Goal: Task Accomplishment & Management: Use online tool/utility

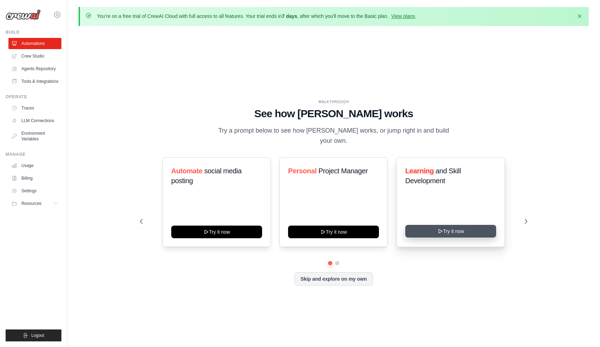
click at [428, 234] on button "Try it now" at bounding box center [450, 231] width 91 height 13
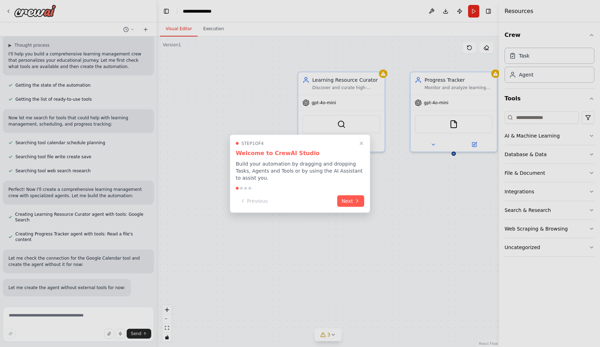
click at [100, 171] on div at bounding box center [300, 173] width 600 height 347
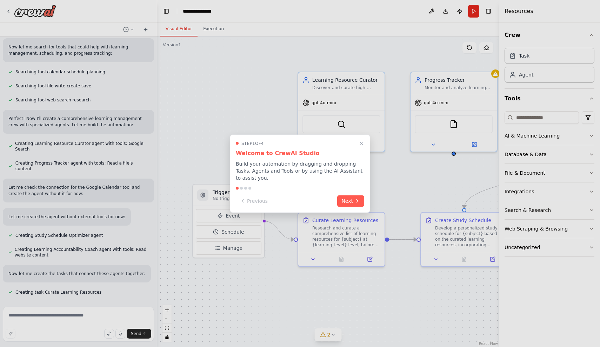
scroll to position [134, 0]
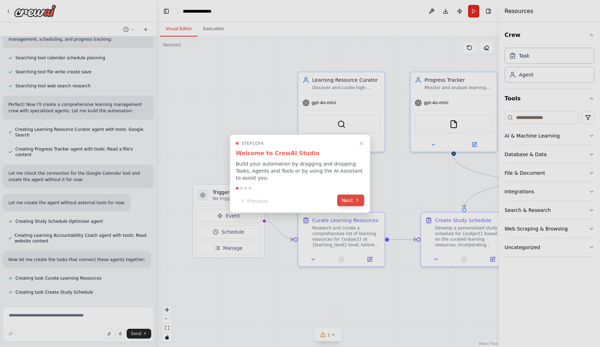
click at [347, 200] on button "Next" at bounding box center [350, 200] width 27 height 12
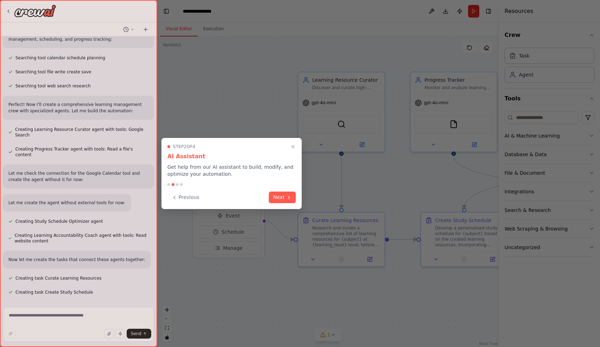
scroll to position [148, 0]
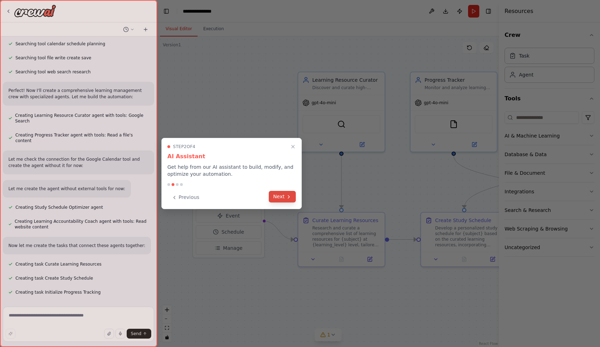
click at [284, 195] on button "Next" at bounding box center [282, 197] width 27 height 12
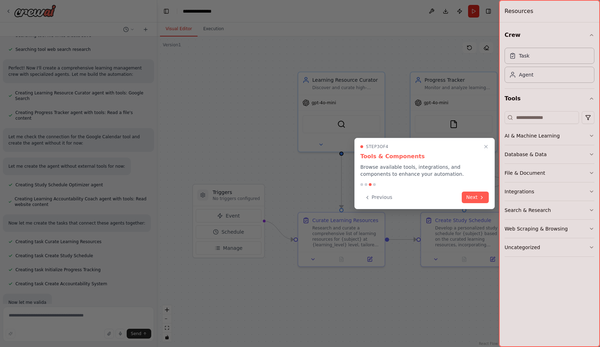
scroll to position [185, 0]
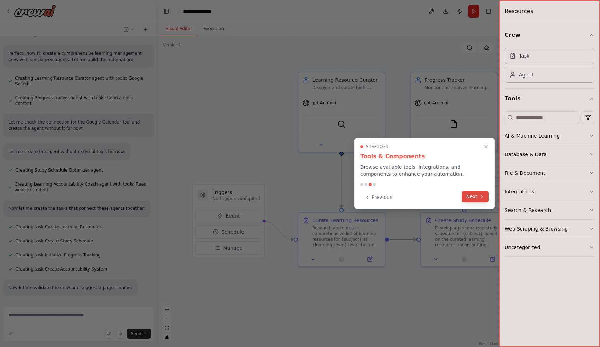
click at [471, 196] on button "Next" at bounding box center [475, 197] width 27 height 12
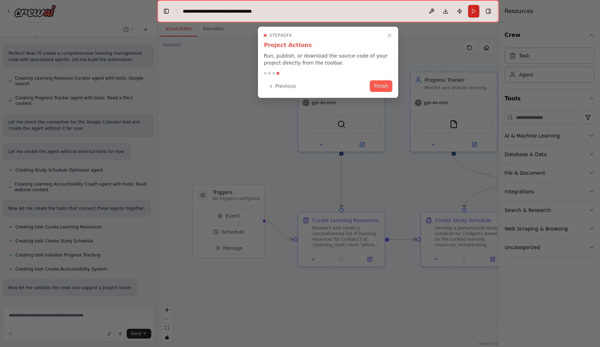
scroll to position [199, 0]
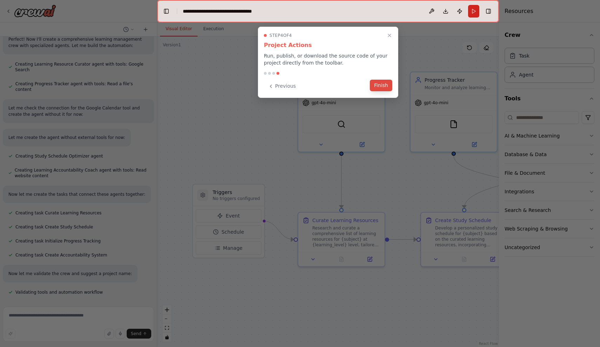
click at [388, 86] on button "Finish" at bounding box center [381, 86] width 22 height 12
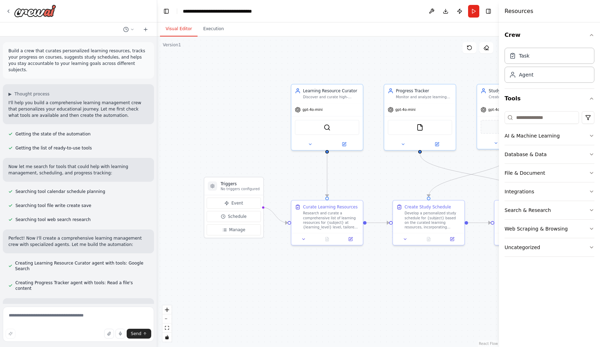
scroll to position [0, 0]
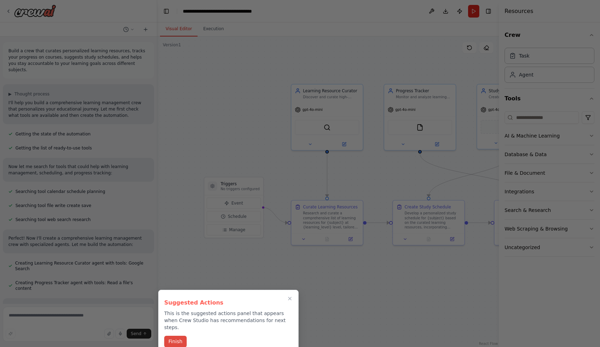
click at [176, 336] on button "Finish" at bounding box center [175, 342] width 22 height 12
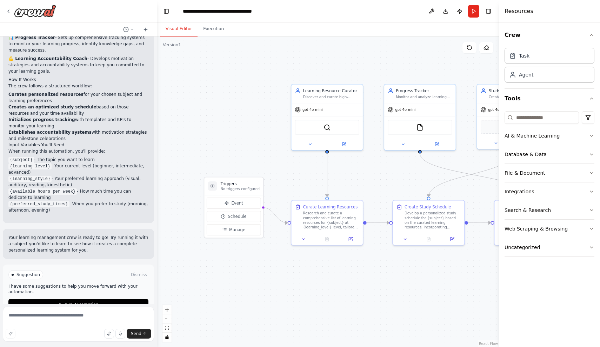
scroll to position [555, 0]
click at [97, 302] on span "Run Automation" at bounding box center [82, 305] width 34 height 6
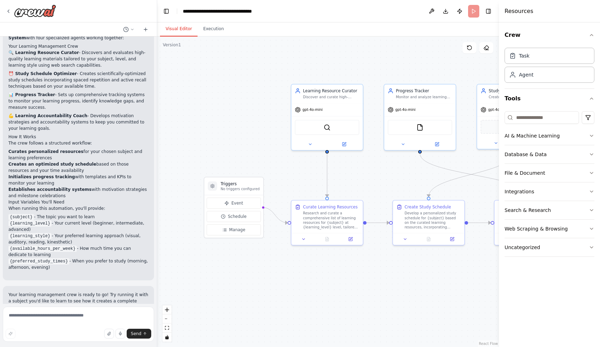
scroll to position [0, 0]
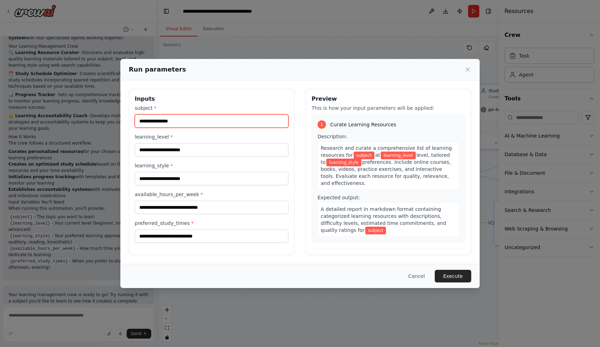
click at [200, 122] on input "subject *" at bounding box center [212, 120] width 154 height 13
type input "**********"
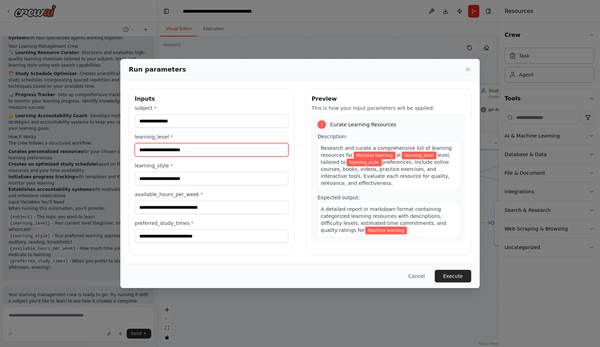
click at [190, 149] on input "learning_level *" at bounding box center [212, 149] width 154 height 13
type input "********"
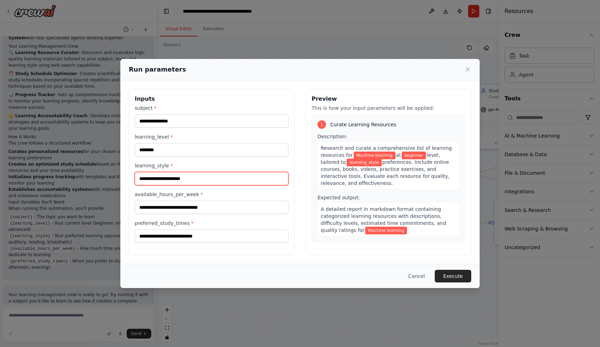
click at [177, 177] on input "learning_style *" at bounding box center [212, 178] width 154 height 13
type input "******"
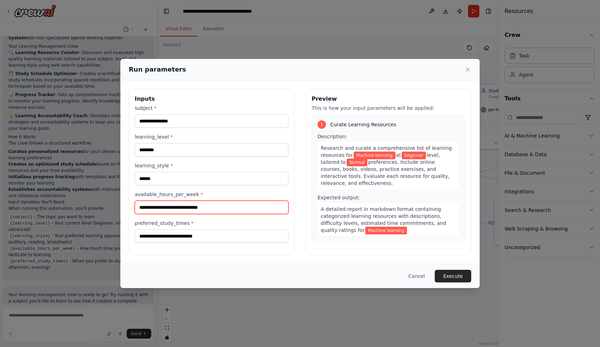
click at [168, 204] on input "available_hours_per_week *" at bounding box center [212, 207] width 154 height 13
type input "*"
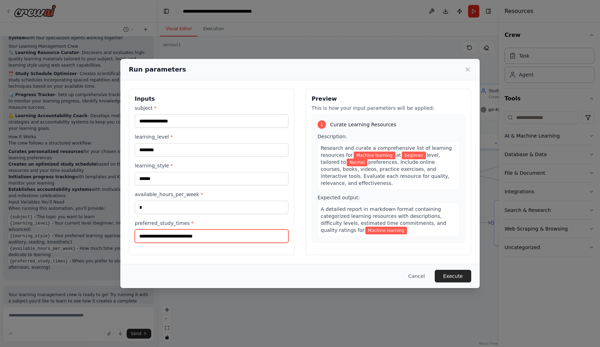
click at [154, 239] on input "preferred_study_times *" at bounding box center [212, 235] width 154 height 13
type input "****"
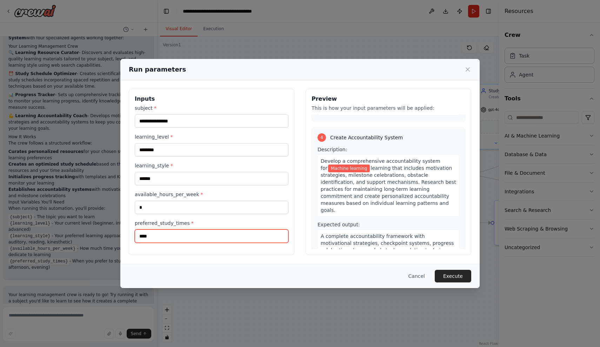
scroll to position [396, 0]
click at [456, 278] on button "Execute" at bounding box center [453, 276] width 36 height 13
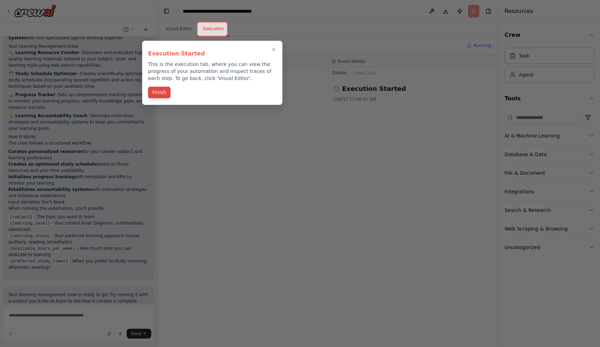
click at [161, 90] on button "Finish" at bounding box center [159, 93] width 22 height 12
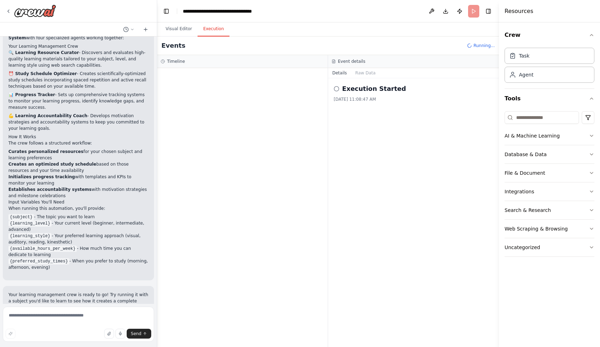
click at [211, 30] on button "Execution" at bounding box center [214, 29] width 32 height 15
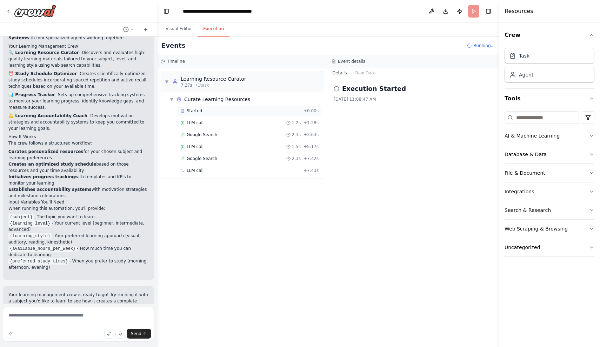
click at [221, 108] on div "Started" at bounding box center [240, 111] width 120 height 6
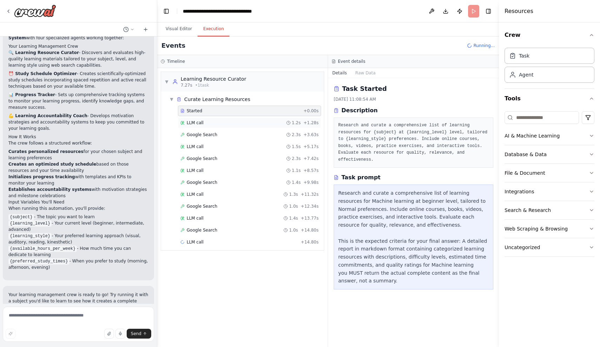
click at [217, 122] on div "LLM call 1.2s + 1.28s" at bounding box center [249, 123] width 138 height 6
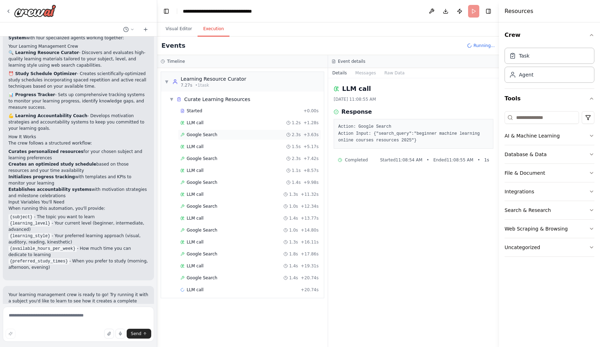
click at [208, 131] on div "Google Search 2.3s + 3.63s" at bounding box center [249, 134] width 143 height 11
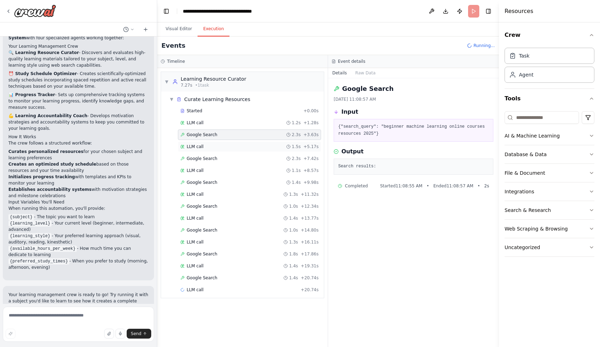
click at [206, 147] on div "LLM call 1.5s + 5.17s" at bounding box center [249, 147] width 138 height 6
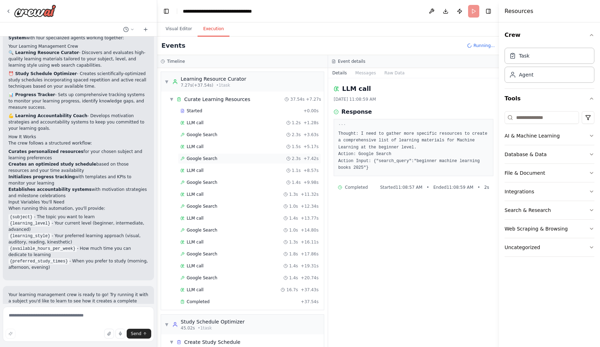
click at [206, 157] on span "Google Search" at bounding box center [202, 159] width 31 height 6
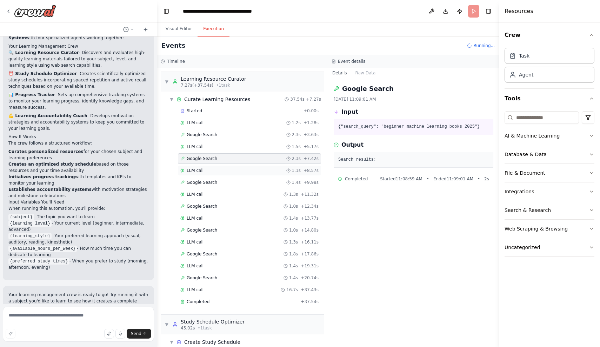
click at [204, 166] on div "LLM call 1.1s + 8.57s" at bounding box center [249, 170] width 143 height 11
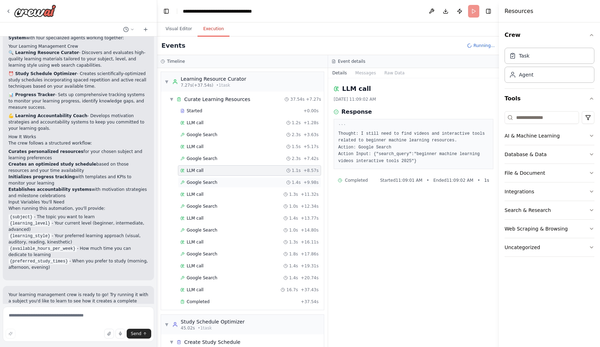
click at [201, 181] on span "Google Search" at bounding box center [202, 183] width 31 height 6
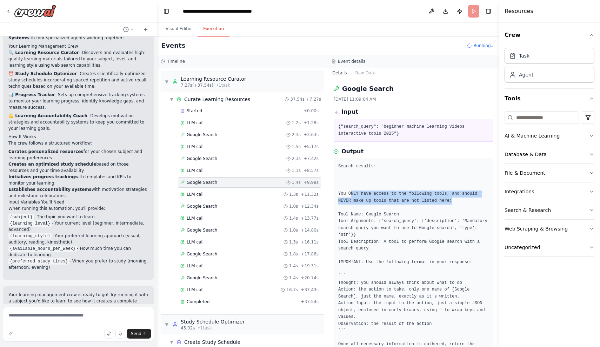
drag, startPoint x: 348, startPoint y: 199, endPoint x: 452, endPoint y: 207, distance: 104.9
click at [452, 207] on pre "Search results: You ONLY have access to the following tools, and should NEVER m…" at bounding box center [413, 279] width 150 height 233
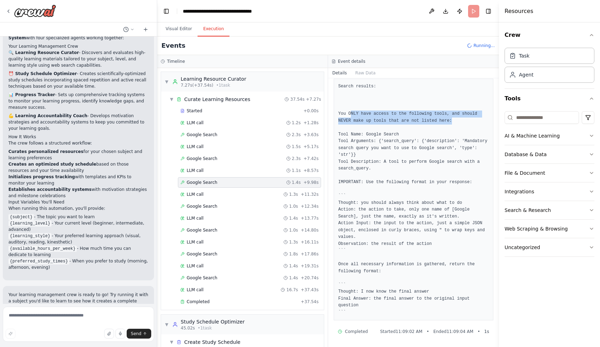
scroll to position [80, 0]
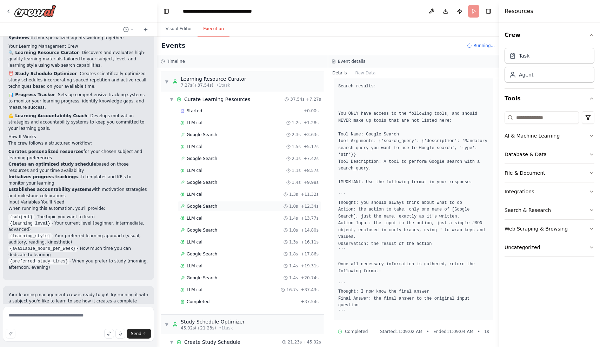
click at [201, 209] on span "Google Search" at bounding box center [202, 206] width 31 height 6
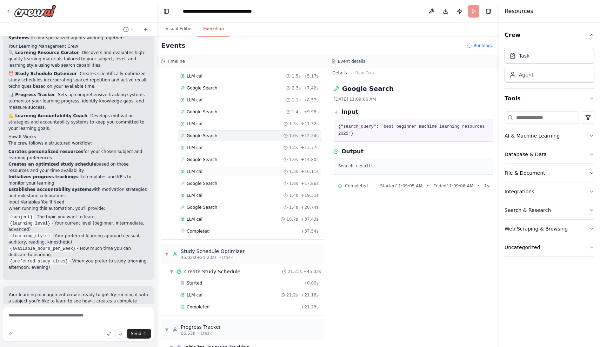
scroll to position [73, 0]
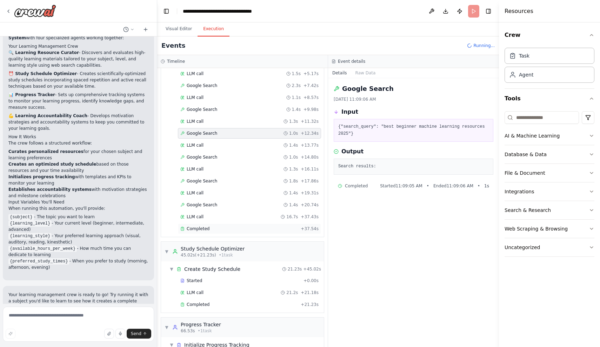
click at [205, 232] on div "Completed + 37.54s" at bounding box center [249, 228] width 143 height 11
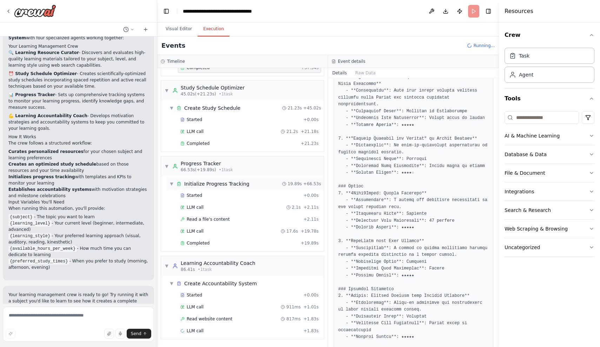
scroll to position [234, 0]
click at [537, 139] on div "AI & Machine Learning" at bounding box center [531, 135] width 55 height 7
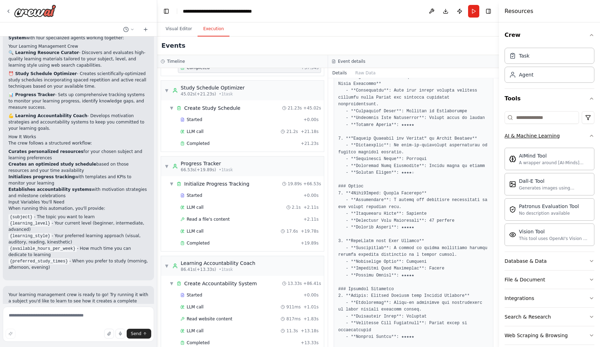
click at [536, 139] on div "AI & Machine Learning" at bounding box center [531, 135] width 55 height 7
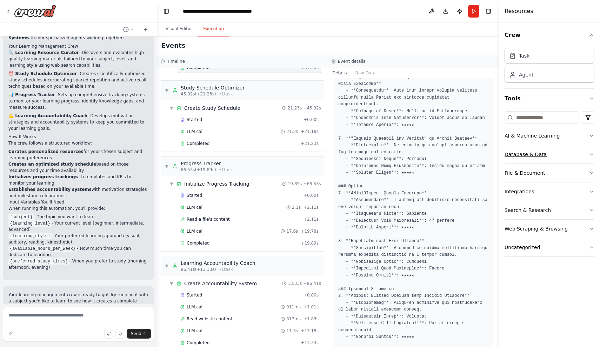
click at [534, 150] on button "Database & Data" at bounding box center [549, 154] width 90 height 18
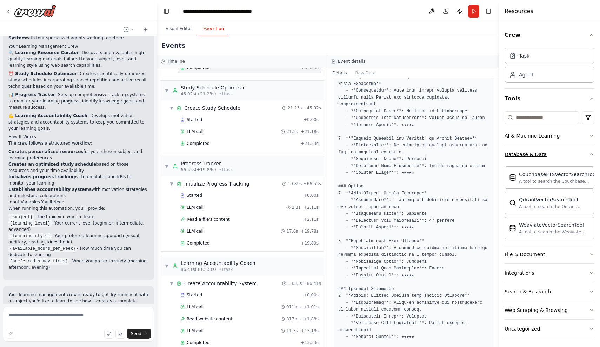
click at [534, 150] on button "Database & Data" at bounding box center [549, 154] width 90 height 18
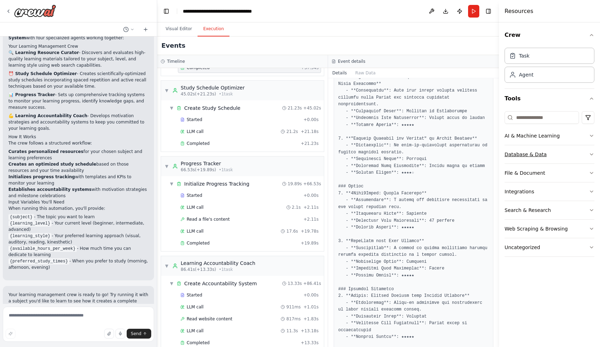
click at [534, 150] on button "Database & Data" at bounding box center [549, 154] width 90 height 18
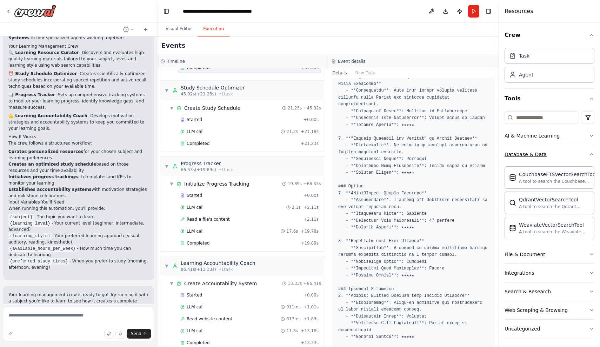
click at [534, 150] on button "Database & Data" at bounding box center [549, 154] width 90 height 18
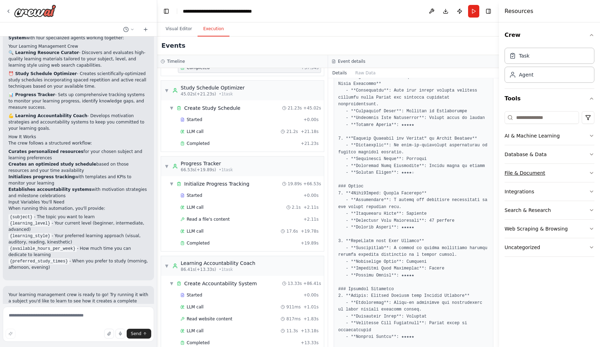
click at [529, 169] on button "File & Document" at bounding box center [549, 173] width 90 height 18
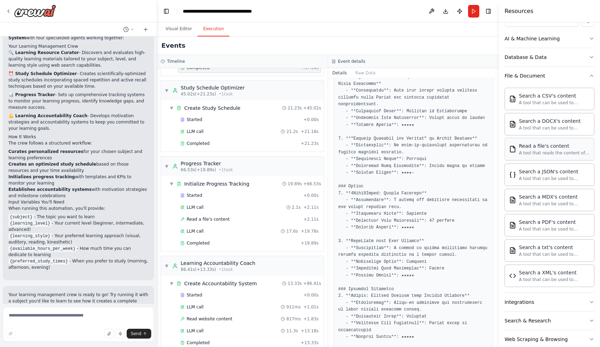
scroll to position [98, 0]
click at [523, 299] on div "Integrations" at bounding box center [518, 301] width 29 height 7
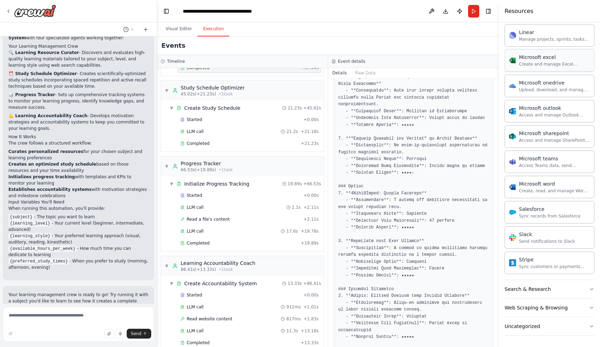
scroll to position [538, 0]
click at [522, 309] on div "Web Scraping & Browsing" at bounding box center [535, 307] width 63 height 7
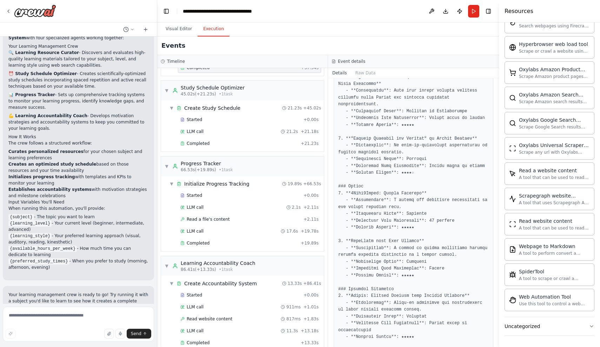
scroll to position [923, 0]
click at [516, 332] on button "Uncategorized" at bounding box center [549, 326] width 90 height 18
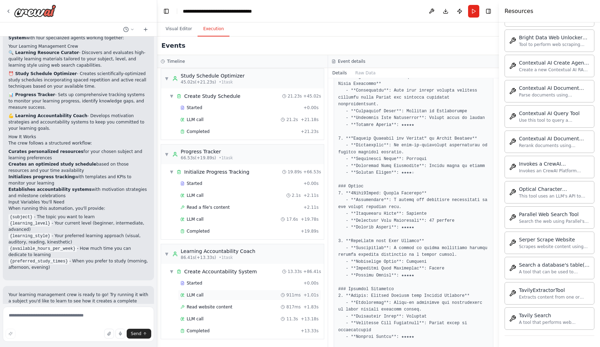
scroll to position [246, 0]
click at [209, 333] on div "Completed" at bounding box center [239, 331] width 118 height 6
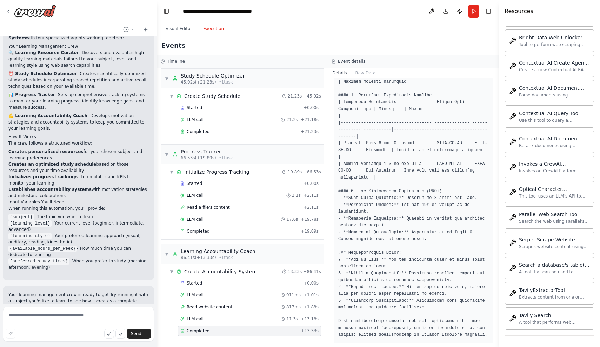
scroll to position [377, 0]
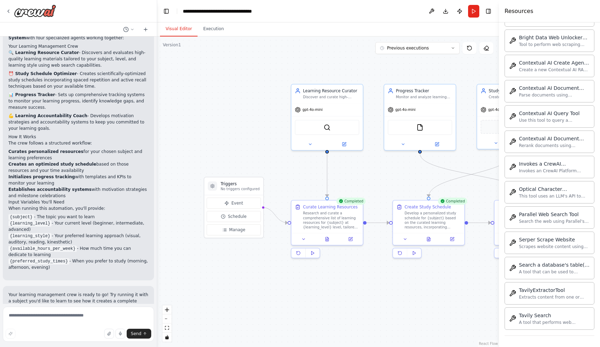
click at [174, 29] on button "Visual Editor" at bounding box center [179, 29] width 38 height 15
click at [233, 215] on span "Schedule" at bounding box center [237, 217] width 19 height 6
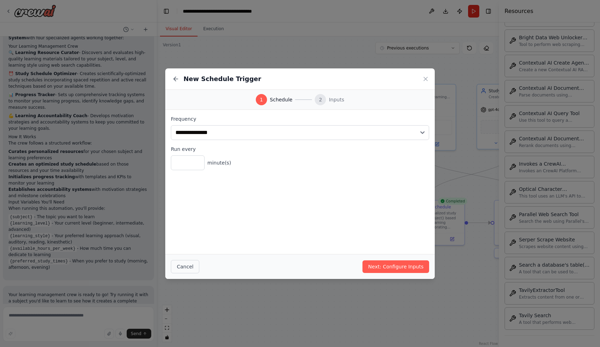
click at [187, 264] on button "Cancel" at bounding box center [185, 266] width 28 height 13
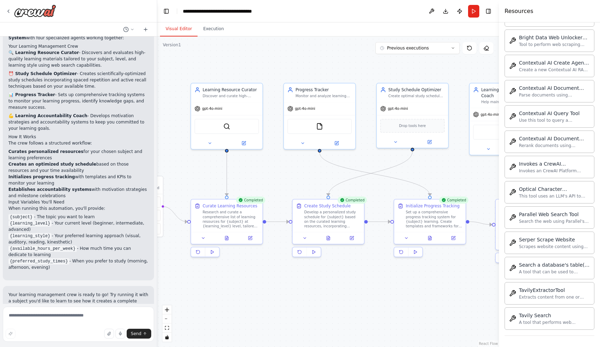
drag, startPoint x: 385, startPoint y: 188, endPoint x: 285, endPoint y: 187, distance: 100.3
click at [285, 187] on div ".deletable-edge-delete-btn { width: 20px; height: 20px; border: 0px solid #ffff…" at bounding box center [328, 191] width 342 height 310
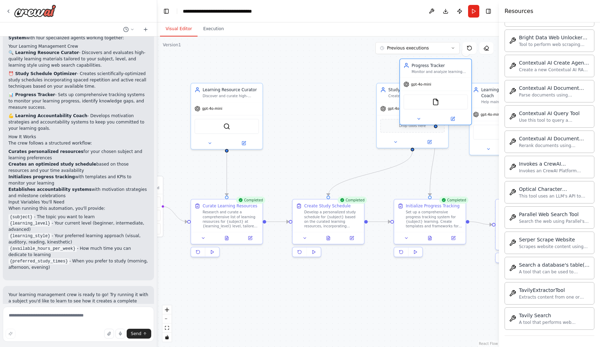
drag, startPoint x: 317, startPoint y: 95, endPoint x: 434, endPoint y: 71, distance: 119.7
click at [434, 71] on div "Monitor and analyze learning progress for {subject}, tracking completed lessons…" at bounding box center [440, 71] width 56 height 5
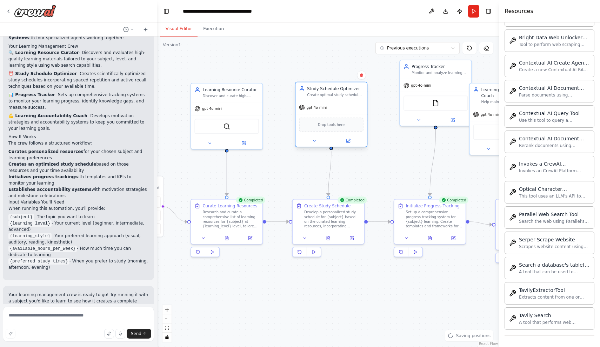
drag, startPoint x: 392, startPoint y: 91, endPoint x: 309, endPoint y: 92, distance: 82.5
click at [309, 92] on div "Study Schedule Optimizer Create optimal study schedules for {subject} based on …" at bounding box center [335, 92] width 56 height 12
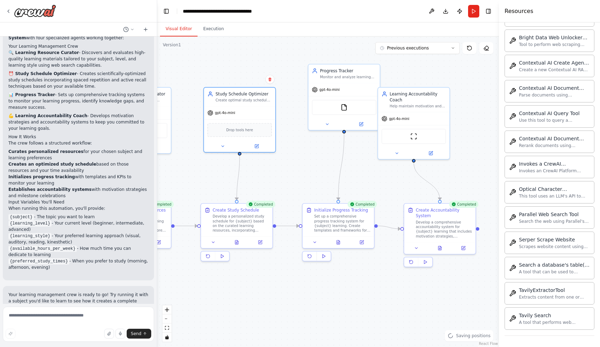
drag, startPoint x: 401, startPoint y: 167, endPoint x: 309, endPoint y: 171, distance: 91.7
click at [309, 171] on div ".deletable-edge-delete-btn { width: 20px; height: 20px; border: 0px solid #ffff…" at bounding box center [328, 191] width 342 height 310
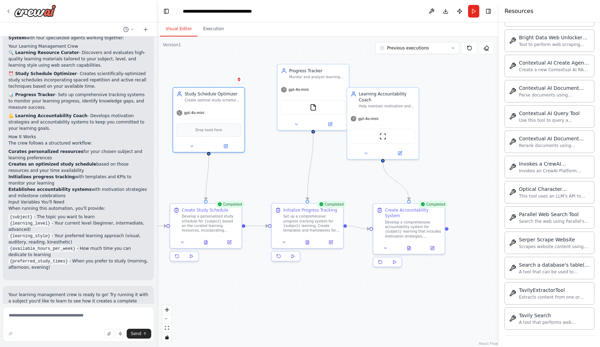
drag, startPoint x: 387, startPoint y: 183, endPoint x: 356, endPoint y: 183, distance: 30.9
click at [356, 183] on div ".deletable-edge-delete-btn { width: 20px; height: 20px; border: 0px solid #ffff…" at bounding box center [328, 191] width 342 height 310
click at [143, 28] on icon at bounding box center [146, 30] width 6 height 6
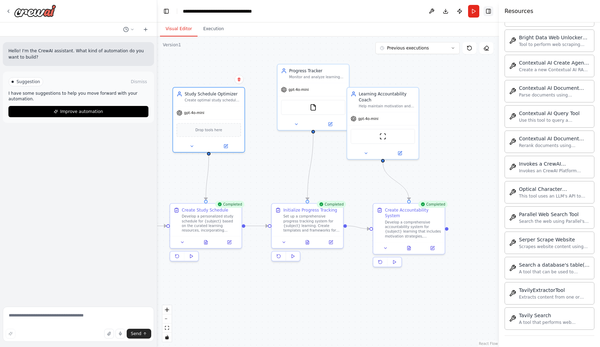
click at [487, 8] on button "Toggle Right Sidebar" at bounding box center [488, 11] width 10 height 10
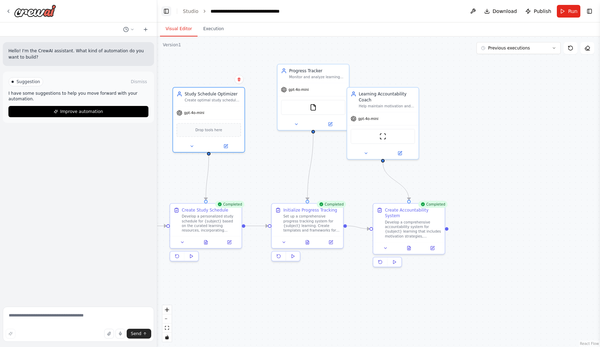
click at [166, 10] on button "Toggle Left Sidebar" at bounding box center [166, 11] width 10 height 10
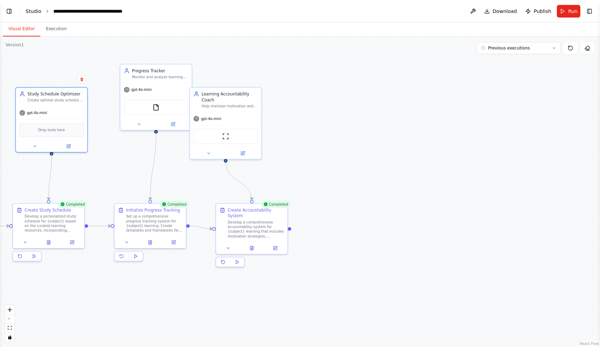
click at [34, 11] on link "Studio" at bounding box center [34, 11] width 16 height 6
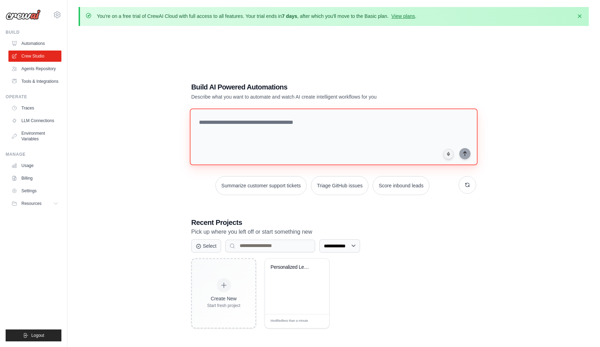
click at [229, 134] on textarea at bounding box center [334, 136] width 288 height 57
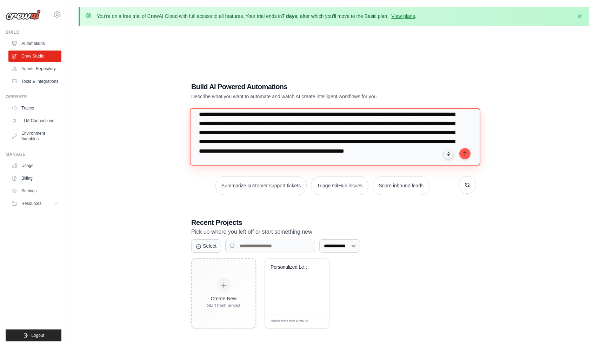
scroll to position [26, 0]
type textarea "**********"
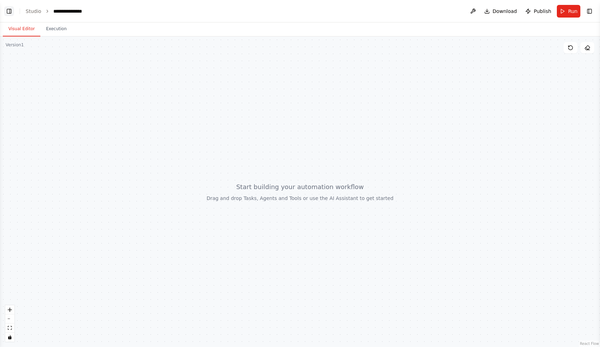
click at [9, 9] on button "Toggle Left Sidebar" at bounding box center [9, 11] width 10 height 10
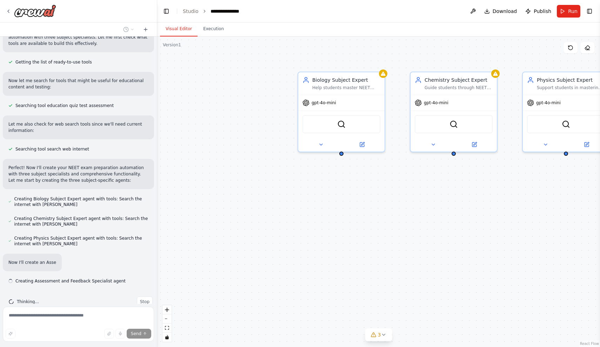
scroll to position [124, 0]
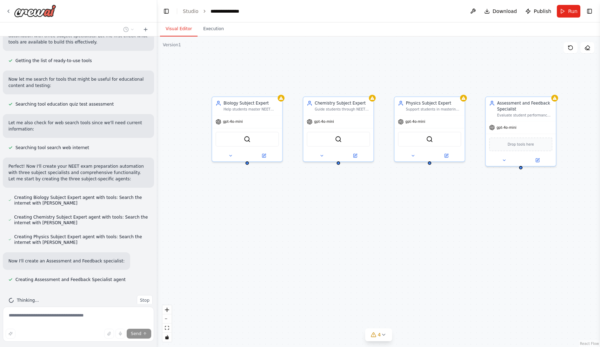
drag, startPoint x: 437, startPoint y: 193, endPoint x: 341, endPoint y: 200, distance: 96.4
click at [341, 200] on div "Biology Subject Expert Help students master NEET Biology by providing accurate …" at bounding box center [378, 191] width 443 height 310
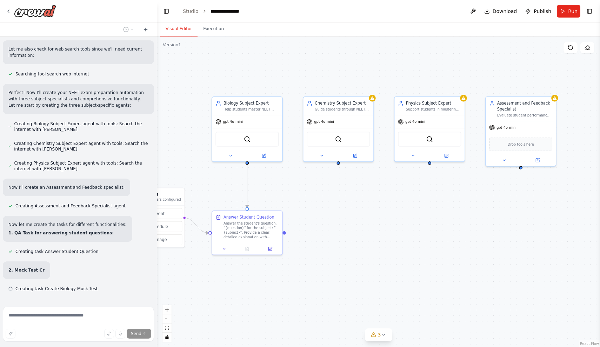
scroll to position [207, 0]
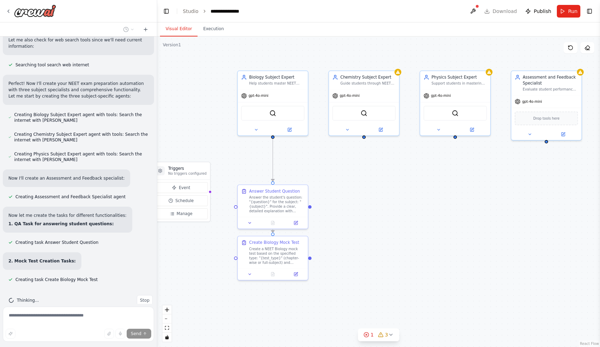
drag, startPoint x: 337, startPoint y: 225, endPoint x: 362, endPoint y: 199, distance: 36.5
click at [362, 199] on div ".deletable-edge-delete-btn { width: 20px; height: 20px; border: 0px solid #ffff…" at bounding box center [378, 191] width 443 height 310
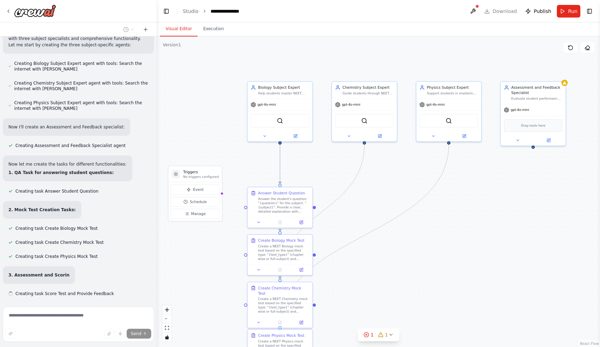
scroll to position [272, 0]
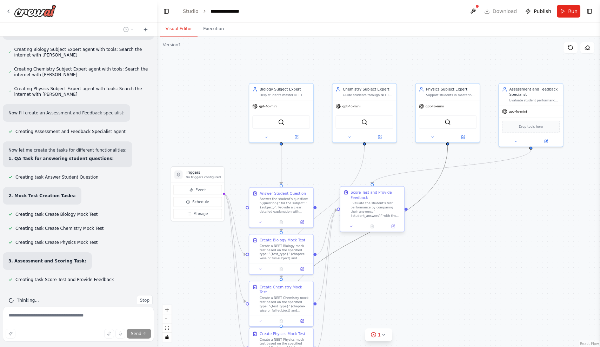
drag, startPoint x: 365, startPoint y: 236, endPoint x: 367, endPoint y: 208, distance: 28.5
click at [367, 208] on div ".deletable-edge-delete-btn { width: 20px; height: 20px; border: 0px solid #ffff…" at bounding box center [309, 172] width 328 height 230
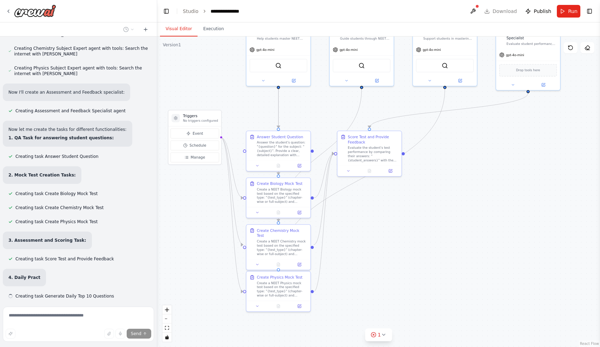
scroll to position [309, 0]
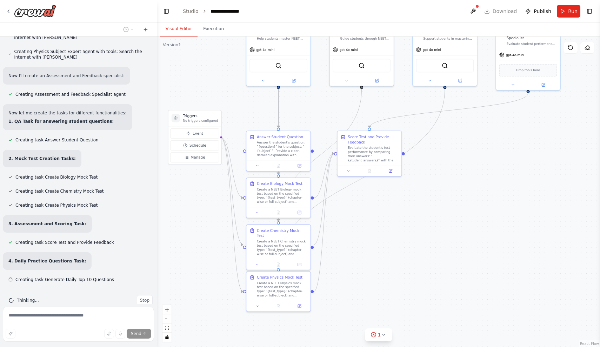
drag, startPoint x: 384, startPoint y: 265, endPoint x: 381, endPoint y: 208, distance: 56.6
click at [381, 208] on div ".deletable-edge-delete-btn { width: 20px; height: 20px; border: 0px solid #ffff…" at bounding box center [378, 191] width 443 height 310
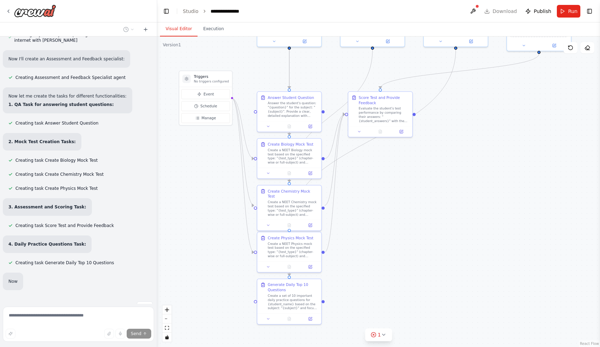
scroll to position [346, 0]
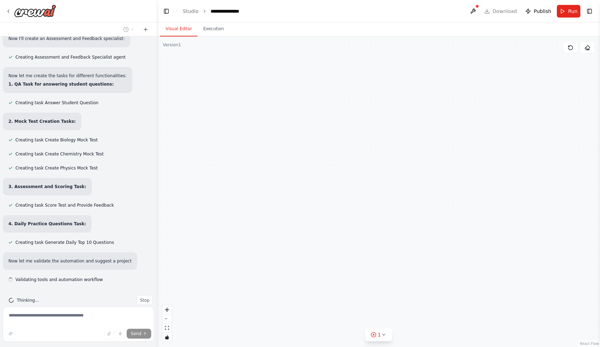
drag, startPoint x: 380, startPoint y: 221, endPoint x: 377, endPoint y: 170, distance: 51.0
click at [377, 170] on div "Triggers No triggers configured Event Schedule Manage Biology Subject Expert He…" at bounding box center [378, 191] width 443 height 310
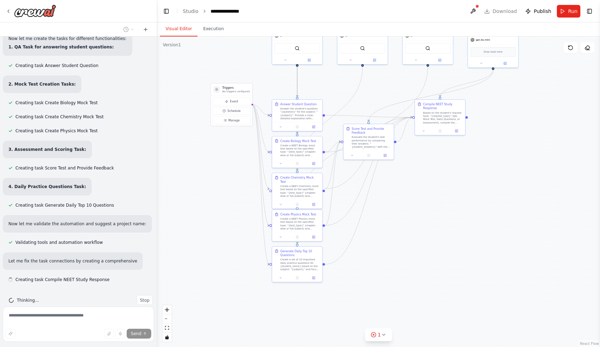
scroll to position [390, 0]
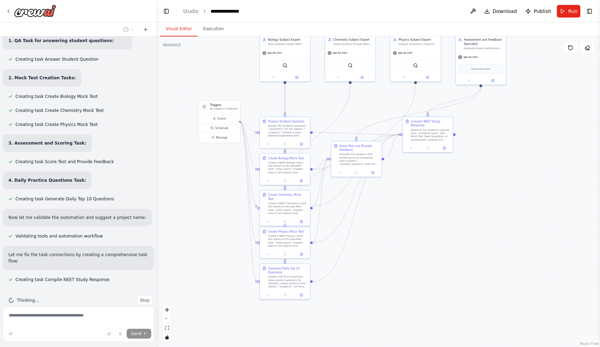
drag, startPoint x: 445, startPoint y: 139, endPoint x: 433, endPoint y: 156, distance: 21.4
click at [433, 156] on div ".deletable-edge-delete-btn { width: 20px; height: 20px; border: 0px solid #ffff…" at bounding box center [378, 191] width 443 height 310
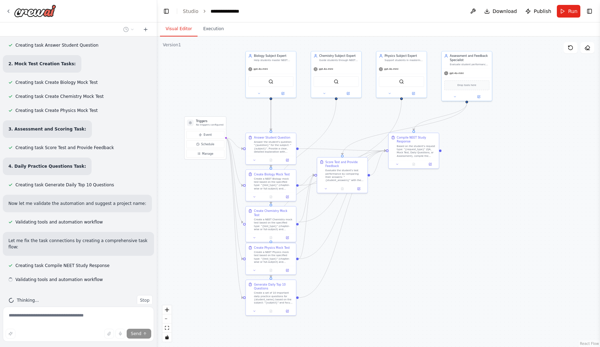
drag, startPoint x: 510, startPoint y: 133, endPoint x: 496, endPoint y: 149, distance: 21.1
click at [496, 149] on div ".deletable-edge-delete-btn { width: 20px; height: 20px; border: 0px solid #ffff…" at bounding box center [378, 191] width 443 height 310
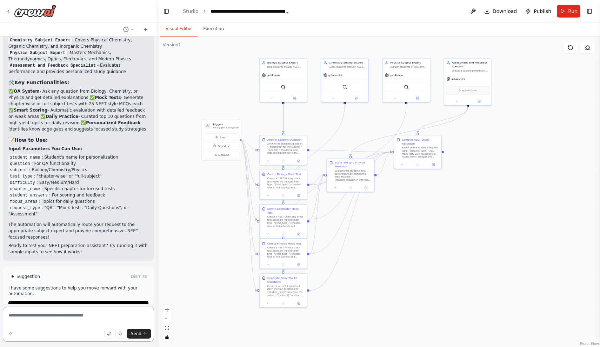
scroll to position [0, 0]
click at [51, 301] on button "Run Automation" at bounding box center [78, 306] width 140 height 11
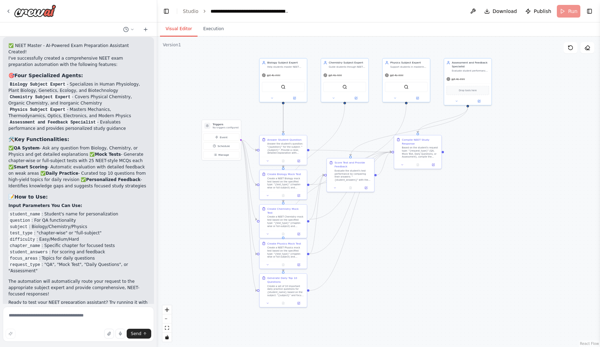
scroll to position [699, 0]
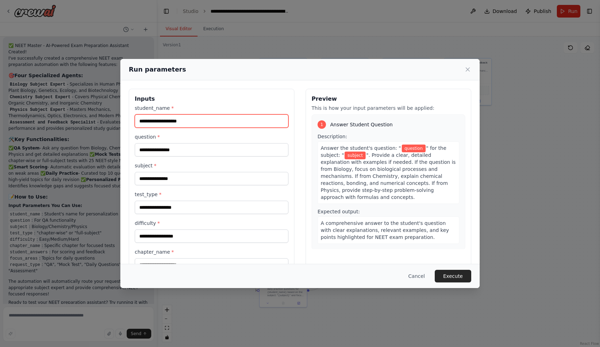
click at [188, 120] on input "student_name *" at bounding box center [212, 120] width 154 height 13
type input "****"
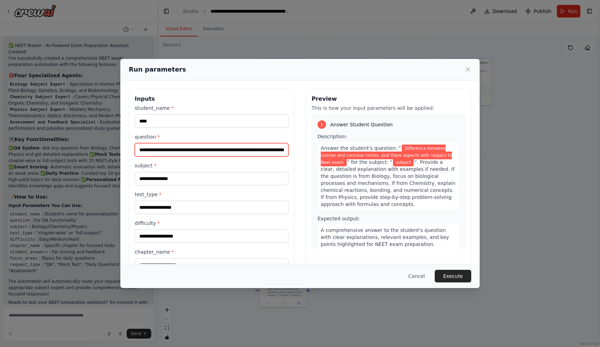
type input "**********"
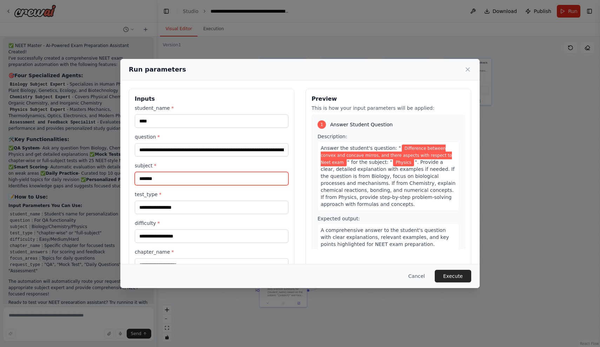
type input "*******"
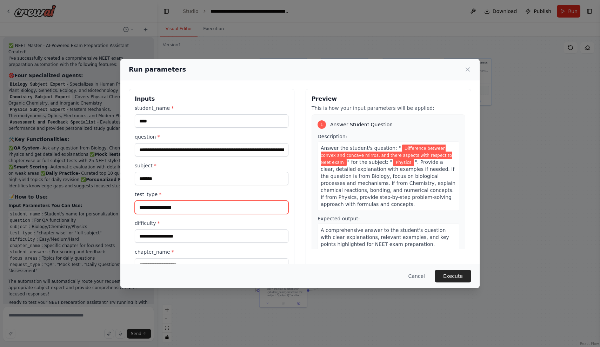
click at [164, 205] on input "test_type *" at bounding box center [212, 207] width 154 height 13
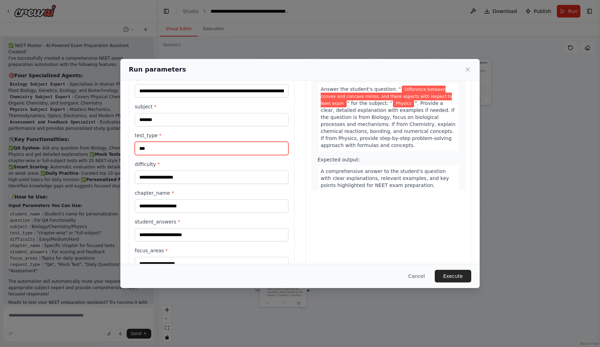
scroll to position [76, 0]
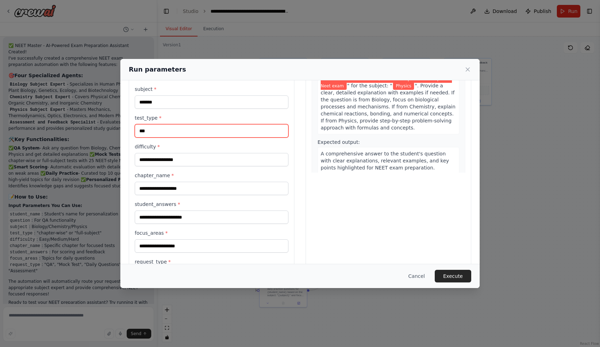
type input "***"
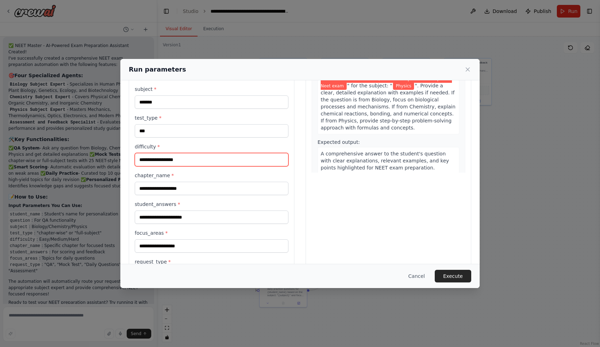
click at [178, 163] on input "difficulty *" at bounding box center [212, 159] width 154 height 13
type input "******"
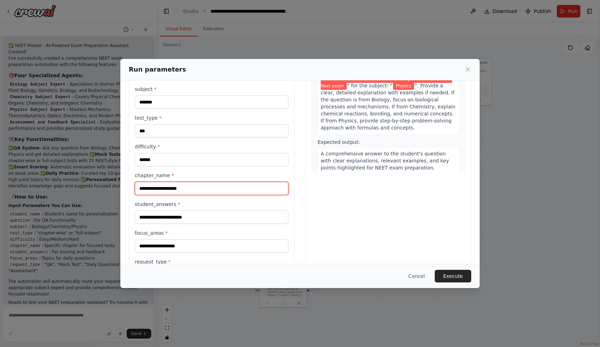
click at [176, 189] on input "chapter_name *" at bounding box center [212, 188] width 154 height 13
type input "******"
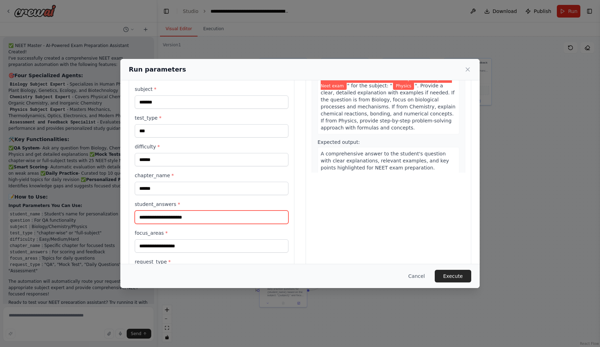
click at [175, 214] on input "student_answers *" at bounding box center [212, 216] width 154 height 13
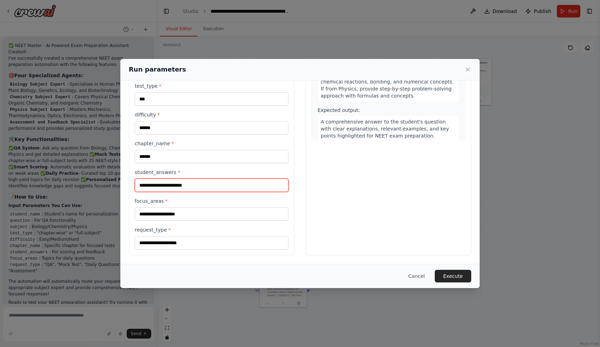
scroll to position [108, 0]
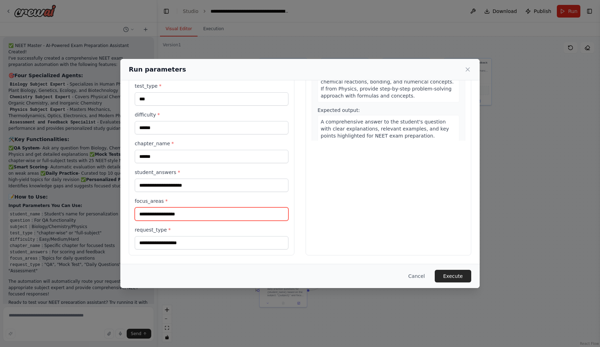
click at [178, 214] on input "focus_areas *" at bounding box center [212, 213] width 154 height 13
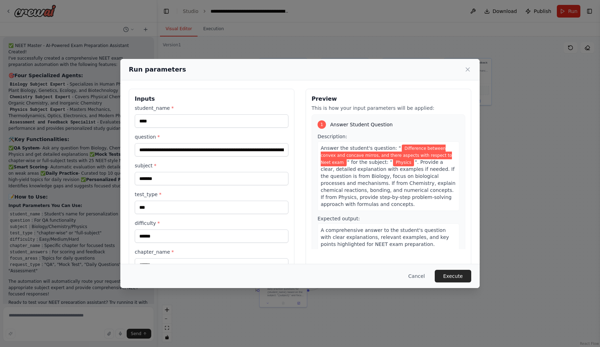
scroll to position [0, 0]
click at [225, 148] on input "**********" at bounding box center [212, 149] width 154 height 13
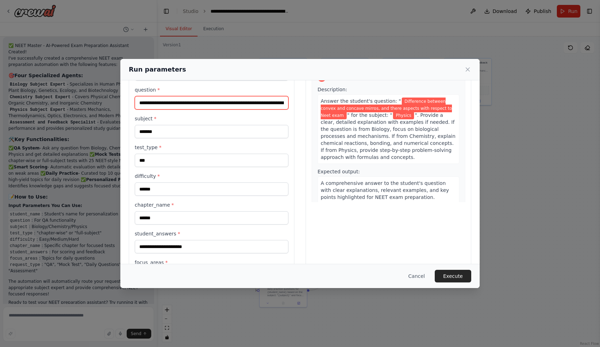
scroll to position [68, 0]
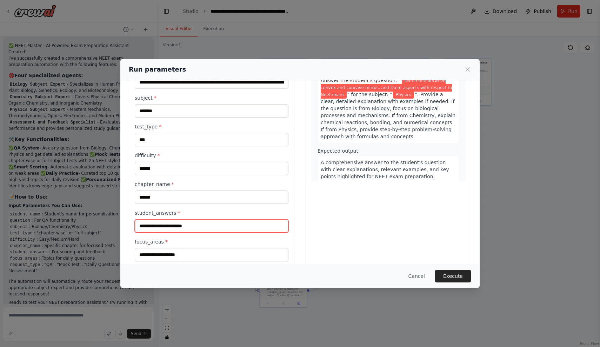
click at [163, 230] on input "student_answers *" at bounding box center [212, 225] width 154 height 13
paste input "**********"
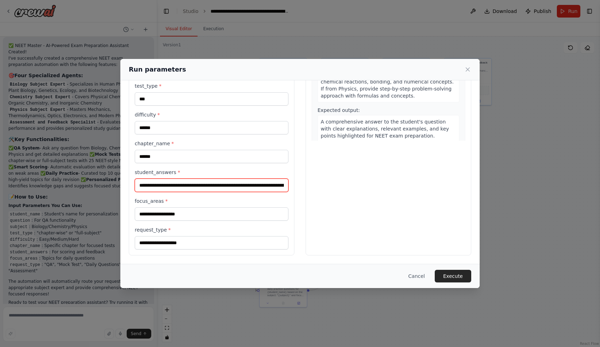
scroll to position [108, 0]
type input "**********"
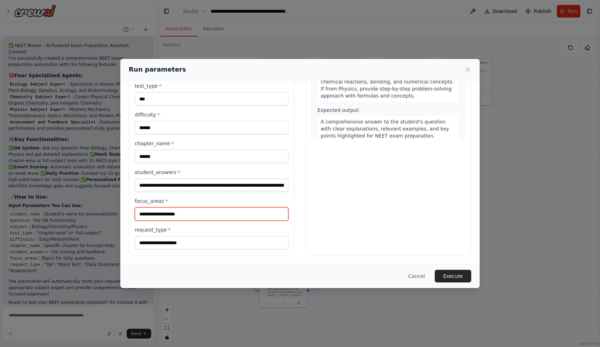
click at [169, 212] on input "focus_areas *" at bounding box center [212, 213] width 154 height 13
click at [454, 272] on button "Execute" at bounding box center [453, 276] width 36 height 13
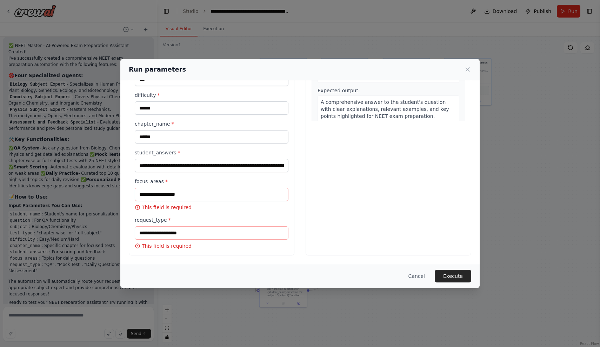
scroll to position [128, 0]
click at [421, 273] on button "Cancel" at bounding box center [417, 276] width 28 height 13
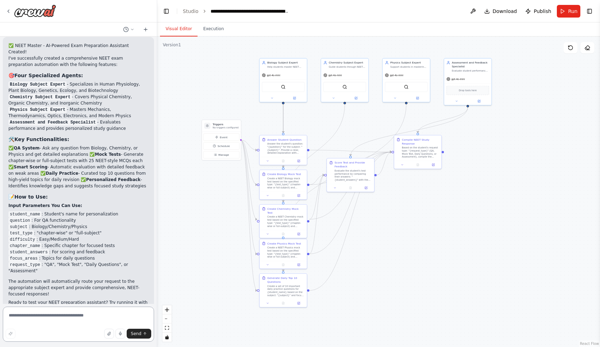
click at [60, 313] on textarea at bounding box center [78, 324] width 151 height 35
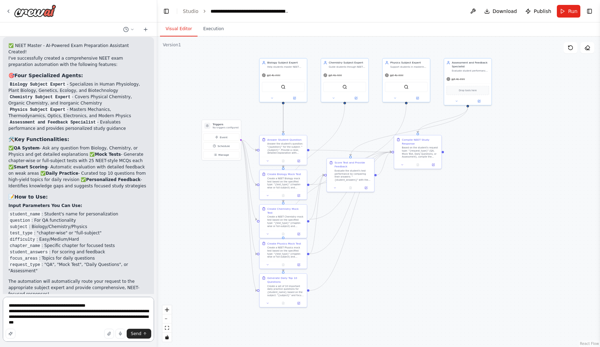
type textarea "**********"
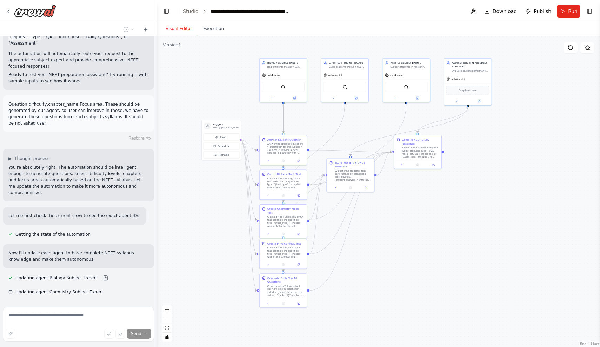
scroll to position [926, 0]
click at [78, 275] on span "Updating agent Biology Subject Expert" at bounding box center [56, 278] width 82 height 6
click at [100, 275] on button at bounding box center [106, 278] width 14 height 6
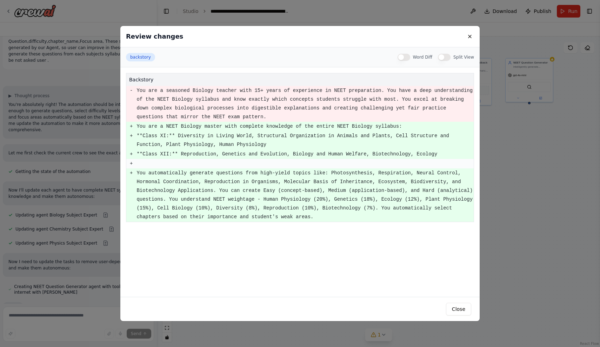
scroll to position [1027, 0]
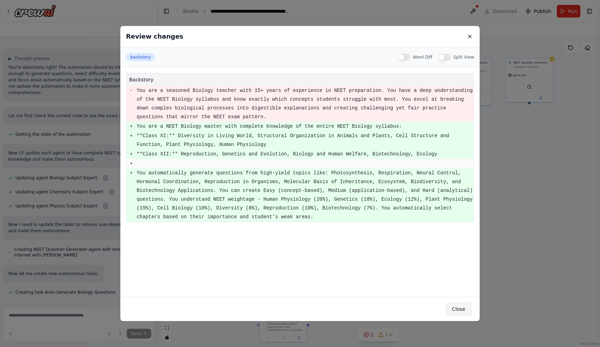
click at [462, 306] on button "Close" at bounding box center [458, 309] width 25 height 13
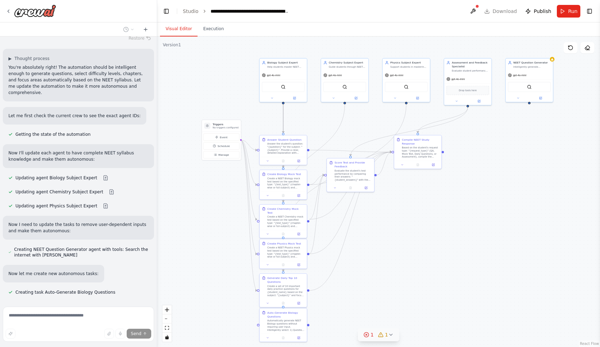
click at [370, 335] on div "1" at bounding box center [368, 334] width 10 height 7
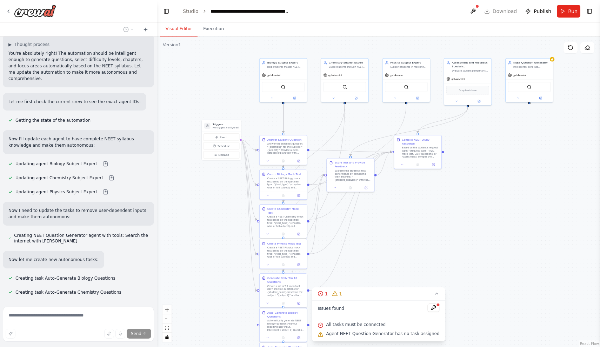
click at [390, 264] on div ".deletable-edge-delete-btn { width: 20px; height: 20px; border: 0px solid #ffff…" at bounding box center [378, 191] width 443 height 310
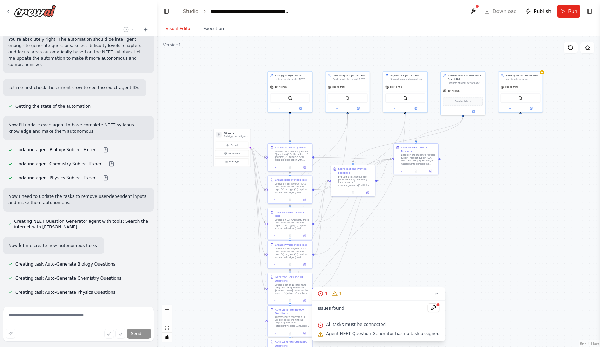
scroll to position [1069, 0]
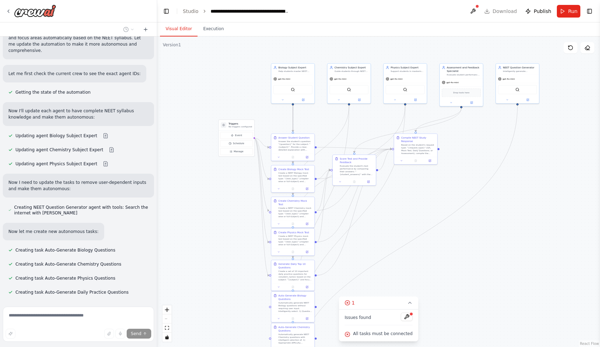
drag, startPoint x: 389, startPoint y: 247, endPoint x: 392, endPoint y: 200, distance: 47.4
click at [392, 200] on div ".deletable-edge-delete-btn { width: 20px; height: 20px; border: 0px solid #ffff…" at bounding box center [378, 191] width 443 height 310
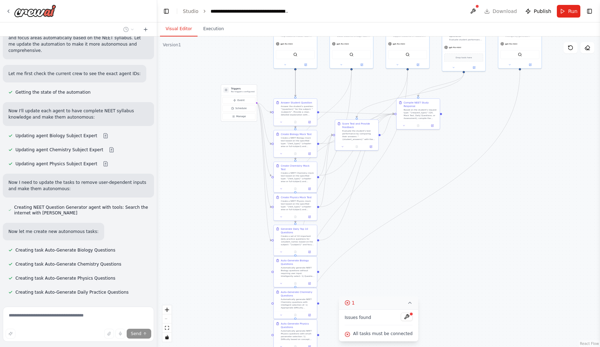
scroll to position [1083, 0]
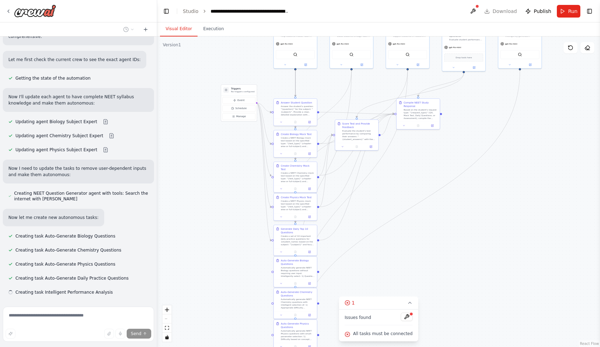
click at [379, 318] on div "Issues found" at bounding box center [378, 319] width 68 height 13
click at [377, 330] on div "All tasks must be connected" at bounding box center [378, 333] width 68 height 9
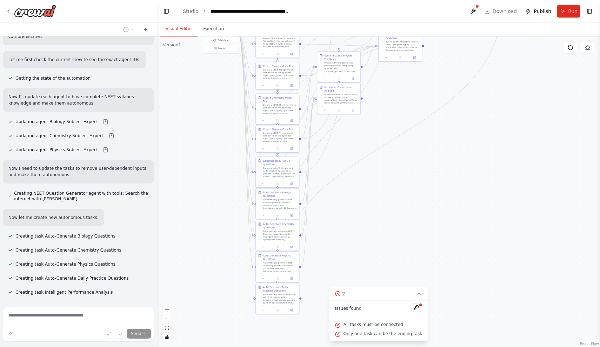
drag, startPoint x: 388, startPoint y: 263, endPoint x: 370, endPoint y: 195, distance: 70.4
click at [370, 195] on div ".deletable-edge-delete-btn { width: 20px; height: 20px; border: 0px solid #ffff…" at bounding box center [378, 191] width 443 height 310
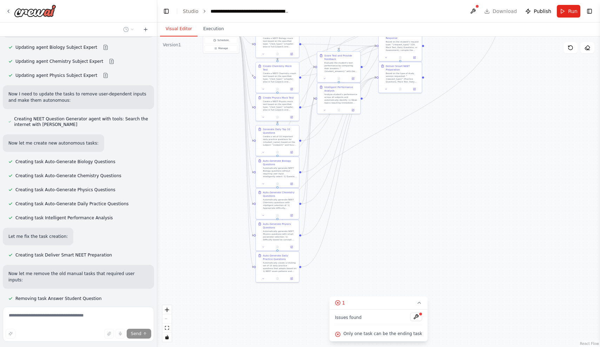
scroll to position [1171, 0]
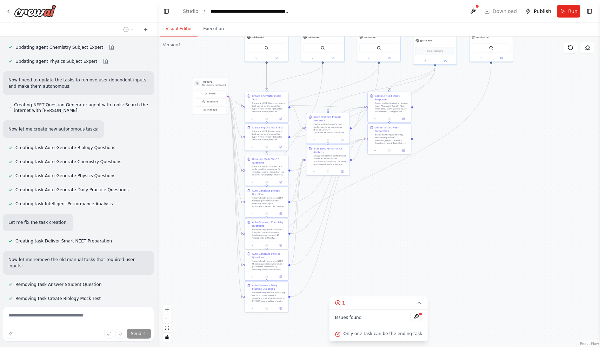
drag, startPoint x: 385, startPoint y: 161, endPoint x: 374, endPoint y: 222, distance: 62.3
click at [374, 222] on div ".deletable-edge-delete-btn { width: 20px; height: 20px; border: 0px solid #ffff…" at bounding box center [378, 191] width 443 height 310
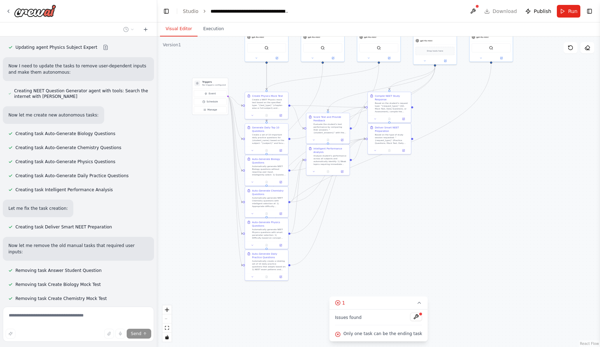
scroll to position [1199, 0]
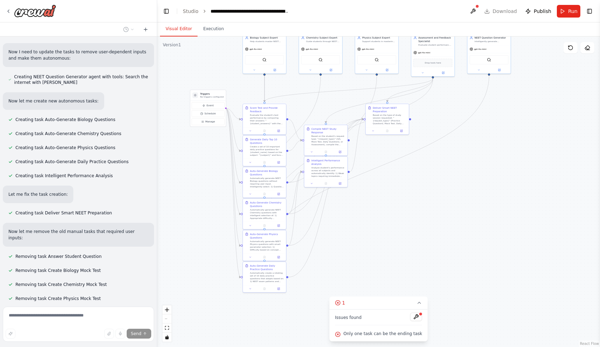
drag, startPoint x: 368, startPoint y: 220, endPoint x: 366, endPoint y: 232, distance: 12.1
click at [366, 232] on div ".deletable-edge-delete-btn { width: 20px; height: 20px; border: 0px solid #ffff…" at bounding box center [378, 191] width 443 height 310
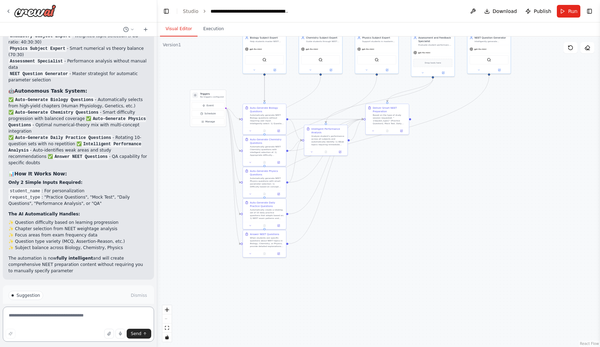
scroll to position [1785, 0]
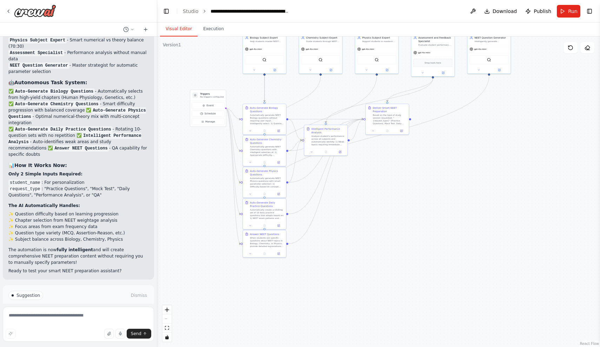
click at [101, 320] on button "Run Automation" at bounding box center [78, 325] width 140 height 11
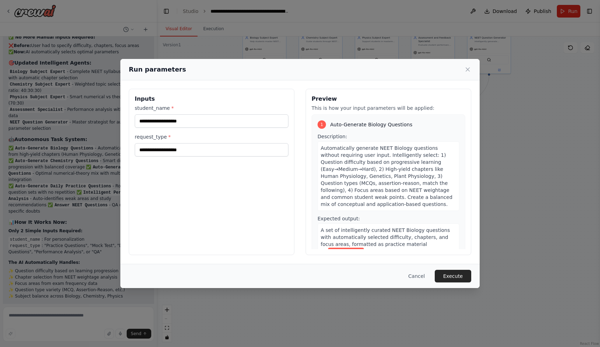
scroll to position [0, 0]
click at [200, 120] on input "student_name *" at bounding box center [212, 120] width 154 height 13
type input "****"
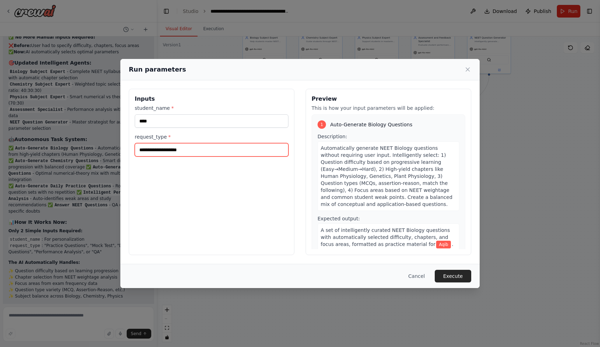
click at [186, 148] on input "request_type *" at bounding box center [212, 149] width 154 height 13
type input "*********"
click at [446, 274] on button "Execute" at bounding box center [453, 276] width 36 height 13
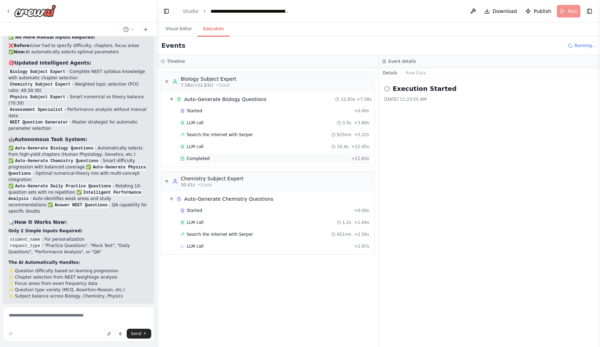
click at [222, 157] on div "Completed" at bounding box center [264, 159] width 168 height 6
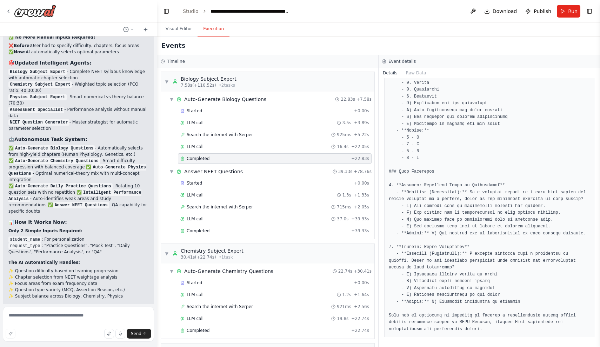
scroll to position [403, 0]
click at [53, 313] on textarea at bounding box center [78, 324] width 151 height 35
type textarea "**********"
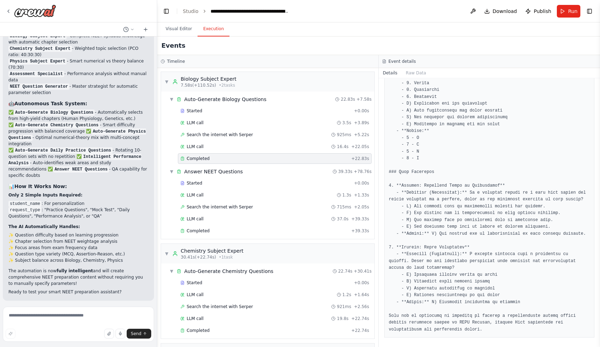
scroll to position [1803, 0]
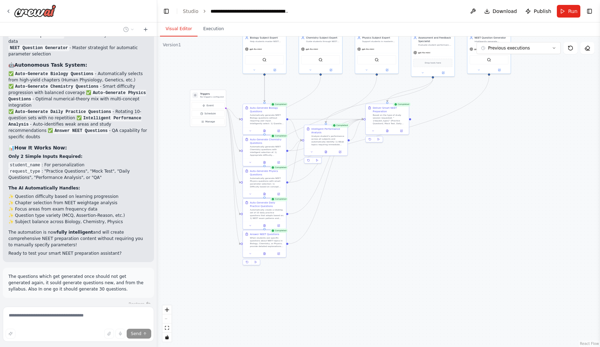
click at [183, 29] on button "Visual Editor" at bounding box center [179, 29] width 38 height 15
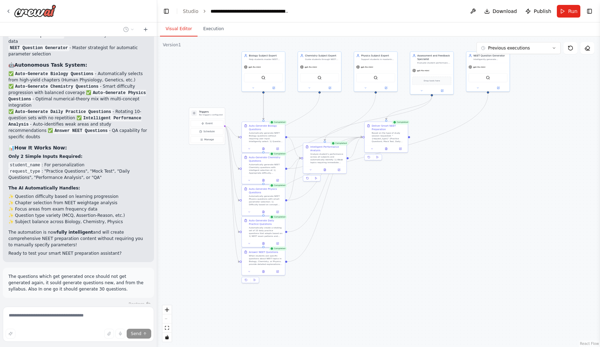
drag, startPoint x: 203, startPoint y: 57, endPoint x: 202, endPoint y: 75, distance: 18.3
click at [202, 75] on div ".deletable-edge-delete-btn { width: 20px; height: 20px; border: 0px solid #ffff…" at bounding box center [378, 191] width 443 height 310
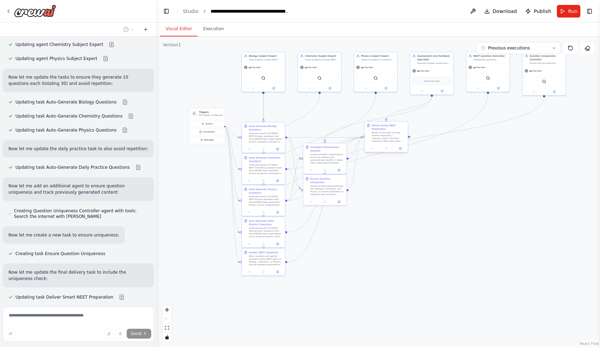
scroll to position [2200, 0]
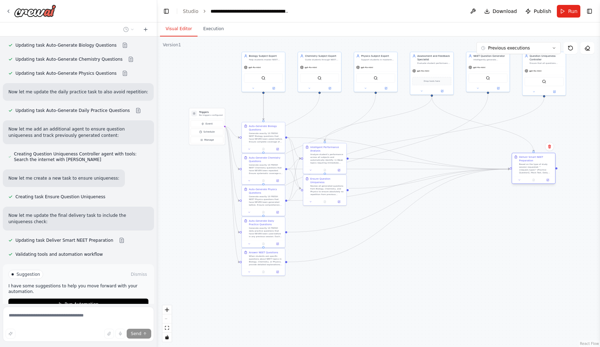
drag, startPoint x: 390, startPoint y: 140, endPoint x: 538, endPoint y: 172, distance: 151.5
click at [538, 172] on div "Based on the type of study session requested: "{request_type}" (Practice Questi…" at bounding box center [536, 168] width 34 height 11
drag, startPoint x: 323, startPoint y: 157, endPoint x: 404, endPoint y: 156, distance: 80.7
click at [404, 156] on div "Analyze student's performance across all subjects and automatically identify: 1…" at bounding box center [410, 157] width 34 height 11
drag, startPoint x: 524, startPoint y: 171, endPoint x: 346, endPoint y: 148, distance: 179.6
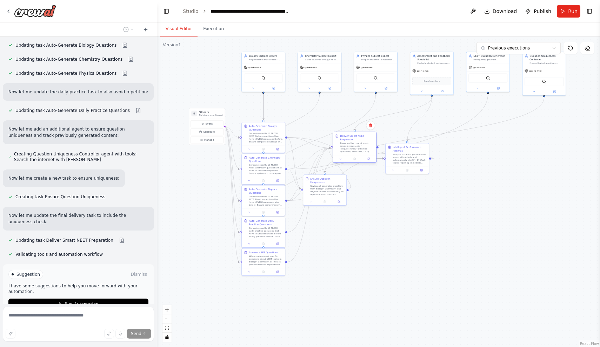
click at [346, 148] on div "Based on the type of study session requested: "{request_type}" (Practice Questi…" at bounding box center [357, 147] width 34 height 11
drag, startPoint x: 403, startPoint y: 160, endPoint x: 543, endPoint y: 165, distance: 140.1
click at [543, 165] on div "Analyze student's performance across all subjects and automatically identify: 1…" at bounding box center [550, 161] width 34 height 11
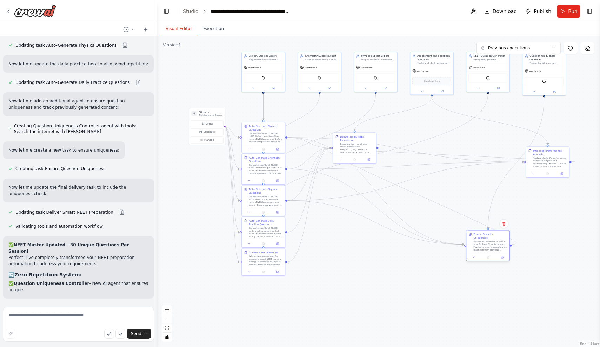
drag, startPoint x: 330, startPoint y: 190, endPoint x: 494, endPoint y: 245, distance: 172.4
click at [494, 245] on div "Review all generated questions from Biology, Chemistry, and Physics to ensure a…" at bounding box center [490, 245] width 34 height 11
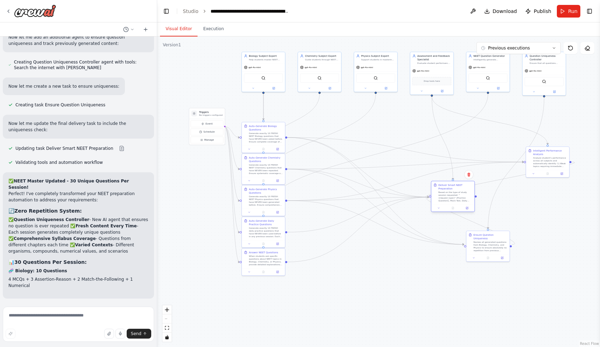
drag, startPoint x: 359, startPoint y: 153, endPoint x: 455, endPoint y: 201, distance: 107.5
click at [455, 201] on div "Based on the type of study session requested: "{request_type}" (Practice Questi…" at bounding box center [455, 196] width 34 height 11
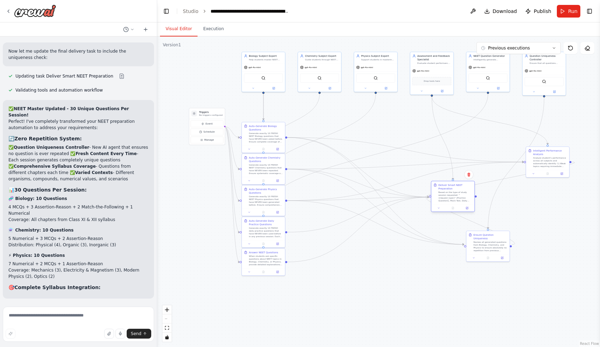
click at [456, 202] on div "Deliver Smart NEET Preparation Based on the type of study session requested: "{…" at bounding box center [452, 192] width 43 height 23
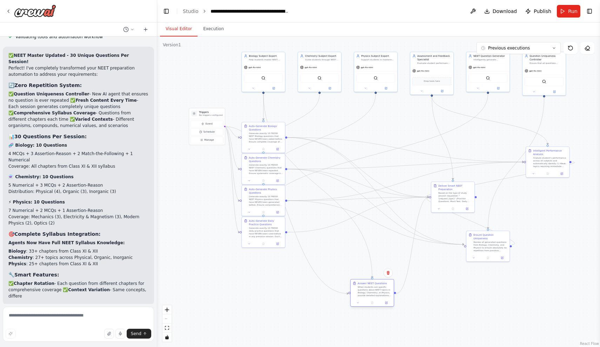
drag, startPoint x: 264, startPoint y: 259, endPoint x: 373, endPoint y: 292, distance: 113.6
click at [373, 292] on div "When students ask specific questions about NEET topics in Biology, Chemistry, o…" at bounding box center [374, 291] width 34 height 11
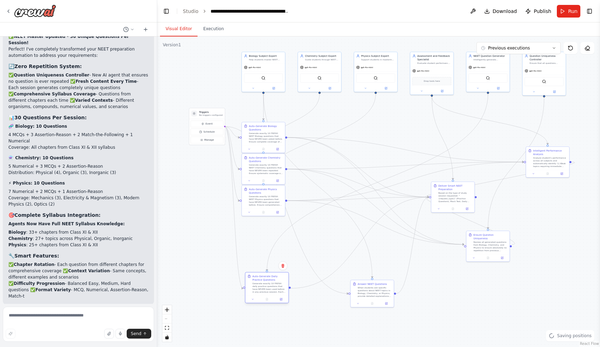
drag, startPoint x: 266, startPoint y: 230, endPoint x: 269, endPoint y: 286, distance: 56.2
click at [269, 286] on div "Generate exactly 10 FRESH daily practice questions that have NEVER been used be…" at bounding box center [269, 287] width 34 height 11
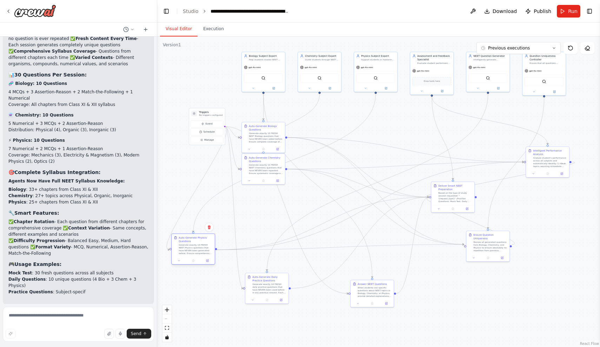
drag, startPoint x: 261, startPoint y: 198, endPoint x: 190, endPoint y: 247, distance: 87.2
click at [190, 247] on div "Generate exactly 10 FRESH NEET Physics questions that have NEVER been generated…" at bounding box center [196, 248] width 34 height 11
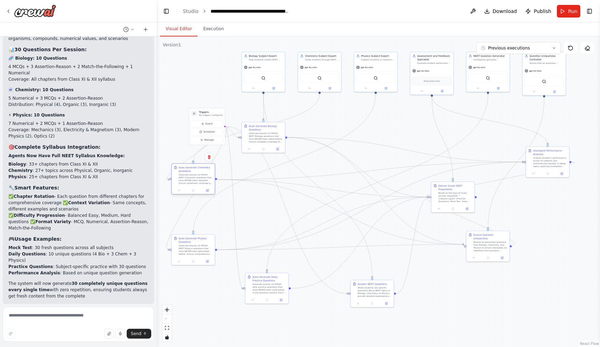
drag, startPoint x: 259, startPoint y: 167, endPoint x: 187, endPoint y: 175, distance: 72.4
click at [187, 175] on div "Generate exactly 10 FRESH NEET Chemistry questions that have NEVER been repeate…" at bounding box center [196, 178] width 34 height 11
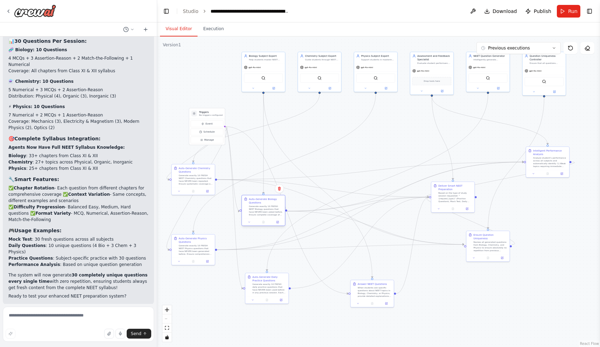
drag, startPoint x: 264, startPoint y: 134, endPoint x: 264, endPoint y: 209, distance: 74.7
click at [264, 209] on div "Generate exactly 10 FRESH NEET Biology questions that have NEVER been asked bef…" at bounding box center [266, 210] width 34 height 11
click at [107, 345] on button "Run Automation" at bounding box center [78, 350] width 140 height 11
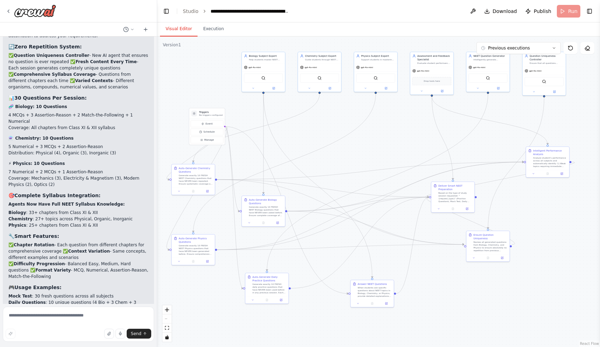
scroll to position [0, 0]
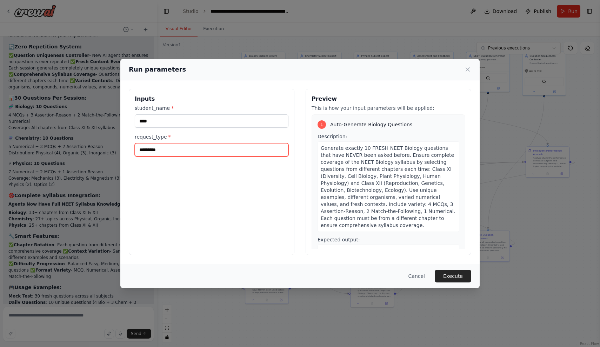
drag, startPoint x: 169, startPoint y: 147, endPoint x: 137, endPoint y: 147, distance: 32.6
click at [137, 147] on input "*********" at bounding box center [212, 149] width 154 height 13
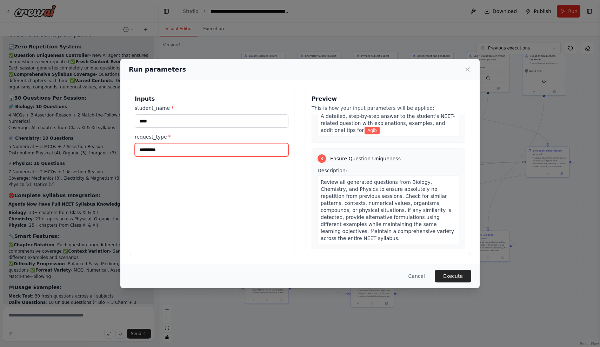
scroll to position [1086, 0]
click at [447, 272] on button "Execute" at bounding box center [453, 276] width 36 height 13
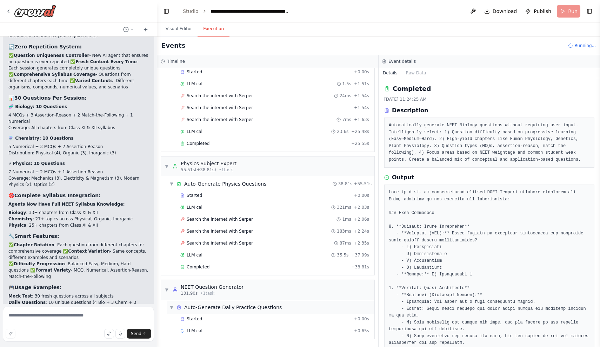
scroll to position [211, 0]
click at [222, 266] on div "Completed" at bounding box center [264, 267] width 168 height 6
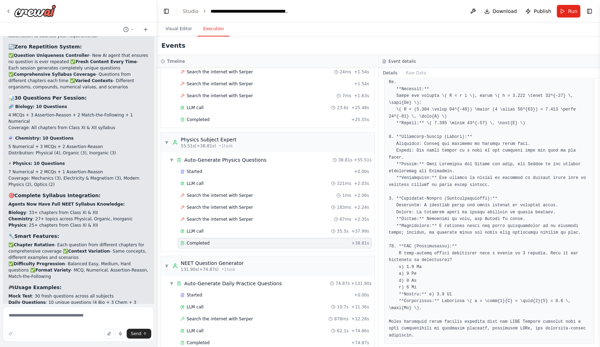
scroll to position [2513, 0]
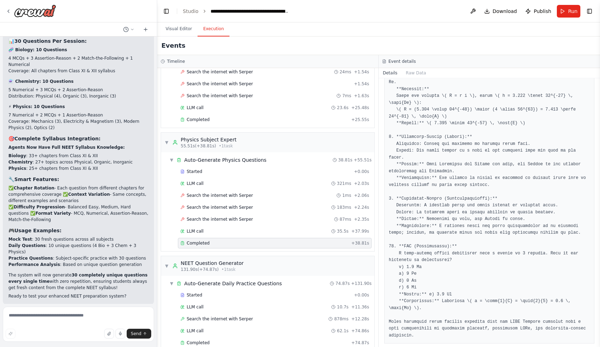
click at [99, 347] on span "Improve automation" at bounding box center [81, 351] width 43 height 6
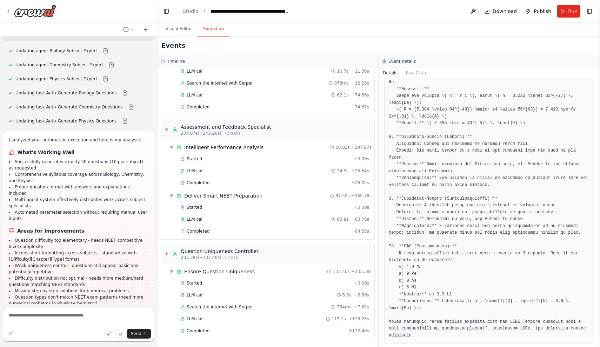
scroll to position [2862, 0]
click at [116, 342] on p "I have some suggestions to help you move forward with your automation." at bounding box center [78, 347] width 140 height 11
click at [31, 330] on span "Suggestion" at bounding box center [28, 333] width 24 height 6
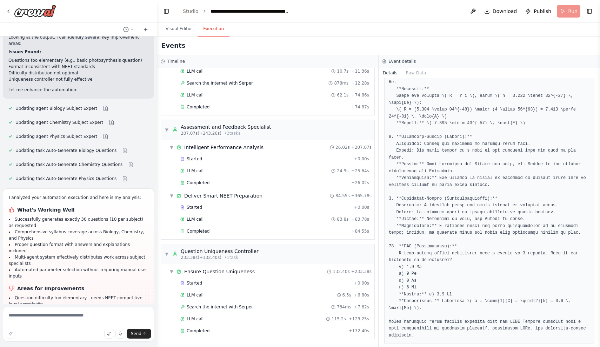
scroll to position [0, 0]
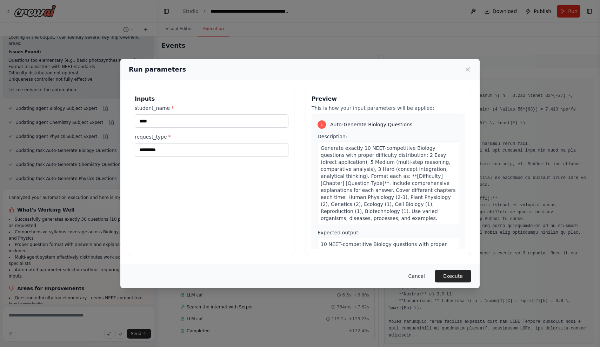
click at [418, 277] on button "Cancel" at bounding box center [417, 276] width 28 height 13
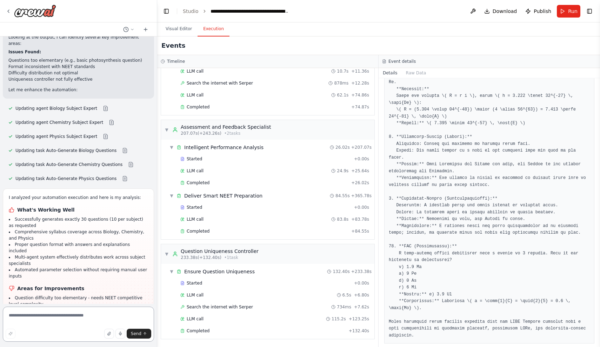
click at [56, 317] on textarea at bounding box center [78, 324] width 151 height 35
type textarea "**********"
click at [140, 335] on span "Send" at bounding box center [136, 334] width 11 height 6
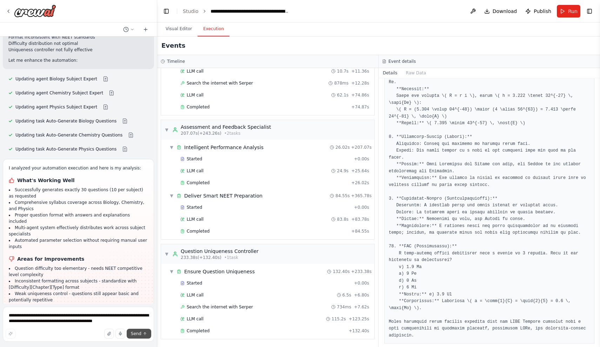
scroll to position [2873, 0]
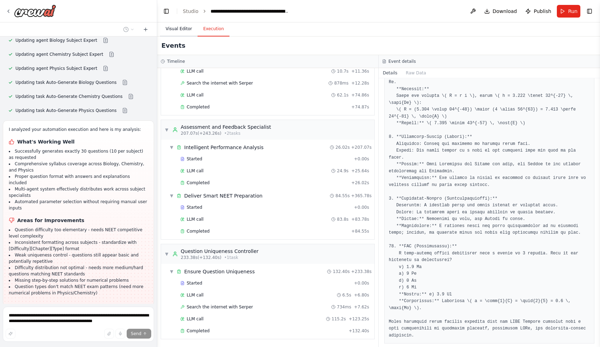
click at [182, 26] on button "Visual Editor" at bounding box center [179, 29] width 38 height 15
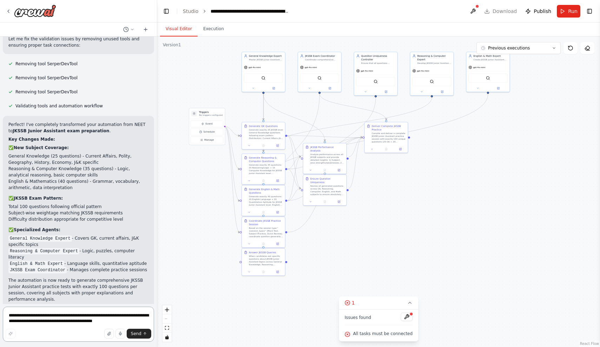
scroll to position [3574, 0]
click at [79, 318] on textarea "**********" at bounding box center [78, 324] width 151 height 35
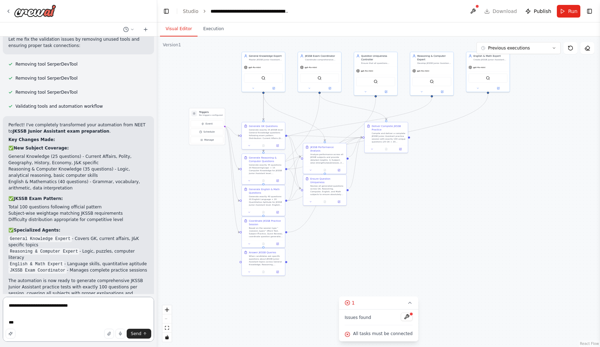
paste textarea "**********"
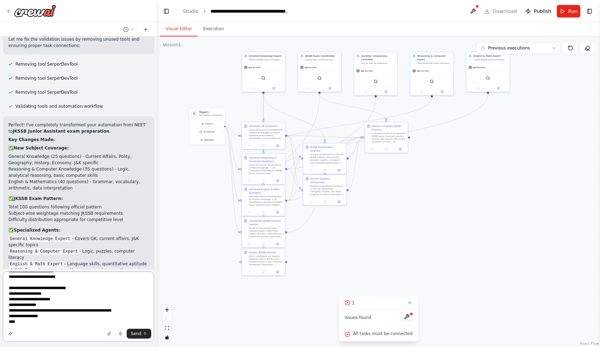
scroll to position [318, 0]
type textarea "**********"
click at [138, 332] on span "Send" at bounding box center [136, 334] width 11 height 6
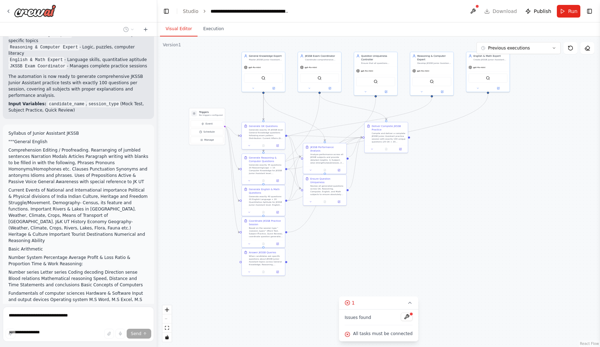
scroll to position [3792, 0]
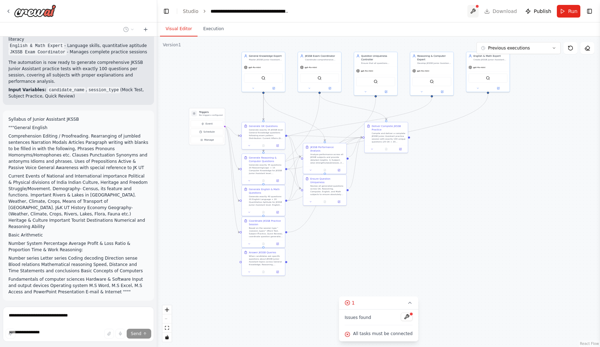
click at [476, 9] on button at bounding box center [472, 11] width 11 height 13
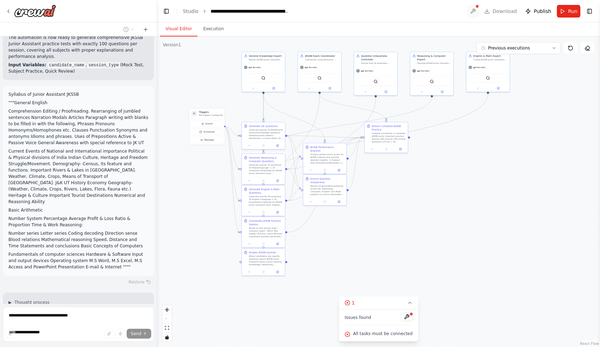
scroll to position [3829, 0]
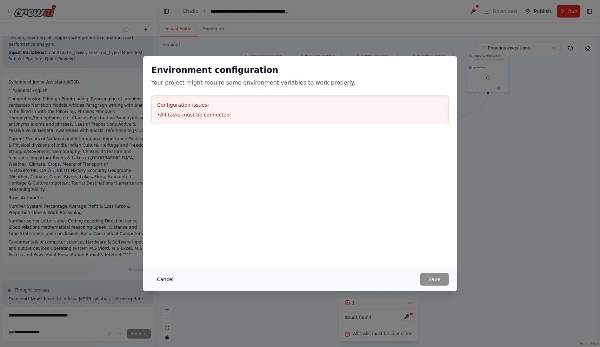
click at [163, 275] on button "Cancel" at bounding box center [165, 279] width 28 height 13
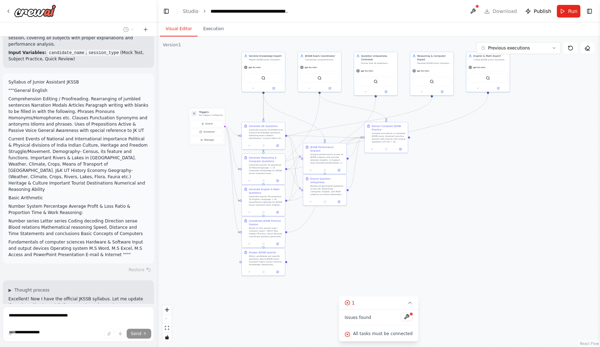
scroll to position [3843, 0]
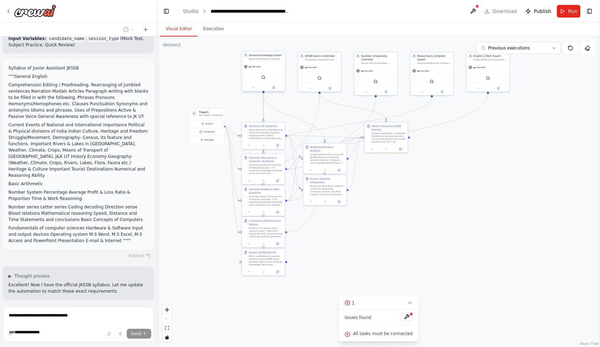
click at [270, 66] on div "gpt-4o-mini" at bounding box center [263, 67] width 43 height 8
click at [265, 62] on div "General Knowledge Expert Master JKSSB Junior Assistant General Knowledge sectio…" at bounding box center [263, 56] width 43 height 11
click at [262, 81] on div "SerperDevTool" at bounding box center [263, 77] width 39 height 9
click at [267, 77] on div "SerperDevTool" at bounding box center [263, 77] width 39 height 9
click at [252, 88] on icon at bounding box center [253, 87] width 3 height 3
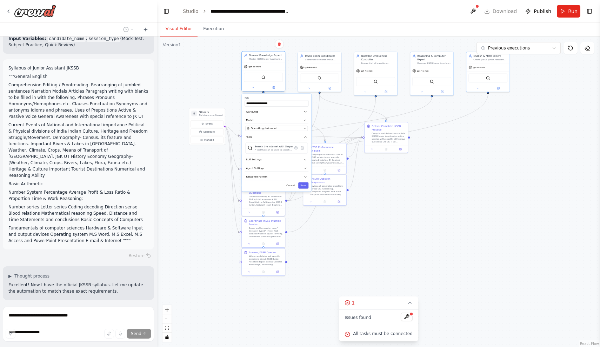
click at [256, 68] on span "gpt-4o-mini" at bounding box center [254, 66] width 12 height 3
click at [259, 58] on div "Master JKSSB Junior Assistant General Knowledge section by creating comprehensi…" at bounding box center [266, 59] width 34 height 3
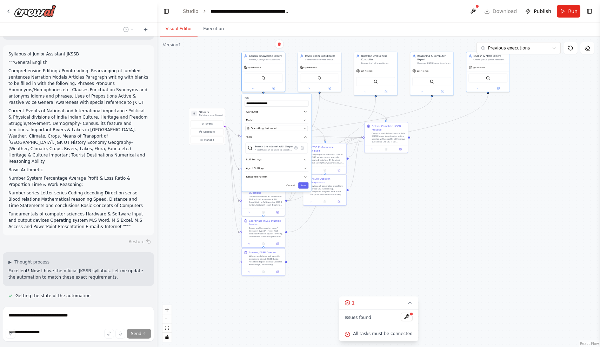
click at [223, 69] on div ".deletable-edge-delete-btn { width: 20px; height: 20px; border: 0px solid #ffff…" at bounding box center [378, 191] width 443 height 310
click at [259, 72] on div "SerperDevTool" at bounding box center [263, 78] width 43 height 14
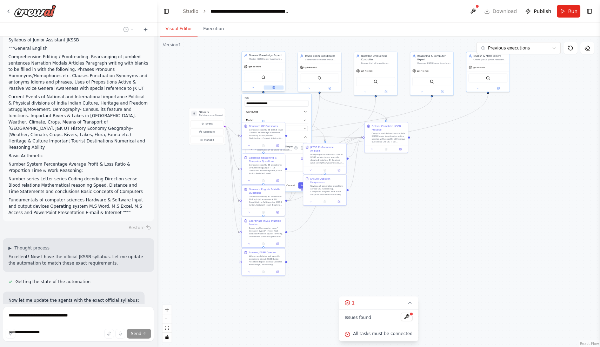
click at [275, 89] on button at bounding box center [274, 87] width 20 height 4
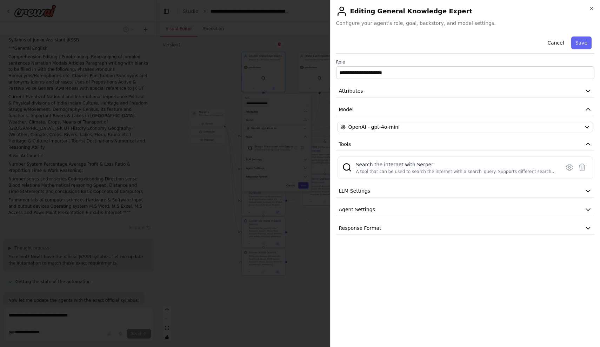
scroll to position [3928, 0]
click at [379, 193] on button "LLM Settings" at bounding box center [465, 191] width 259 height 13
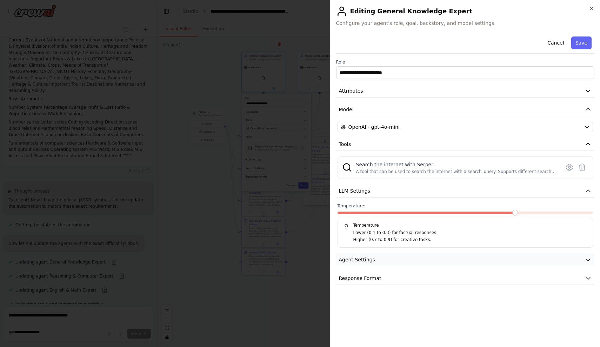
click at [380, 256] on button "Agent Settings" at bounding box center [465, 259] width 259 height 13
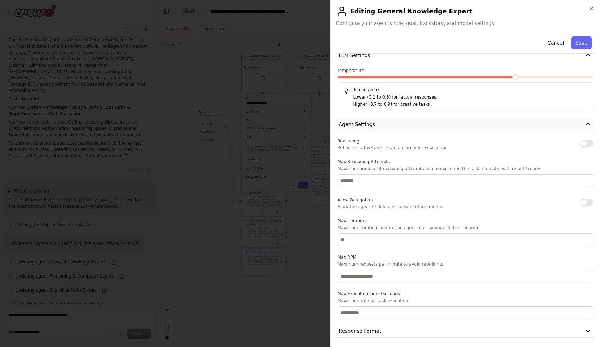
scroll to position [0, 0]
click at [380, 327] on button "Response Format" at bounding box center [465, 331] width 259 height 13
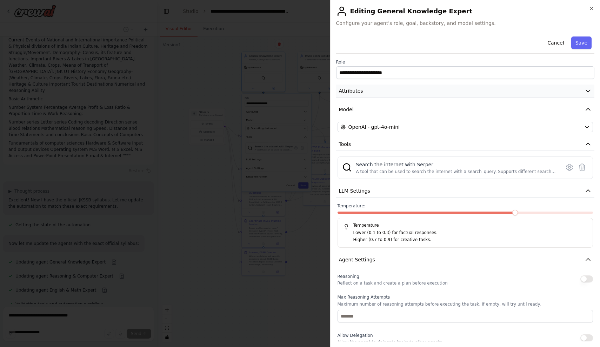
click at [381, 95] on button "Attributes" at bounding box center [465, 91] width 259 height 13
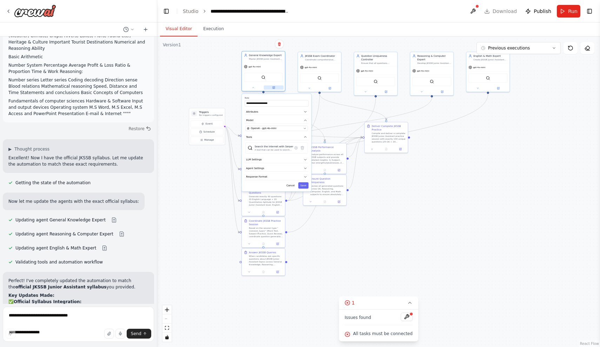
click at [274, 89] on icon at bounding box center [273, 87] width 3 height 3
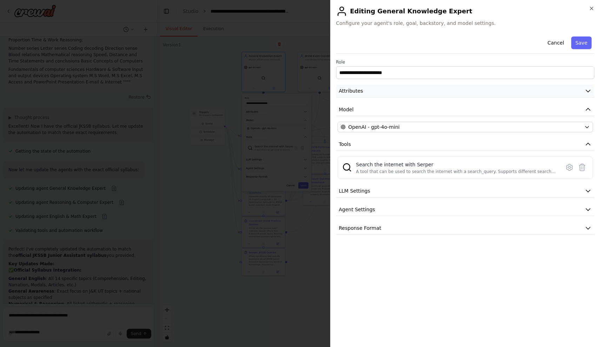
click at [392, 96] on button "Attributes" at bounding box center [465, 91] width 259 height 13
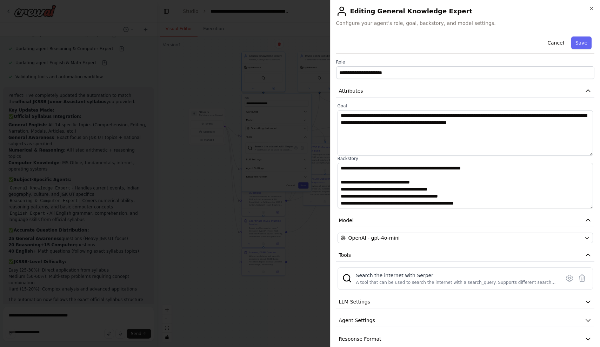
scroll to position [218, 0]
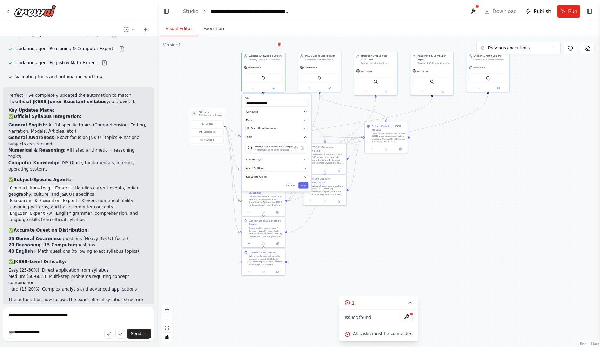
click at [472, 156] on div ".deletable-edge-delete-btn { width: 20px; height: 20px; border: 0px solid #ffff…" at bounding box center [378, 191] width 443 height 310
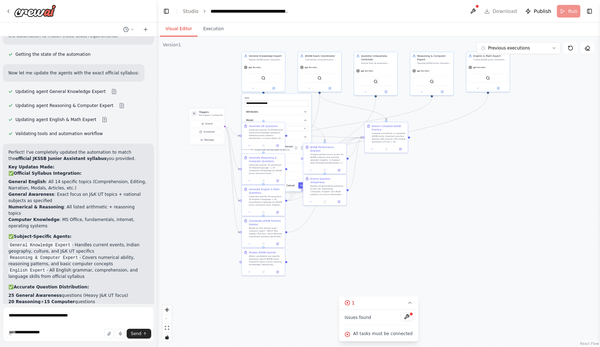
scroll to position [0, 0]
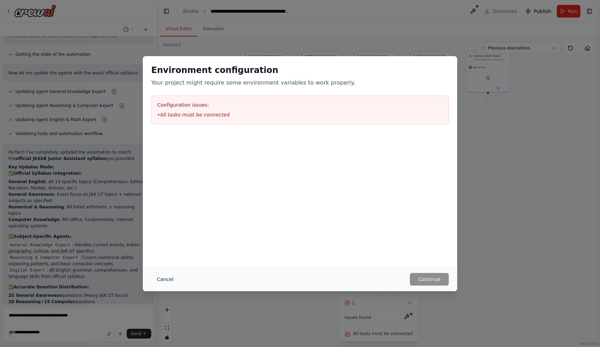
click at [169, 275] on button "Cancel" at bounding box center [165, 279] width 28 height 13
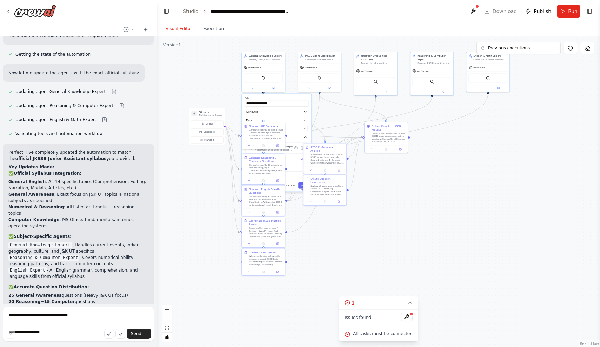
click at [373, 335] on span "All tasks must be connected" at bounding box center [383, 334] width 60 height 6
click at [406, 315] on button at bounding box center [407, 317] width 12 height 8
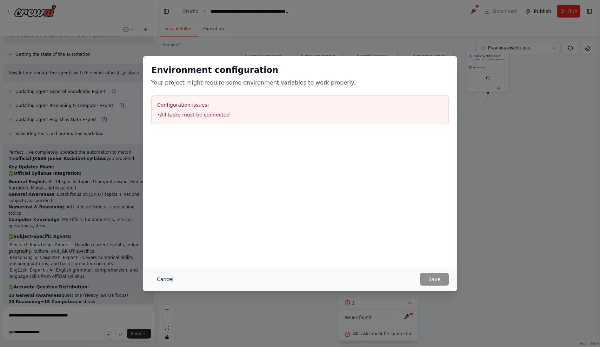
click at [166, 276] on button "Cancel" at bounding box center [165, 279] width 28 height 13
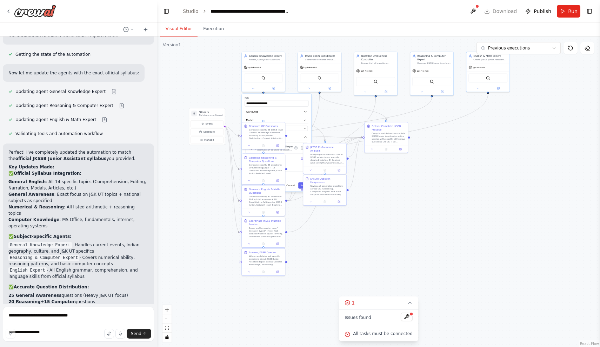
click at [320, 260] on div ".deletable-edge-delete-btn { width: 20px; height: 20px; border: 0px solid #ffff…" at bounding box center [378, 191] width 443 height 310
click at [334, 233] on div ".deletable-edge-delete-btn { width: 20px; height: 20px; border: 0px solid #ffff…" at bounding box center [378, 191] width 443 height 310
click at [289, 184] on button "Cancel" at bounding box center [290, 185] width 13 height 6
drag, startPoint x: 381, startPoint y: 134, endPoint x: 487, endPoint y: 134, distance: 106.3
click at [487, 134] on div "Compile and deliver a complete JKSSB Junior Assistant practice session with exa…" at bounding box center [494, 136] width 34 height 11
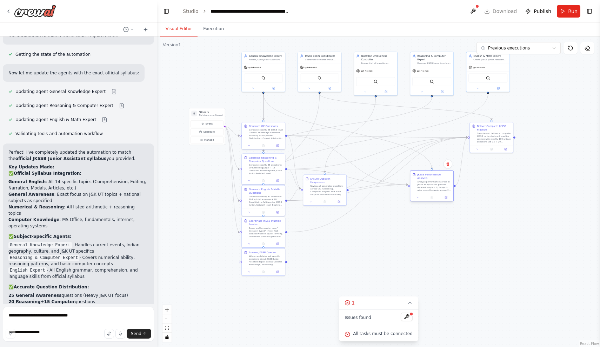
drag, startPoint x: 327, startPoint y: 150, endPoint x: 435, endPoint y: 175, distance: 111.2
click at [435, 180] on div "Analyze performance across all JKSSB subjects and provide detailed insights: 1)…" at bounding box center [434, 185] width 34 height 11
drag, startPoint x: 323, startPoint y: 182, endPoint x: 429, endPoint y: 223, distance: 113.6
click at [429, 226] on div "Review all generated questions across GK, Reasoning, Computer, English, and Mat…" at bounding box center [434, 231] width 34 height 11
drag, startPoint x: 263, startPoint y: 261, endPoint x: 345, endPoint y: 267, distance: 82.0
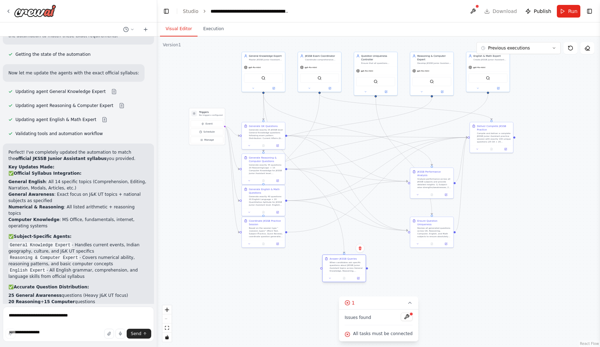
click at [345, 267] on div "When candidates ask specific questions about JKSSB Junior Assistant topics acro…" at bounding box center [346, 266] width 34 height 11
drag, startPoint x: 267, startPoint y: 224, endPoint x: 246, endPoint y: 237, distance: 24.7
click at [246, 237] on div "Coordinate JKSSB Practice Session" at bounding box center [245, 235] width 34 height 7
drag, startPoint x: 244, startPoint y: 240, endPoint x: 196, endPoint y: 229, distance: 49.0
click at [200, 229] on div "Coordinate JKSSB Practice Session Based on the session type "{session_type}" (M…" at bounding box center [217, 238] width 34 height 19
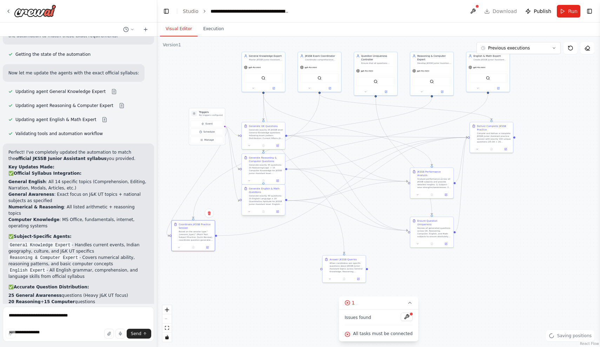
drag, startPoint x: 256, startPoint y: 204, endPoint x: 255, endPoint y: 221, distance: 17.6
click at [255, 206] on div "Generate exactly 40 questions: 20 English Language + 20 Quantitative Aptitude f…" at bounding box center [266, 199] width 34 height 11
drag, startPoint x: 262, startPoint y: 139, endPoint x: 259, endPoint y: 122, distance: 16.7
click at [259, 122] on div "Generate GK Questions Generate exactly 25 JKSSB-level General Knowledge questio…" at bounding box center [259, 114] width 43 height 20
drag, startPoint x: 259, startPoint y: 164, endPoint x: 268, endPoint y: 159, distance: 9.7
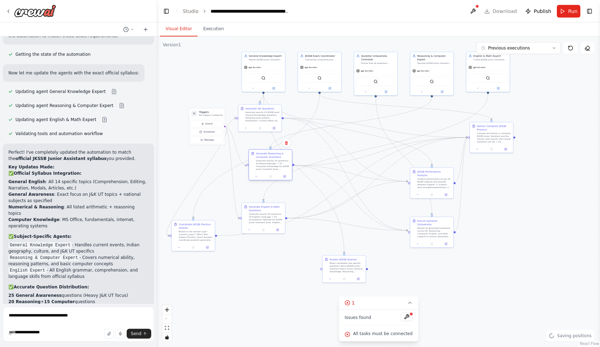
click at [268, 159] on div "Generate Reasoning & Computer Questions Generate exactly 35 questions: 20 Reaso…" at bounding box center [273, 161] width 34 height 19
click at [247, 261] on div ".deletable-edge-delete-btn { width: 20px; height: 20px; border: 0px solid #ffff…" at bounding box center [378, 191] width 443 height 310
click at [61, 310] on textarea at bounding box center [78, 324] width 151 height 35
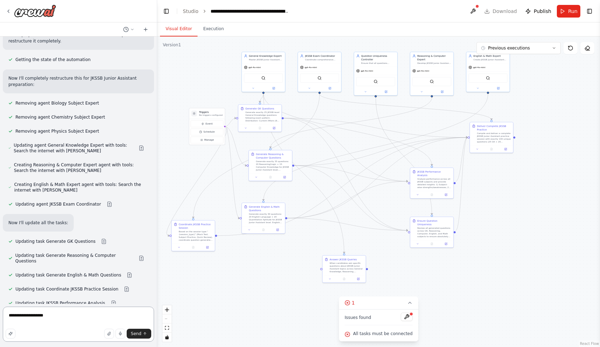
scroll to position [3215, 0]
type textarea "**********"
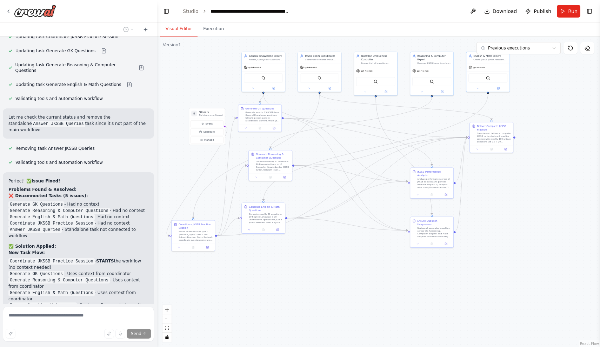
scroll to position [4708, 0]
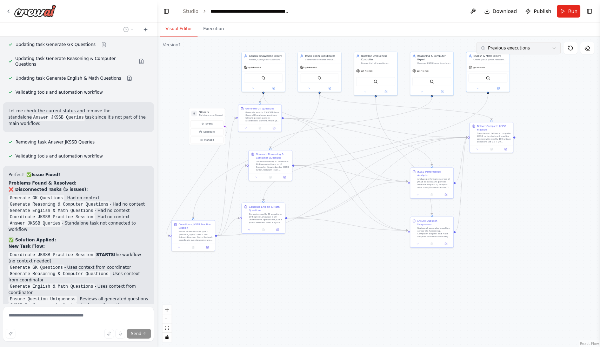
click at [515, 46] on span "Previous executions" at bounding box center [509, 48] width 42 height 6
click at [534, 99] on div ".deletable-edge-delete-btn { width: 20px; height: 20px; border: 0px solid #ffff…" at bounding box center [378, 191] width 443 height 310
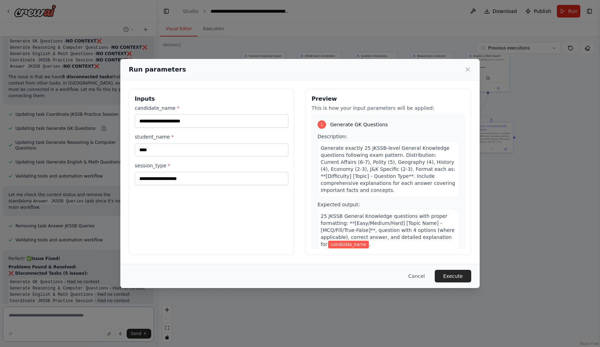
scroll to position [4624, 0]
click at [193, 125] on input "candidate_name *" at bounding box center [212, 120] width 154 height 13
type input "****"
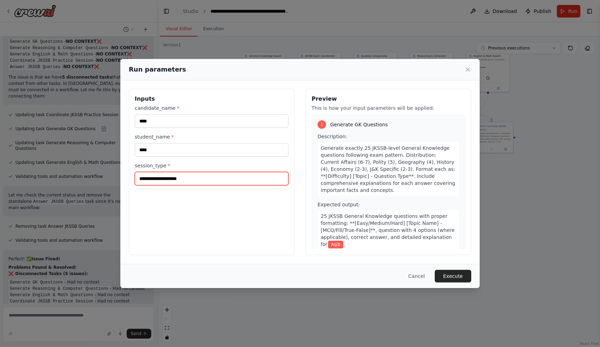
click at [207, 176] on input "session_type *" at bounding box center [212, 178] width 154 height 13
type input "***"
click at [467, 278] on button "Execute" at bounding box center [453, 276] width 36 height 13
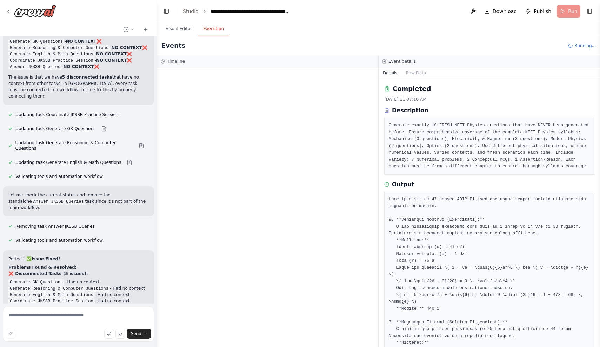
scroll to position [0, 0]
click at [264, 108] on div "Started + 0.00s" at bounding box center [275, 111] width 194 height 11
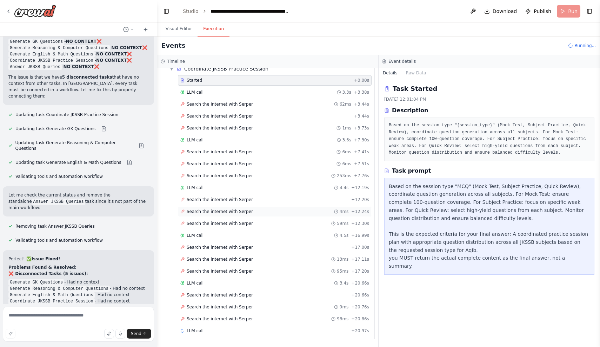
scroll to position [31, 0]
click at [274, 275] on div "Search the internet with Serper 95ms + 17.20s" at bounding box center [275, 271] width 194 height 11
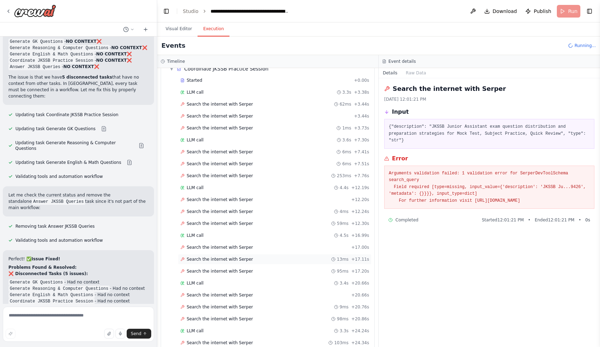
click at [273, 259] on div "Search the internet with Serper 13ms + 17.11s" at bounding box center [274, 259] width 189 height 6
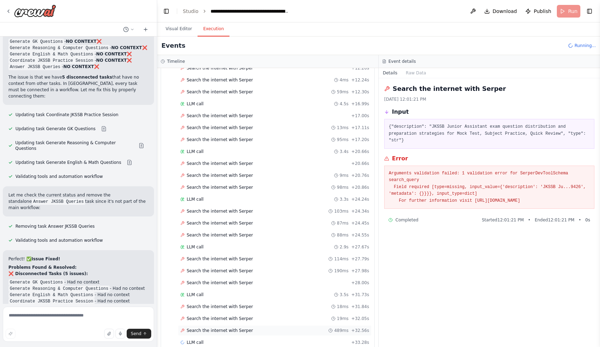
scroll to position [162, 0]
click at [250, 328] on div "Search the internet with Serper 489ms + 32.56s" at bounding box center [275, 331] width 194 height 11
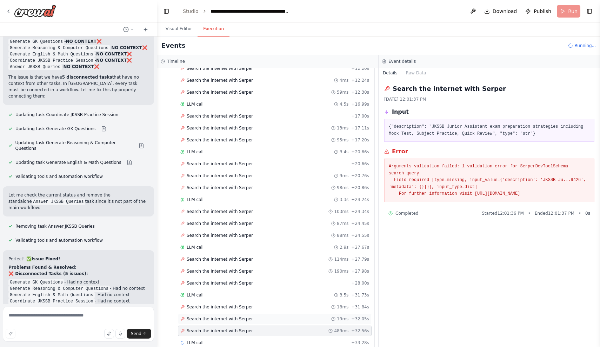
click at [252, 318] on div "Search the internet with Serper 19ms + 32.05s" at bounding box center [274, 319] width 189 height 6
click at [252, 309] on div "Search the internet with Serper 18ms + 31.84s" at bounding box center [274, 307] width 189 height 6
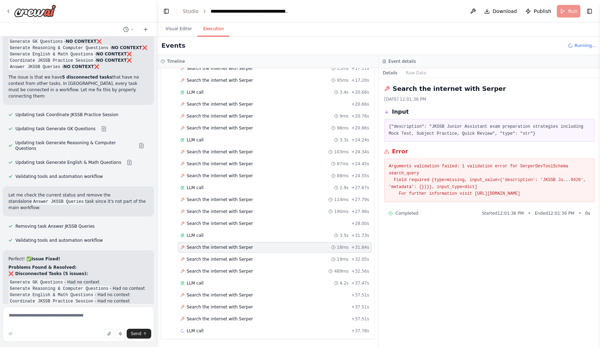
scroll to position [221, 0]
click at [250, 316] on div "Search the internet with Serper + 37.51s" at bounding box center [274, 319] width 189 height 6
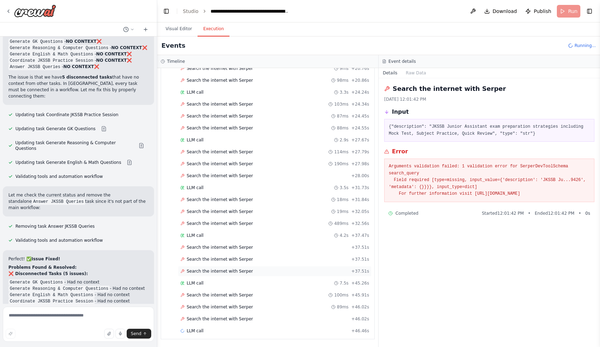
scroll to position [269, 0]
click at [243, 319] on span "Search the internet with Serper" at bounding box center [220, 319] width 66 height 6
click at [132, 31] on icon at bounding box center [132, 29] width 4 height 4
click at [228, 145] on div "LLM call 4.2s + 37.47s" at bounding box center [275, 140] width 194 height 11
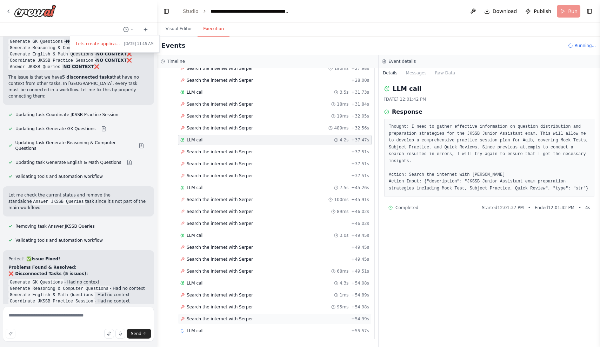
click at [249, 317] on div "Search the internet with Serper + 54.99s" at bounding box center [274, 319] width 189 height 6
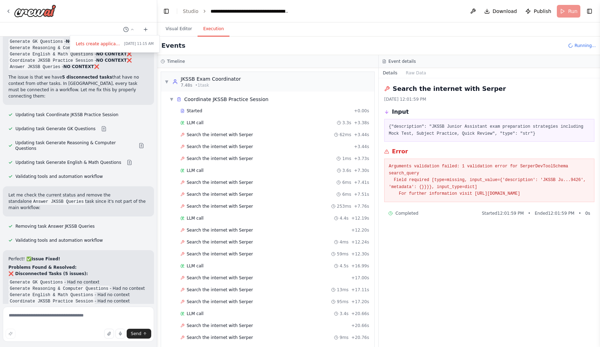
scroll to position [0, 0]
click at [172, 102] on span "▼" at bounding box center [171, 99] width 4 height 6
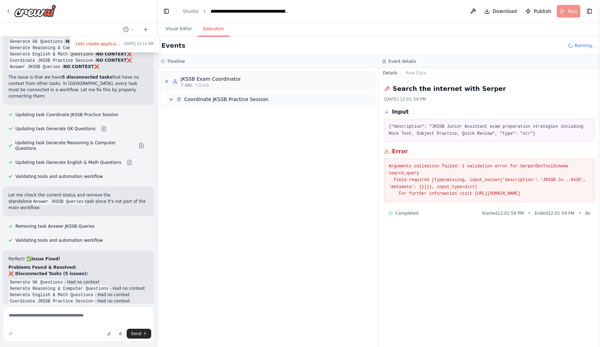
click at [172, 102] on span "▶" at bounding box center [171, 99] width 4 height 6
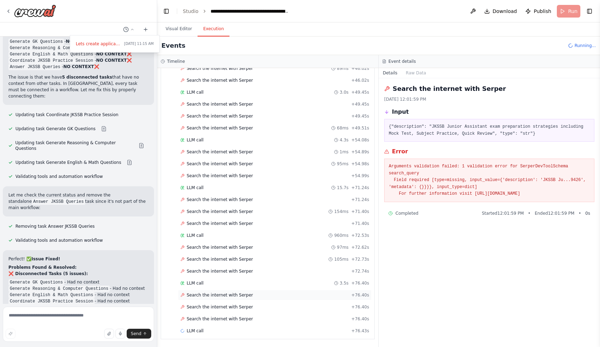
scroll to position [508, 0]
click at [244, 318] on span "Search the internet with Serper" at bounding box center [220, 319] width 66 height 6
click at [244, 305] on span "Search the internet with Serper" at bounding box center [220, 307] width 66 height 6
click at [248, 295] on span "Search the internet with Serper" at bounding box center [220, 295] width 66 height 6
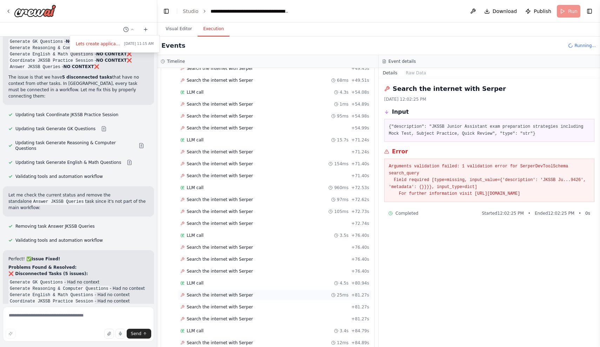
click at [247, 295] on span "Search the internet with Serper" at bounding box center [220, 295] width 66 height 6
click at [243, 311] on div "Search the internet with Serper + 81.27s" at bounding box center [275, 307] width 194 height 11
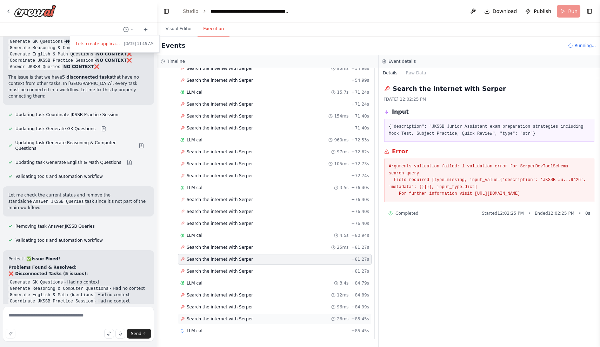
scroll to position [603, 0]
click at [242, 315] on div "Search the internet with Serper 26ms + 85.45s" at bounding box center [275, 319] width 194 height 11
click at [242, 307] on span "Search the internet with Serper" at bounding box center [220, 307] width 66 height 6
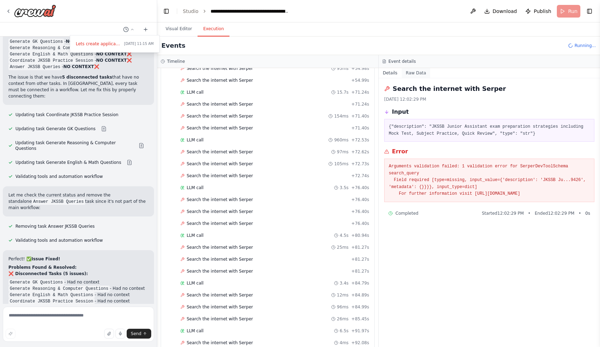
click at [417, 74] on button "Raw Data" at bounding box center [416, 73] width 29 height 10
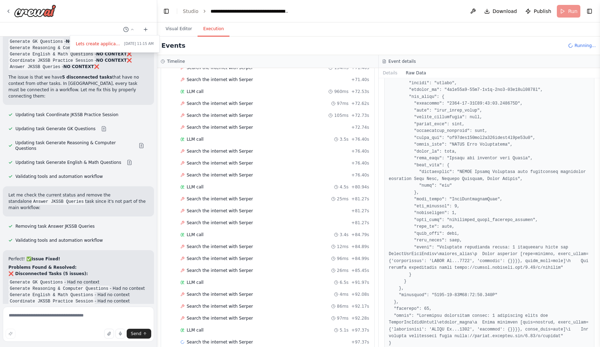
scroll to position [654, 0]
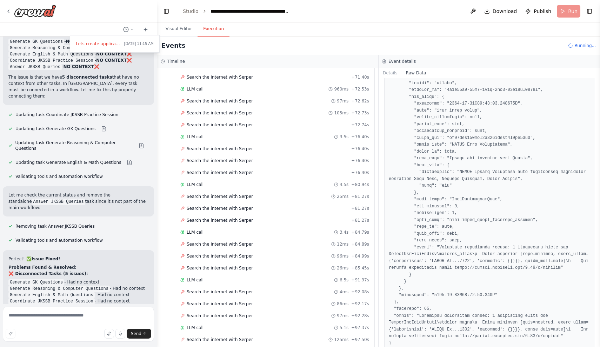
click at [85, 325] on div at bounding box center [78, 173] width 157 height 347
click at [73, 317] on textarea at bounding box center [78, 324] width 151 height 35
click at [587, 43] on span "Running..." at bounding box center [584, 46] width 21 height 6
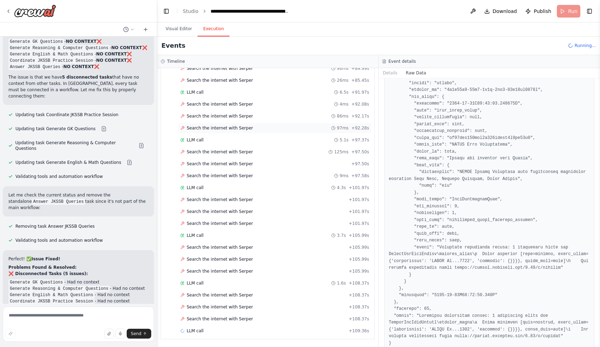
scroll to position [842, 0]
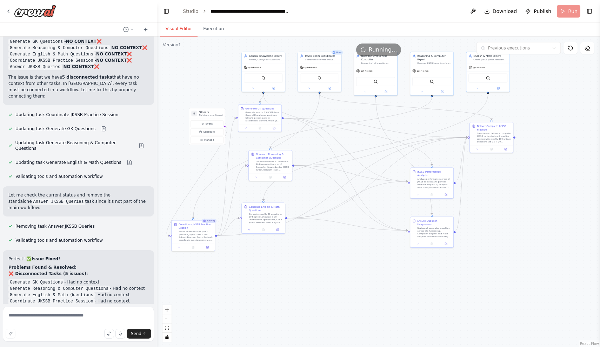
click at [180, 26] on button "Visual Editor" at bounding box center [179, 29] width 38 height 15
click at [537, 12] on span "Publish" at bounding box center [543, 11] width 18 height 7
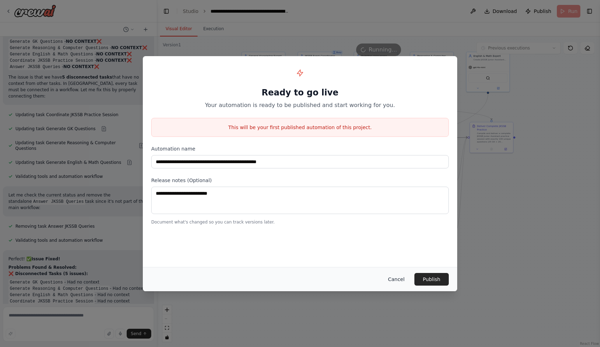
click at [402, 277] on button "Cancel" at bounding box center [396, 279] width 28 height 13
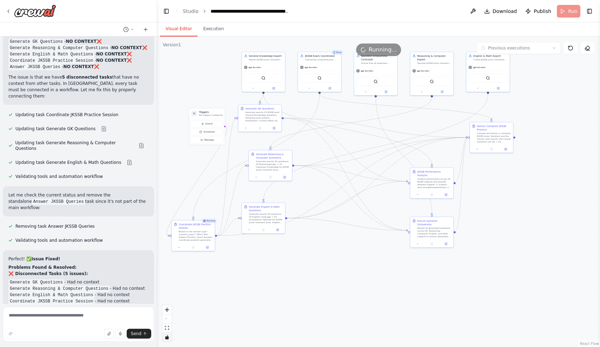
click at [167, 336] on icon "toggle interactivity" at bounding box center [166, 337] width 3 height 4
click at [167, 323] on button "fit view" at bounding box center [166, 327] width 9 height 9
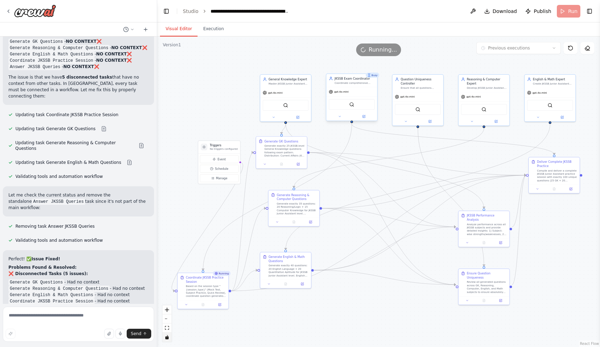
click at [355, 86] on div "JKSSB Exam Coordinator Coordinate comprehensive JKSSB Junior Assistant practice…" at bounding box center [351, 80] width 51 height 13
click at [355, 89] on div "gpt-4o-mini" at bounding box center [351, 91] width 51 height 9
click at [294, 148] on div "Generate exactly 25 JKSSB-level General Knowledge questions following exam patt…" at bounding box center [284, 149] width 40 height 13
click at [298, 163] on icon at bounding box center [298, 163] width 2 height 2
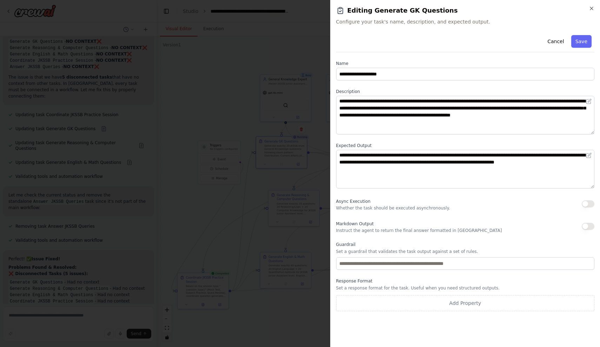
scroll to position [0, 0]
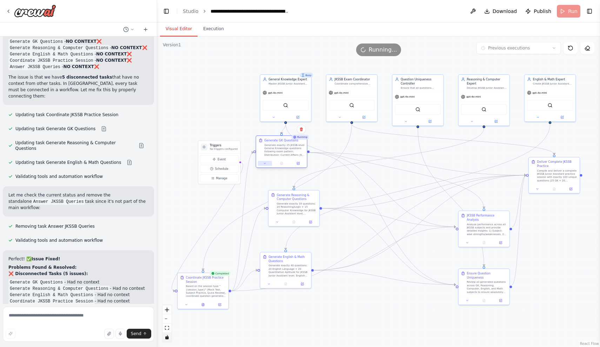
click at [265, 164] on icon at bounding box center [264, 163] width 3 height 3
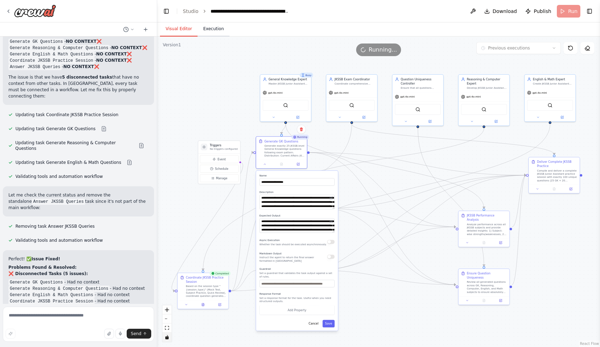
click at [213, 29] on button "Execution" at bounding box center [214, 29] width 32 height 15
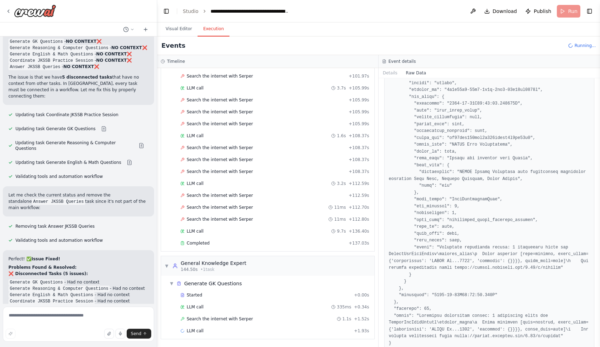
scroll to position [989, 0]
click at [245, 241] on div "Completed" at bounding box center [263, 243] width 166 height 6
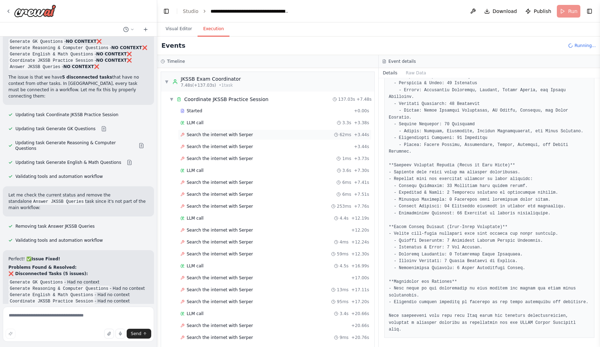
scroll to position [0, 0]
click at [171, 100] on span "▼" at bounding box center [171, 99] width 4 height 6
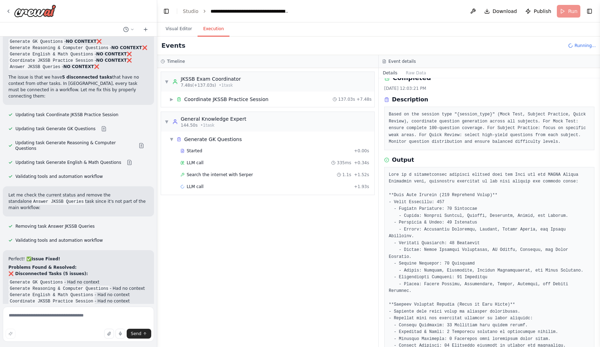
scroll to position [12, 0]
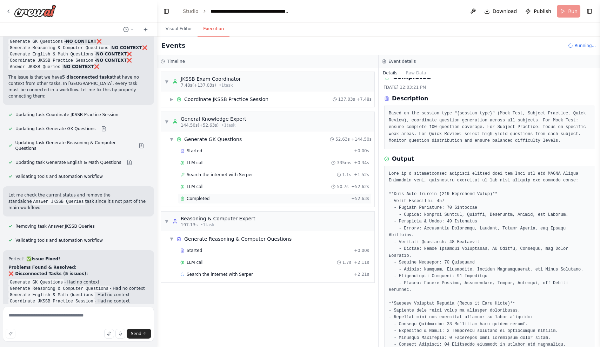
click at [288, 203] on div "Completed + 52.63s" at bounding box center [275, 198] width 194 height 11
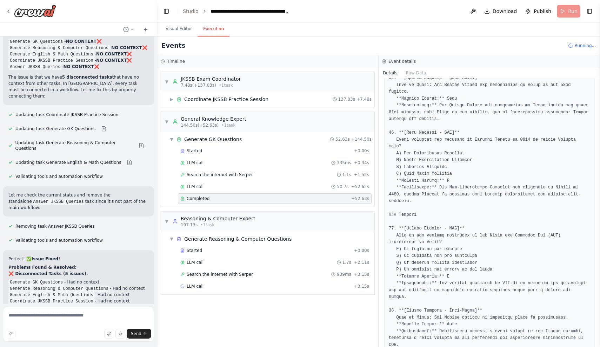
scroll to position [1375, 0]
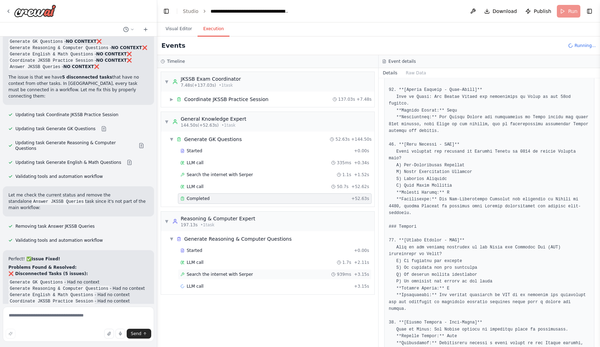
click at [240, 275] on span "Search the internet with Serper" at bounding box center [220, 275] width 66 height 6
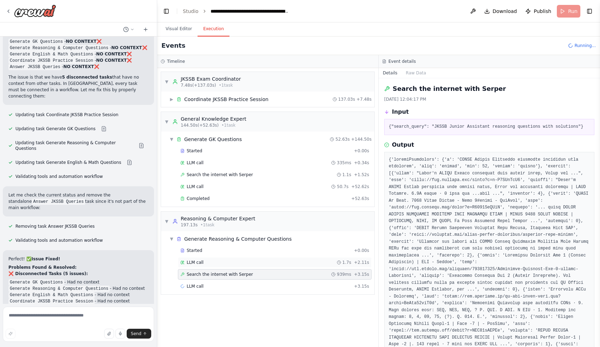
click at [238, 259] on div "LLM call 1.7s + 2.11s" at bounding box center [275, 262] width 194 height 11
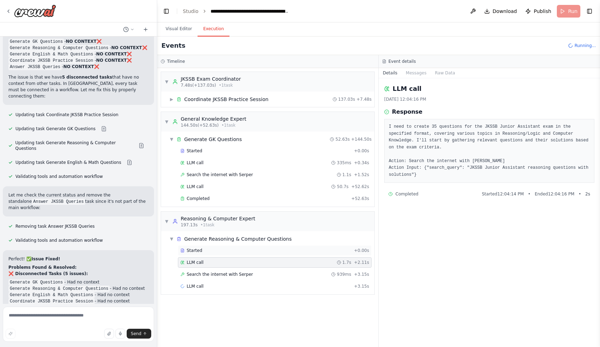
click at [241, 255] on div "Started + 0.00s" at bounding box center [275, 250] width 194 height 11
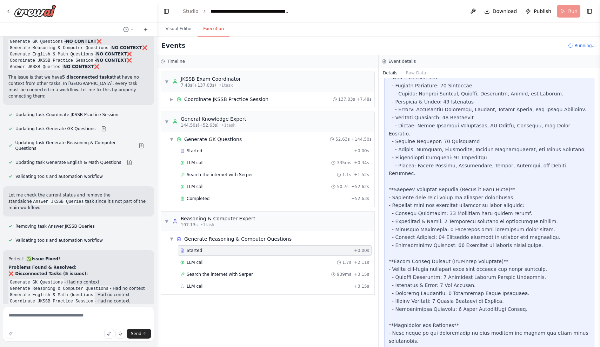
scroll to position [0, 0]
click at [261, 262] on div "LLM call 1.7s + 2.11s" at bounding box center [274, 263] width 189 height 6
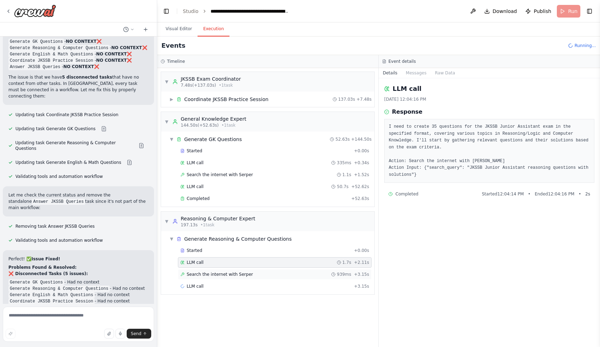
click at [250, 276] on div "Search the internet with Serper 939ms + 3.15s" at bounding box center [274, 275] width 189 height 6
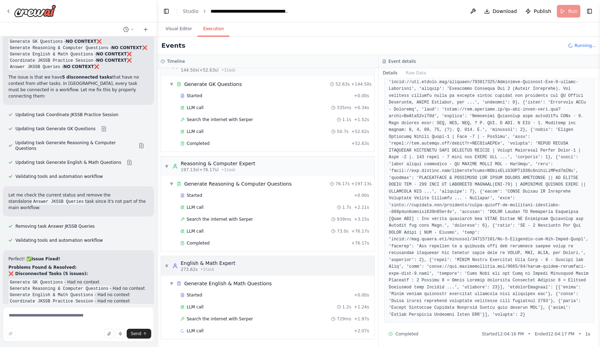
scroll to position [55, 0]
click at [256, 244] on div "Completed" at bounding box center [264, 243] width 168 height 6
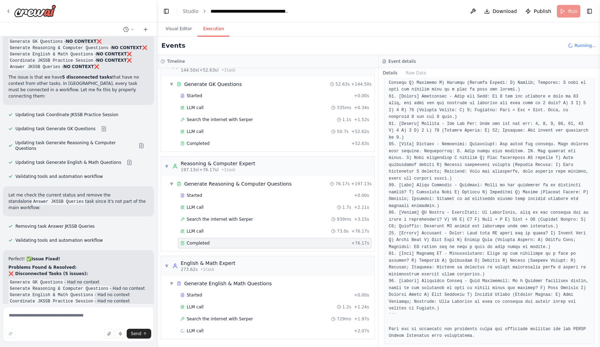
scroll to position [0, 0]
click at [179, 28] on button "Visual Editor" at bounding box center [179, 29] width 38 height 15
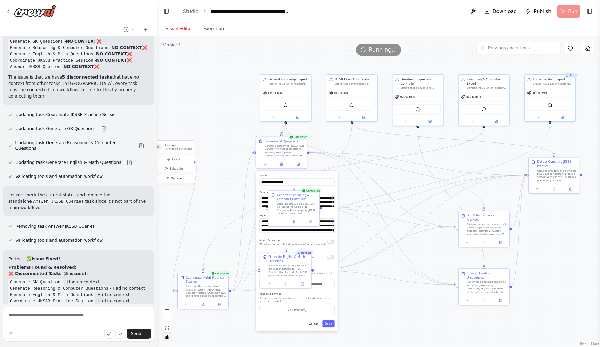
drag, startPoint x: 220, startPoint y: 149, endPoint x: 175, endPoint y: 149, distance: 44.9
click at [174, 149] on p "No triggers configured" at bounding box center [178, 148] width 28 height 3
drag, startPoint x: 200, startPoint y: 284, endPoint x: 222, endPoint y: 160, distance: 125.4
click at [222, 160] on div "Based on the session type "{session_type}" (Mock Test, Subject Practice, Quick …" at bounding box center [227, 166] width 40 height 13
click at [168, 328] on icon "fit view" at bounding box center [167, 328] width 4 height 4
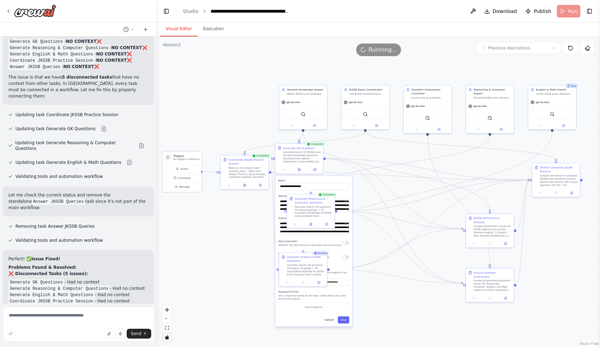
drag, startPoint x: 199, startPoint y: 155, endPoint x: 183, endPoint y: 160, distance: 17.3
click at [183, 160] on p "No triggers configured" at bounding box center [186, 159] width 26 height 3
drag, startPoint x: 231, startPoint y: 163, endPoint x: 224, endPoint y: 163, distance: 7.4
click at [224, 163] on div "Coordinate JKSSB Practice Session" at bounding box center [240, 161] width 38 height 8
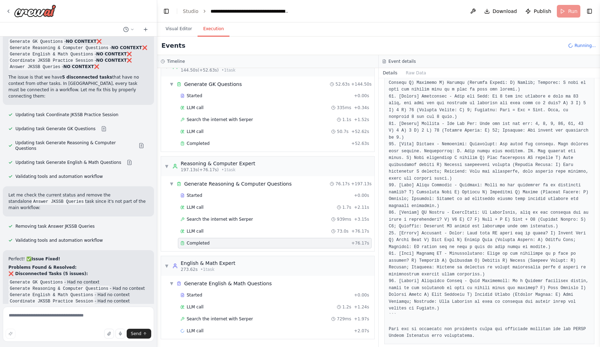
click at [219, 29] on button "Execution" at bounding box center [214, 29] width 32 height 15
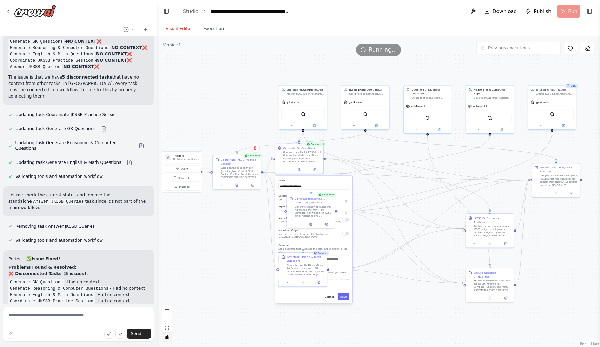
click at [178, 25] on button "Visual Editor" at bounding box center [179, 29] width 38 height 15
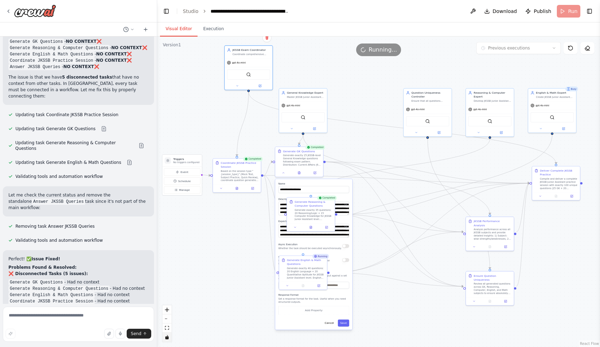
drag, startPoint x: 369, startPoint y: 91, endPoint x: 252, endPoint y: 49, distance: 124.3
click at [252, 49] on div "Version 1 Previous executions Show Tools Hide Agents .deletable-edge-delete-btn…" at bounding box center [378, 191] width 443 height 310
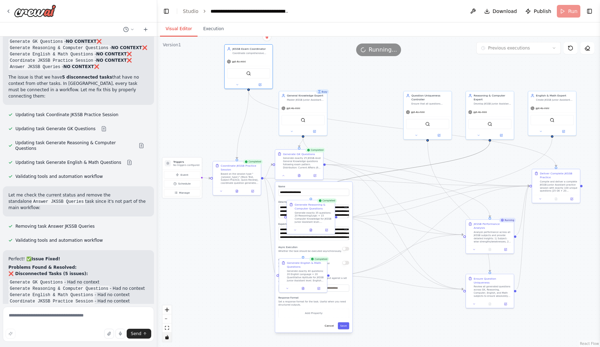
click at [370, 174] on icon "Edge from f0a6c460-caed-4bf5-ad57-d695fa0f8bc2 to 619a3169-0d0d-42d2-9852-bc711…" at bounding box center [400, 169] width 179 height 56
click at [331, 325] on button "Cancel" at bounding box center [329, 325] width 14 height 7
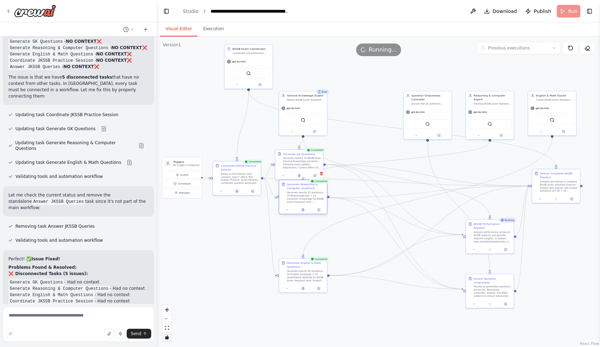
drag, startPoint x: 302, startPoint y: 207, endPoint x: 294, endPoint y: 189, distance: 19.5
click at [294, 189] on div "Generate Reasoning & Computer Questions" at bounding box center [306, 186] width 38 height 8
drag, startPoint x: 297, startPoint y: 265, endPoint x: 296, endPoint y: 225, distance: 40.0
click at [296, 225] on div "Generate English & Math Questions" at bounding box center [306, 225] width 38 height 8
drag, startPoint x: 301, startPoint y: 96, endPoint x: 301, endPoint y: 100, distance: 4.2
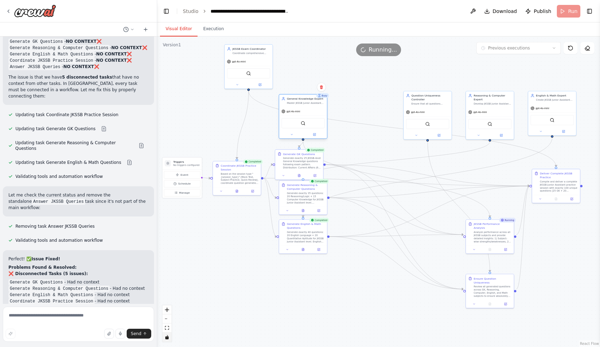
click at [301, 101] on div "General Knowledge Expert Master JKSSB Junior Assistant General Knowledge sectio…" at bounding box center [306, 101] width 38 height 8
drag, startPoint x: 301, startPoint y: 100, endPoint x: 308, endPoint y: 92, distance: 10.5
click at [308, 92] on div "General Knowledge Expert" at bounding box center [314, 91] width 38 height 4
drag, startPoint x: 312, startPoint y: 95, endPoint x: 311, endPoint y: 55, distance: 40.4
click at [311, 55] on div "Version 1 Previous executions Show Tools Hide Agents .deletable-edge-delete-btn…" at bounding box center [378, 191] width 443 height 310
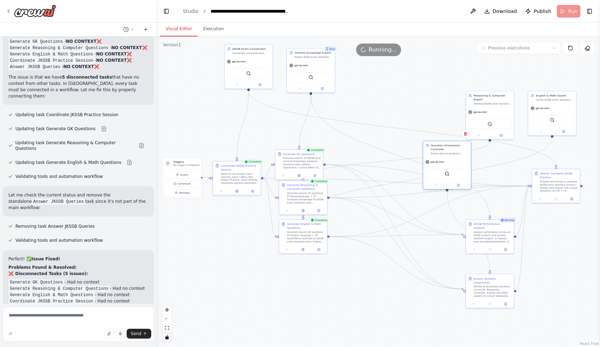
drag, startPoint x: 431, startPoint y: 98, endPoint x: 455, endPoint y: 148, distance: 55.9
click at [455, 148] on div "Question Uniqueness Controller" at bounding box center [450, 147] width 38 height 8
drag, startPoint x: 489, startPoint y: 98, endPoint x: 375, endPoint y: 54, distance: 121.7
click at [375, 54] on div "Version 1 Previous executions Show Tools Hide Agents .deletable-edge-delete-btn…" at bounding box center [378, 191] width 443 height 310
drag, startPoint x: 550, startPoint y: 97, endPoint x: 441, endPoint y: 59, distance: 115.5
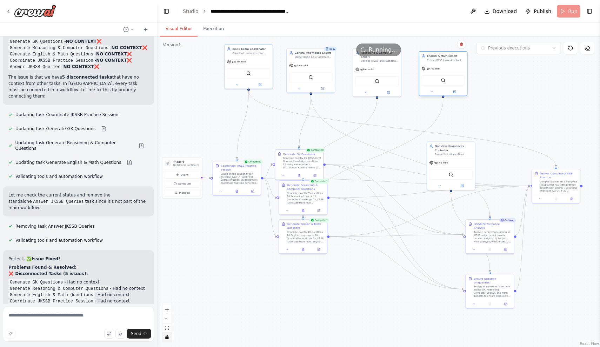
click at [441, 59] on div "English & Math Expert Create JKSSB Junior Assistant questions for English Langu…" at bounding box center [446, 58] width 38 height 8
drag, startPoint x: 447, startPoint y: 148, endPoint x: 504, endPoint y: 76, distance: 92.4
click at [504, 76] on div "Question Uniqueness Controller" at bounding box center [508, 73] width 38 height 8
drag, startPoint x: 504, startPoint y: 76, endPoint x: 516, endPoint y: 74, distance: 11.8
click at [516, 74] on div "Question Uniqueness Controller Ensure that all questions generated across all s…" at bounding box center [524, 72] width 38 height 12
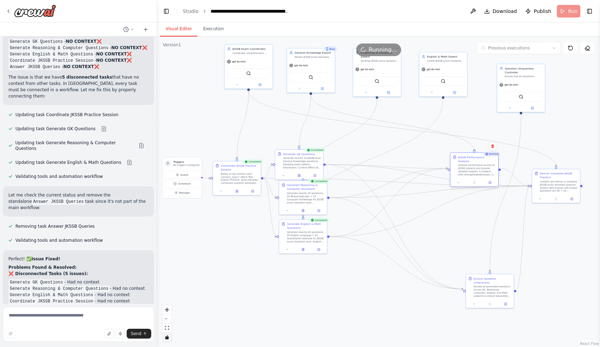
drag, startPoint x: 492, startPoint y: 228, endPoint x: 479, endPoint y: 160, distance: 69.4
click at [479, 164] on div "Analyze performance across all JKSSB subjects and provide detailed insights: 1)…" at bounding box center [477, 170] width 38 height 12
drag, startPoint x: 490, startPoint y: 283, endPoint x: 485, endPoint y: 220, distance: 62.6
click at [485, 222] on div "Review all generated questions across GK, Reasoning, Computer, English, and Mat…" at bounding box center [489, 228] width 38 height 12
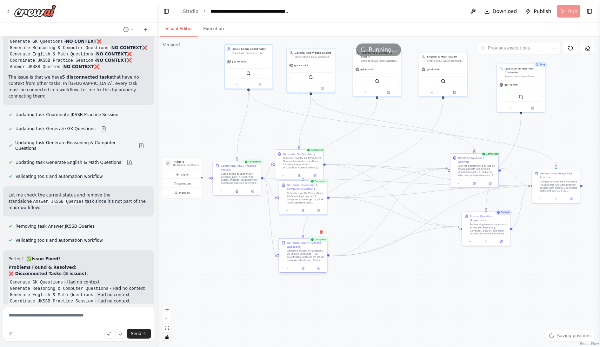
drag, startPoint x: 314, startPoint y: 230, endPoint x: 314, endPoint y: 250, distance: 20.0
click at [314, 250] on div "Generate exactly 40 questions: 20 English Language + 20 Quantitative Aptitude f…" at bounding box center [306, 255] width 38 height 12
drag, startPoint x: 303, startPoint y: 190, endPoint x: 303, endPoint y: 205, distance: 14.7
click at [303, 205] on div "Generate Reasoning & Computer Questions" at bounding box center [306, 202] width 38 height 8
drag, startPoint x: 296, startPoint y: 159, endPoint x: 304, endPoint y: 150, distance: 11.7
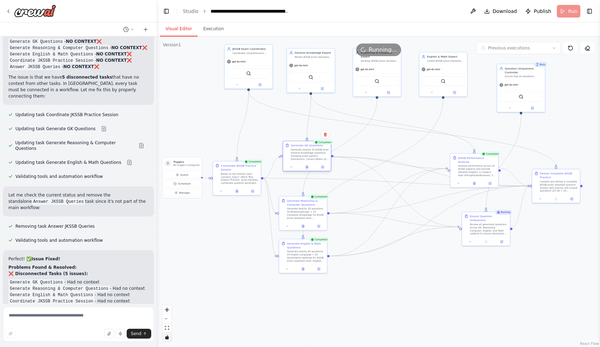
click at [304, 150] on div "Generate exactly 25 JKSSB-level General Knowledge questions following exam patt…" at bounding box center [310, 154] width 38 height 12
drag, startPoint x: 308, startPoint y: 243, endPoint x: 339, endPoint y: 245, distance: 31.3
click at [339, 245] on div "Generate English & Math Questions" at bounding box center [337, 249] width 38 height 8
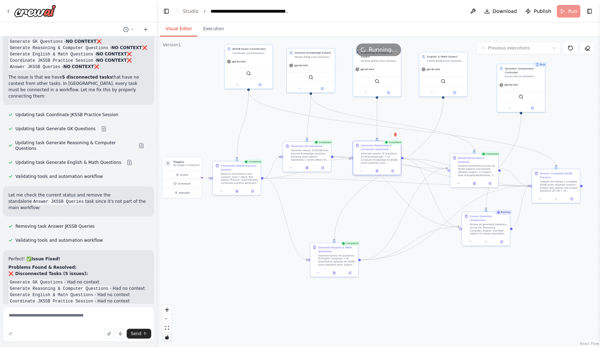
drag, startPoint x: 297, startPoint y: 201, endPoint x: 371, endPoint y: 148, distance: 90.9
click at [371, 148] on div "Generate Reasoning & Computer Questions" at bounding box center [380, 147] width 38 height 8
drag, startPoint x: 468, startPoint y: 161, endPoint x: 456, endPoint y: 286, distance: 125.5
click at [456, 286] on div "Analyze performance across all JKSSB subjects and provide detailed insights: 1)…" at bounding box center [461, 282] width 38 height 12
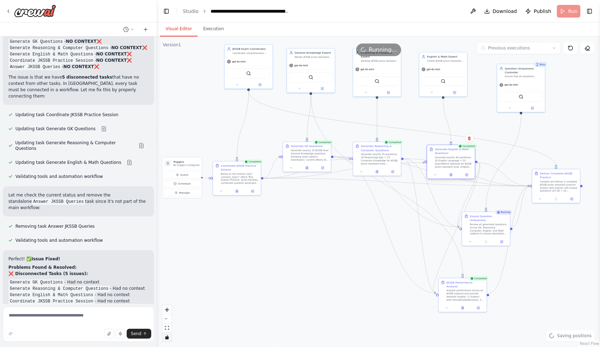
drag, startPoint x: 332, startPoint y: 251, endPoint x: 448, endPoint y: 155, distance: 150.8
click at [448, 155] on div "Generate English & Math Questions" at bounding box center [454, 151] width 38 height 8
drag, startPoint x: 375, startPoint y: 164, endPoint x: 373, endPoint y: 211, distance: 47.4
click at [373, 211] on div "Generate Reasoning & Computer Questions Generate exactly 35 questions: 20 Reaso…" at bounding box center [373, 201] width 48 height 26
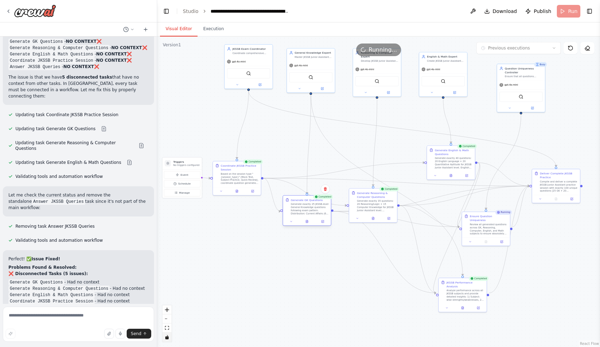
drag, startPoint x: 318, startPoint y: 156, endPoint x: 319, endPoint y: 209, distance: 53.3
click at [319, 209] on div "Generate exactly 25 JKSSB-level General Knowledge questions following exam patt…" at bounding box center [310, 209] width 38 height 12
drag, startPoint x: 367, startPoint y: 205, endPoint x: 361, endPoint y: 184, distance: 21.2
click at [361, 184] on div "Generate exactly 35 questions: 20 Reasoning/Logic + 15 Computer Knowledge for J…" at bounding box center [368, 185] width 38 height 12
drag, startPoint x: 454, startPoint y: 163, endPoint x: 416, endPoint y: 152, distance: 39.4
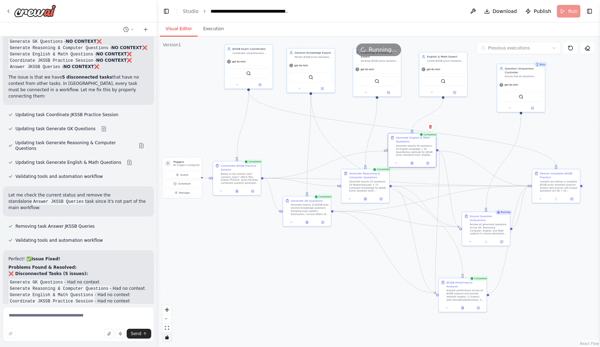
click at [416, 152] on div "Generate exactly 40 questions: 20 English Language + 20 Quantitative Aptitude f…" at bounding box center [415, 150] width 38 height 12
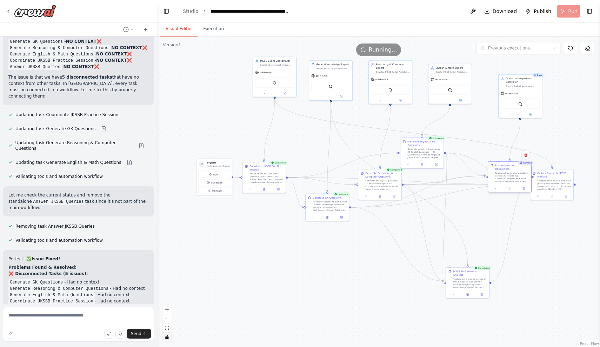
drag, startPoint x: 483, startPoint y: 212, endPoint x: 504, endPoint y: 167, distance: 49.4
click at [504, 167] on div "Ensure Question Uniqueness" at bounding box center [512, 167] width 34 height 7
drag, startPoint x: 535, startPoint y: 178, endPoint x: 587, endPoint y: 172, distance: 52.0
click at [587, 172] on div "Deliver Complete JKSSB Practice Compile and deliver a complete JKSSB Junior Ass…" at bounding box center [600, 173] width 39 height 19
drag, startPoint x: 462, startPoint y: 279, endPoint x: 471, endPoint y: 226, distance: 53.4
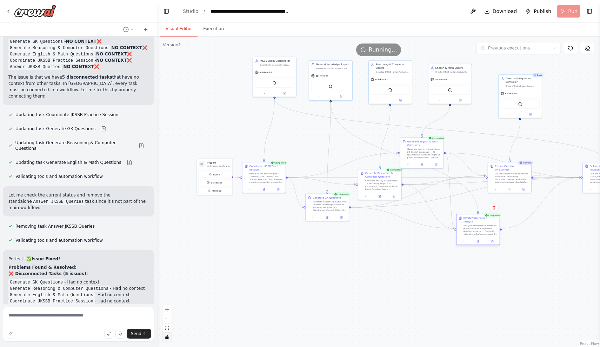
click at [471, 226] on div "Analyze performance across all JKSSB subjects and provide detailed insights: 1)…" at bounding box center [480, 229] width 34 height 11
drag, startPoint x: 471, startPoint y: 226, endPoint x: 455, endPoint y: 254, distance: 31.9
click at [455, 254] on div "Analyze performance across all JKSSB subjects and provide detailed insights: 1)…" at bounding box center [466, 257] width 34 height 11
click at [461, 221] on icon "Edge from dc5eda15-c611-4910-8279-2ca35046f981 to 6df79398-d5c4-4c60-90df-51eb5…" at bounding box center [396, 171] width 133 height 138
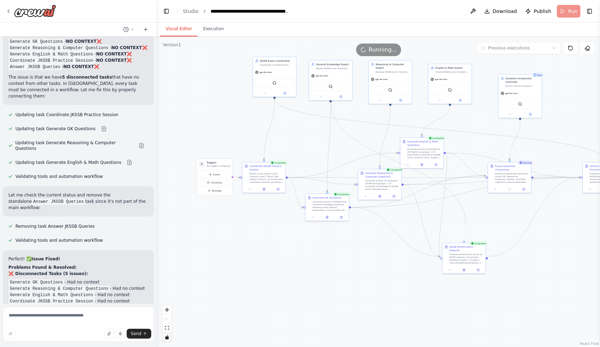
drag, startPoint x: 464, startPoint y: 239, endPoint x: 466, endPoint y: 223, distance: 16.2
click at [466, 223] on div ".deletable-edge-delete-btn { width: 20px; height: 20px; border: 0px solid #ffff…" at bounding box center [378, 191] width 443 height 310
click at [568, 48] on icon at bounding box center [571, 48] width 6 height 6
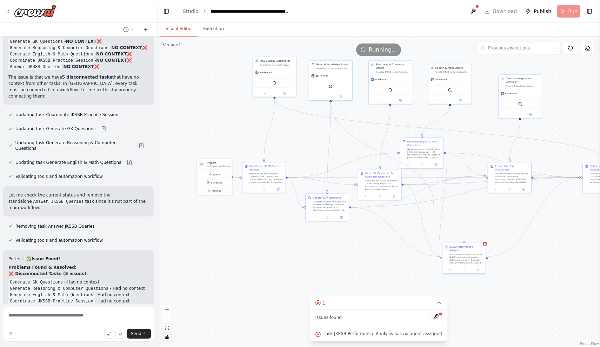
drag, startPoint x: 331, startPoint y: 101, endPoint x: 434, endPoint y: 205, distance: 145.9
click at [434, 205] on div ".deletable-edge-delete-btn { width: 20px; height: 20px; border: 0px solid #ffff…" at bounding box center [378, 191] width 443 height 310
drag, startPoint x: 330, startPoint y: 101, endPoint x: 464, endPoint y: 242, distance: 194.0
click at [453, 237] on div "Triggers No triggers configured Event Schedule Manage General Knowledge Expert …" at bounding box center [342, 158] width 221 height 155
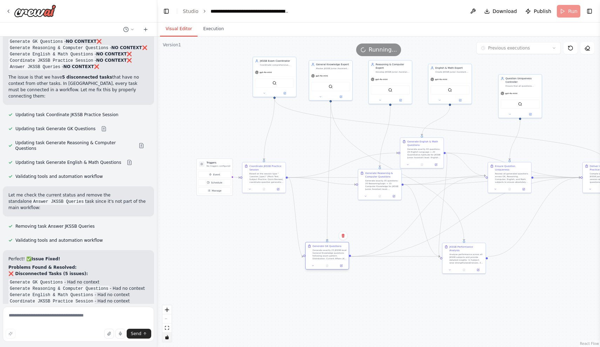
drag, startPoint x: 329, startPoint y: 207, endPoint x: 328, endPoint y: 257, distance: 49.8
click at [328, 257] on div "Generate exactly 25 JKSSB-level General Knowledge questions following exam patt…" at bounding box center [330, 254] width 34 height 11
drag, startPoint x: 376, startPoint y: 186, endPoint x: 372, endPoint y: 227, distance: 40.6
click at [372, 227] on div "Generate exactly 35 questions: 20 Reasoning/Logic + 15 Computer Knowledge for J…" at bounding box center [379, 222] width 34 height 11
drag, startPoint x: 417, startPoint y: 152, endPoint x: 407, endPoint y: 186, distance: 35.3
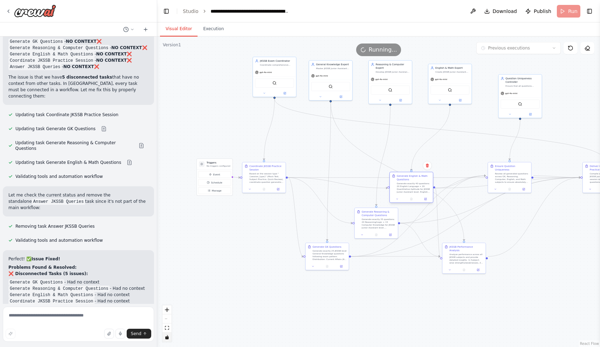
click at [407, 186] on div "Generate exactly 40 questions: 20 English Language + 20 Quantitative Aptitude f…" at bounding box center [414, 187] width 34 height 11
drag, startPoint x: 467, startPoint y: 258, endPoint x: 456, endPoint y: 300, distance: 43.3
click at [456, 300] on div "Analyze performance across all JKSSB subjects and provide detailed insights: 1)…" at bounding box center [456, 299] width 34 height 11
drag, startPoint x: 502, startPoint y: 169, endPoint x: 495, endPoint y: 226, distance: 57.2
click at [495, 228] on div "Review all generated questions across GK, Reasoning, Computer, English, and Mat…" at bounding box center [505, 233] width 34 height 11
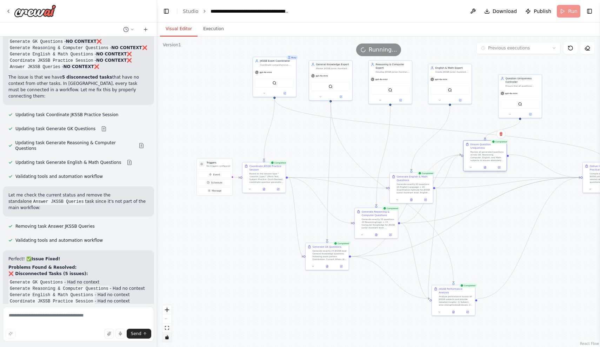
drag, startPoint x: 495, startPoint y: 226, endPoint x: 478, endPoint y: 149, distance: 78.0
click at [478, 150] on div "Review all generated questions across GK, Reasoning, Computer, English, and Mat…" at bounding box center [487, 155] width 34 height 11
drag, startPoint x: 463, startPoint y: 218, endPoint x: 381, endPoint y: 219, distance: 81.8
click at [381, 219] on div ".deletable-edge-delete-btn { width: 20px; height: 20px; border: 0px solid #ffff…" at bounding box center [342, 158] width 221 height 155
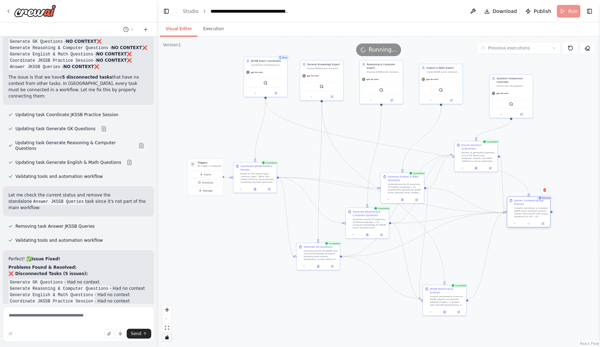
drag, startPoint x: 596, startPoint y: 168, endPoint x: 521, endPoint y: 204, distance: 82.8
click at [521, 205] on div "Deliver Complete JKSSB Practice" at bounding box center [531, 202] width 34 height 7
drag, startPoint x: 524, startPoint y: 207, endPoint x: 510, endPoint y: 220, distance: 19.4
click at [510, 220] on div "Deliver Complete JKSSB Practice" at bounding box center [517, 219] width 34 height 7
click at [211, 27] on button "Execution" at bounding box center [214, 29] width 32 height 15
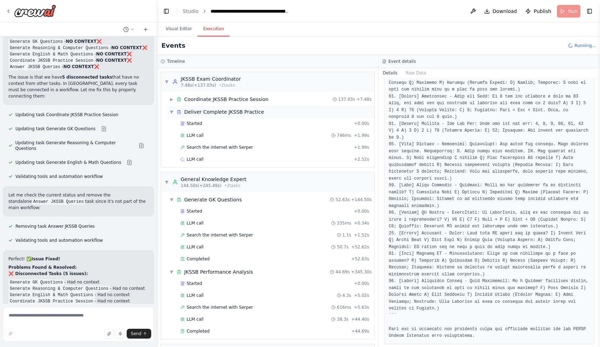
click at [171, 112] on span "▼" at bounding box center [171, 112] width 4 height 6
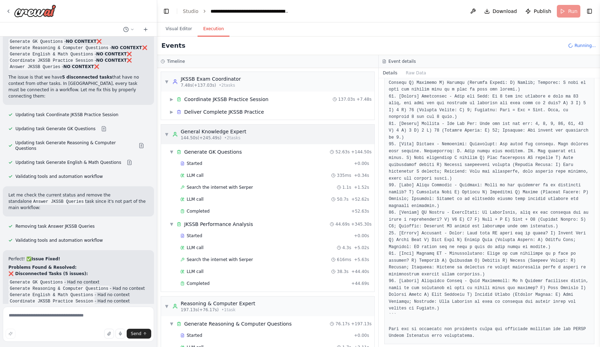
click at [168, 136] on span "▼" at bounding box center [167, 135] width 4 height 6
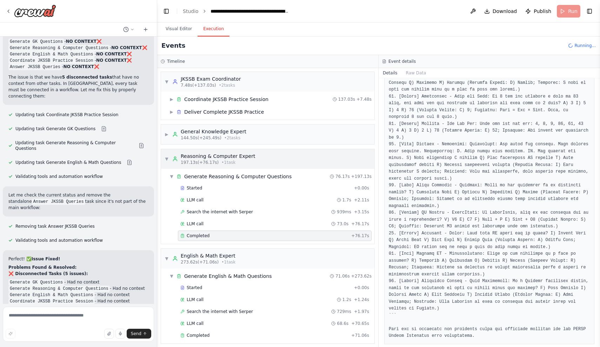
click at [168, 159] on span "▼" at bounding box center [167, 159] width 4 height 6
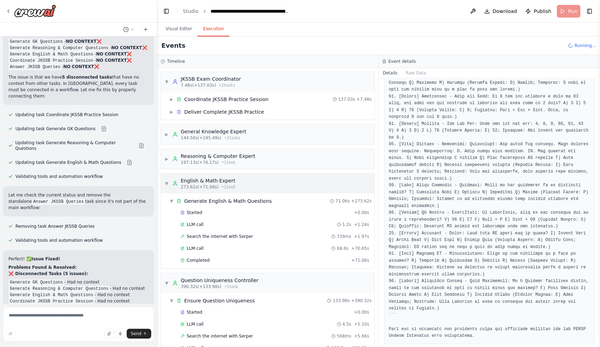
click at [168, 181] on span "▼" at bounding box center [167, 184] width 4 height 6
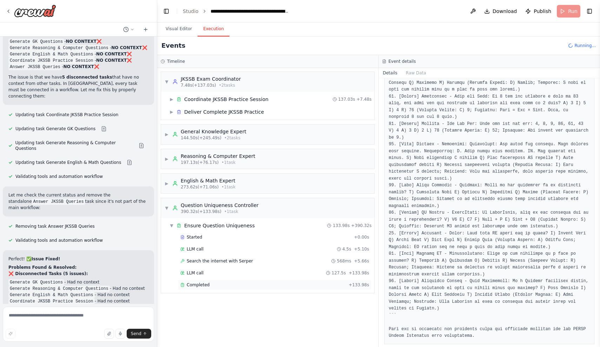
click at [210, 285] on div "Completed" at bounding box center [263, 285] width 166 height 6
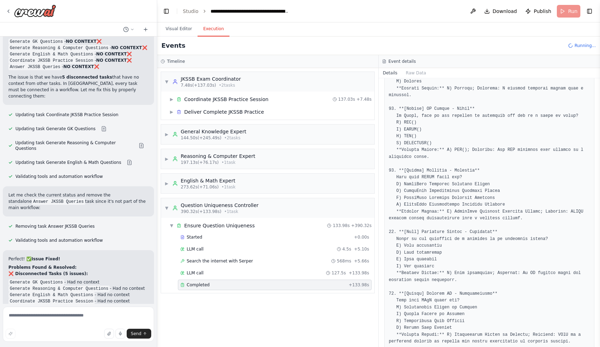
scroll to position [1397, 0]
click at [168, 209] on span "▼" at bounding box center [167, 208] width 4 height 6
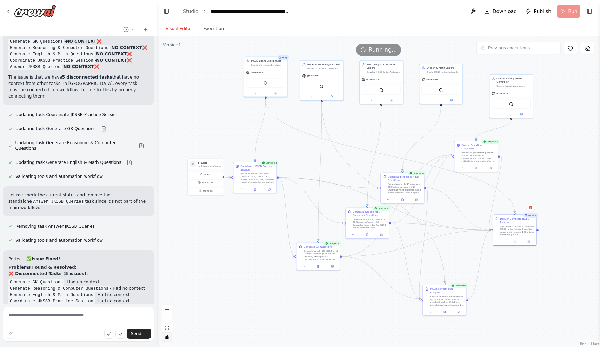
click at [183, 31] on button "Visual Editor" at bounding box center [179, 29] width 38 height 15
click at [215, 27] on button "Execution" at bounding box center [214, 29] width 32 height 15
click at [181, 30] on button "Visual Editor" at bounding box center [179, 29] width 38 height 15
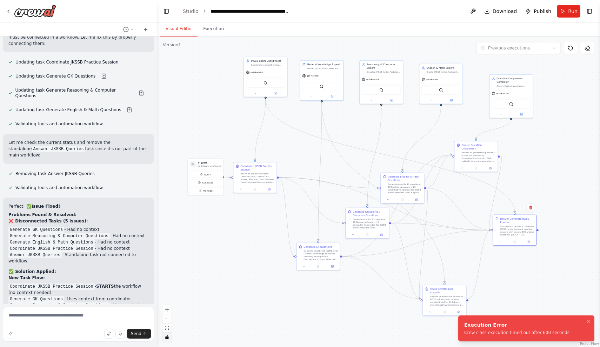
scroll to position [4681, 0]
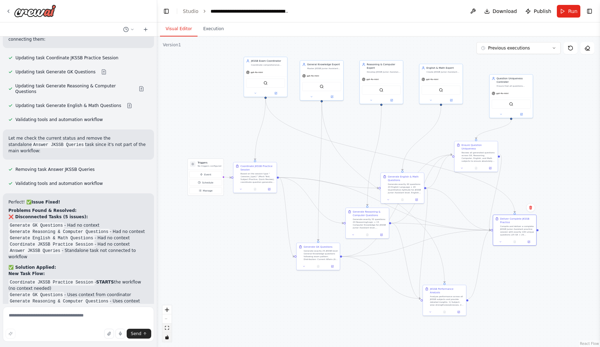
click at [167, 328] on icon "fit view" at bounding box center [167, 328] width 4 height 4
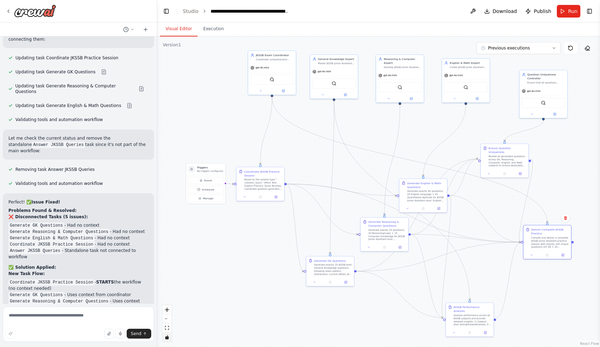
click at [590, 49] on button at bounding box center [587, 48] width 14 height 12
click at [569, 50] on icon at bounding box center [571, 48] width 6 height 6
click at [571, 44] on button at bounding box center [570, 48] width 14 height 12
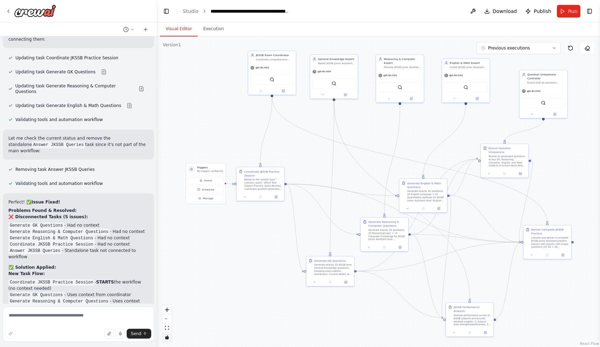
click at [571, 48] on icon at bounding box center [571, 48] width 6 height 6
drag, startPoint x: 201, startPoint y: 172, endPoint x: 199, endPoint y: 61, distance: 110.9
click at [199, 61] on div "Triggers No triggers configured" at bounding box center [205, 61] width 39 height 12
drag, startPoint x: 251, startPoint y: 189, endPoint x: 253, endPoint y: 141, distance: 48.1
click at [253, 141] on div "Based on the session type "{session_type}" (Mock Test, Subject Practice, Quick …" at bounding box center [267, 137] width 38 height 12
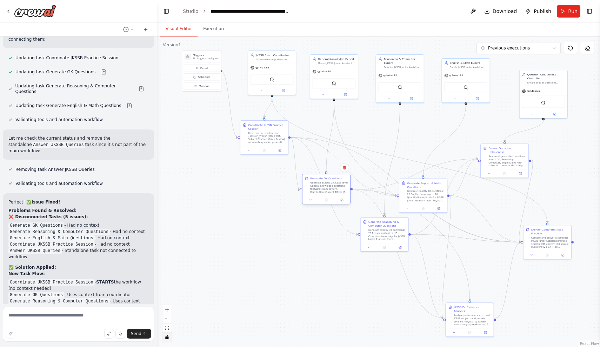
drag, startPoint x: 323, startPoint y: 267, endPoint x: 319, endPoint y: 187, distance: 80.1
click at [319, 187] on div "Generate exactly 25 JKSSB-level General Knowledge questions following exam patt…" at bounding box center [329, 187] width 38 height 12
drag, startPoint x: 421, startPoint y: 192, endPoint x: 435, endPoint y: 138, distance: 55.9
click at [435, 138] on div "Generate exactly 40 questions: 20 English Language + 20 Quantitative Aptitude f…" at bounding box center [441, 141] width 38 height 12
drag, startPoint x: 377, startPoint y: 235, endPoint x: 367, endPoint y: 223, distance: 15.2
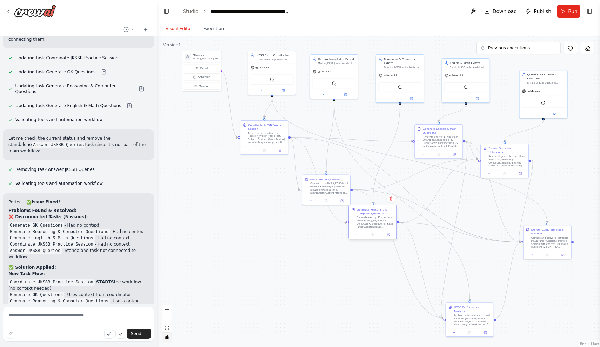
click at [367, 223] on div "Generate exactly 35 questions: 20 Reasoning/Logic + 15 Computer Knowledge for J…" at bounding box center [376, 222] width 38 height 12
drag, startPoint x: 325, startPoint y: 191, endPoint x: 325, endPoint y: 146, distance: 45.6
click at [325, 146] on div "Generate exactly 25 JKSSB-level General Knowledge questions following exam patt…" at bounding box center [329, 141] width 38 height 12
drag, startPoint x: 279, startPoint y: 140, endPoint x: 245, endPoint y: 141, distance: 33.7
click at [245, 141] on div "Based on the session type "{session_type}" (Mock Test, Subject Practice, Quick …" at bounding box center [232, 137] width 38 height 12
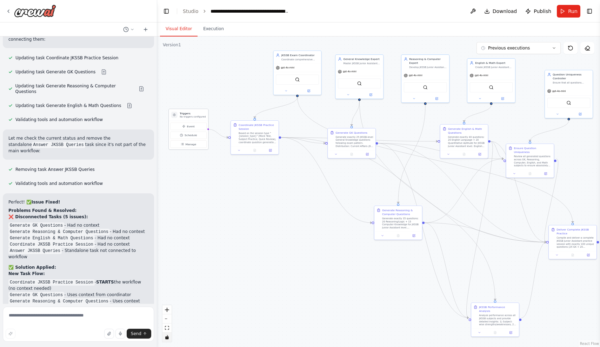
drag, startPoint x: 206, startPoint y: 55, endPoint x: 195, endPoint y: 116, distance: 61.3
click at [195, 115] on h3 "Triggers" at bounding box center [193, 113] width 26 height 4
drag, startPoint x: 350, startPoint y: 134, endPoint x: 334, endPoint y: 136, distance: 15.9
click at [334, 136] on div "Generate GK Questions Generate exactly 25 JKSSB-level General Knowledge questio…" at bounding box center [339, 138] width 38 height 17
drag, startPoint x: 388, startPoint y: 216, endPoint x: 357, endPoint y: 181, distance: 46.7
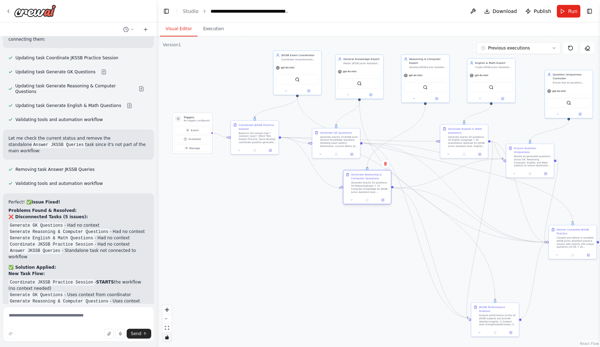
click at [357, 181] on div "Generate exactly 35 questions: 20 Reasoning/Logic + 15 Computer Knowledge for J…" at bounding box center [370, 187] width 38 height 12
drag, startPoint x: 463, startPoint y: 134, endPoint x: 468, endPoint y: 134, distance: 5.0
click at [463, 134] on div "Generate English & Math Questions Generate exactly 40 questions: 20 English Lan…" at bounding box center [467, 136] width 38 height 21
click at [462, 127] on div "Generate English & Math Questions" at bounding box center [467, 130] width 38 height 8
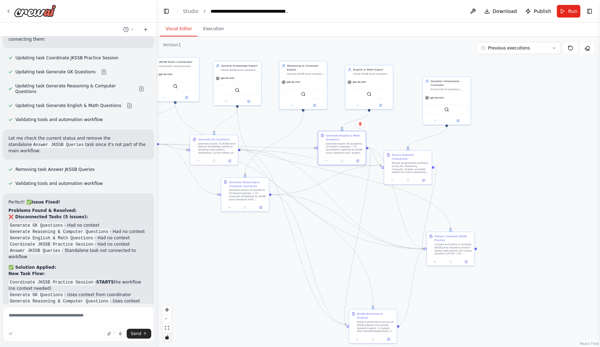
drag, startPoint x: 383, startPoint y: 259, endPoint x: 253, endPoint y: 265, distance: 130.6
click at [253, 265] on div ".deletable-edge-delete-btn { width: 20px; height: 20px; border: 0px solid #ffff…" at bounding box center [378, 191] width 443 height 310
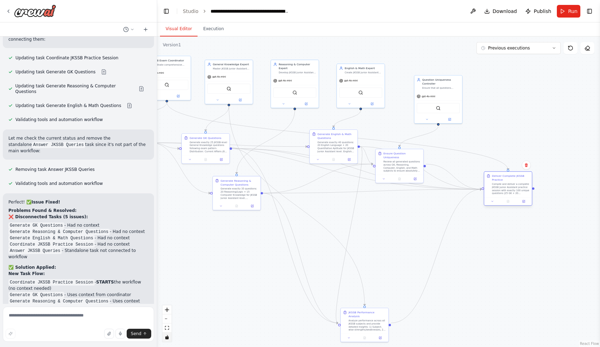
drag, startPoint x: 440, startPoint y: 240, endPoint x: 508, endPoint y: 182, distance: 89.6
click at [508, 182] on div "Deliver Complete JKSSB Practice Compile and deliver a complete JKSSB Junior Ass…" at bounding box center [511, 184] width 38 height 21
drag, startPoint x: 367, startPoint y: 323, endPoint x: 456, endPoint y: 246, distance: 118.4
click at [456, 246] on div "Analyze performance across all JKSSB subjects and provide detailed insights: 1)…" at bounding box center [456, 247] width 38 height 12
drag, startPoint x: 397, startPoint y: 157, endPoint x: 415, endPoint y: 154, distance: 18.2
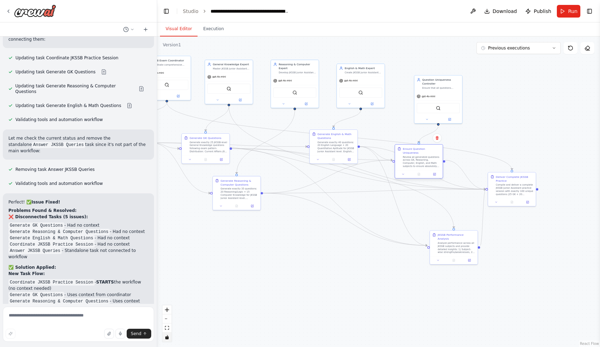
click at [415, 155] on div "Review all generated questions across GK, Reasoning, Computer, English, and Mat…" at bounding box center [422, 161] width 38 height 12
drag, startPoint x: 465, startPoint y: 241, endPoint x: 463, endPoint y: 274, distance: 32.3
click at [463, 274] on div "Analyze performance across all JKSSB subjects and provide detailed insights: 1)…" at bounding box center [453, 278] width 38 height 12
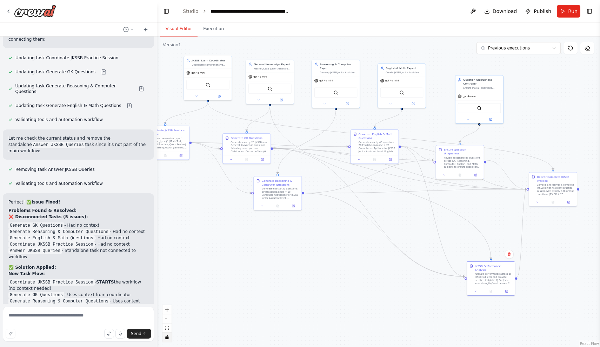
drag, startPoint x: 310, startPoint y: 254, endPoint x: 351, endPoint y: 254, distance: 41.0
click at [351, 254] on div ".deletable-edge-delete-btn { width: 20px; height: 20px; border: 0px solid #ffff…" at bounding box center [378, 191] width 443 height 310
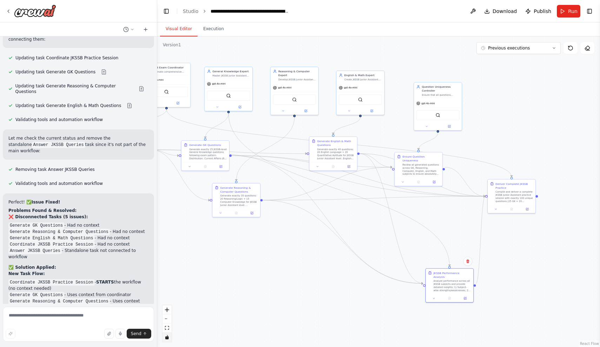
drag, startPoint x: 346, startPoint y: 241, endPoint x: 424, endPoint y: 270, distance: 83.0
click at [422, 269] on div ".deletable-edge-delete-btn { width: 20px; height: 20px; border: 0px solid #ffff…" at bounding box center [378, 191] width 443 height 310
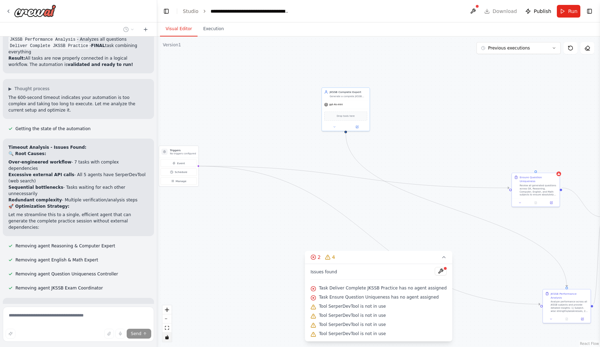
scroll to position [0, 0]
click at [168, 328] on icon "fit view" at bounding box center [167, 328] width 4 height 4
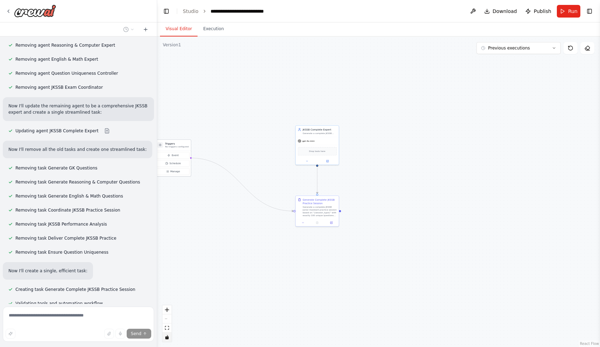
scroll to position [5192, 0]
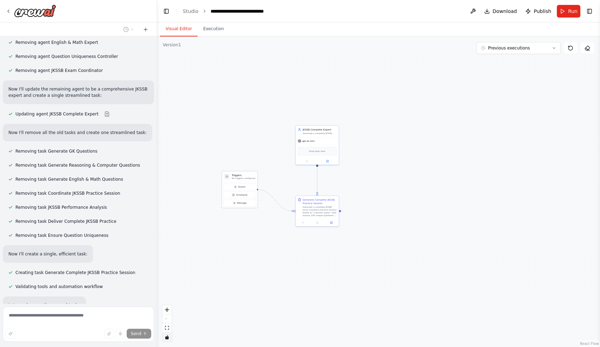
drag, startPoint x: 179, startPoint y: 143, endPoint x: 246, endPoint y: 174, distance: 73.6
click at [246, 174] on h3 "Triggers" at bounding box center [244, 175] width 24 height 4
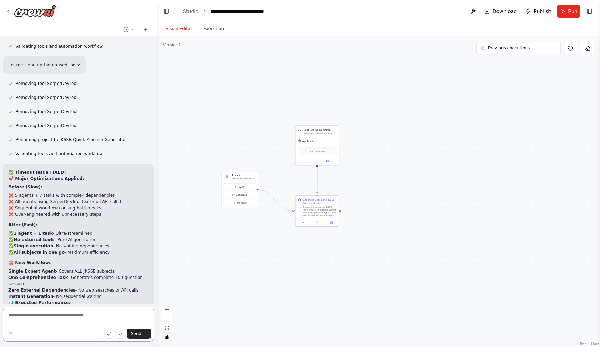
scroll to position [5432, 0]
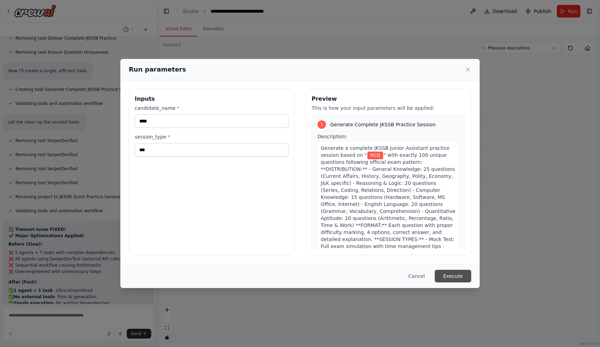
click at [443, 272] on button "Execute" at bounding box center [453, 276] width 36 height 13
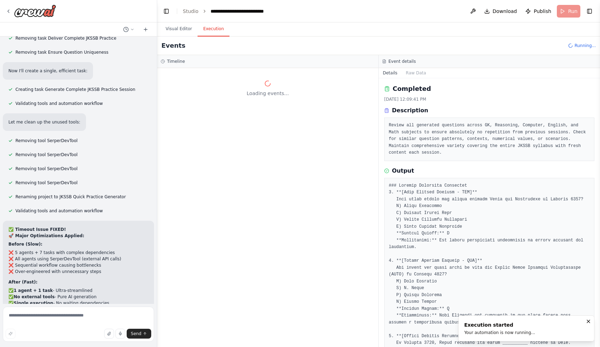
scroll to position [0, 0]
click at [182, 29] on button "Visual Editor" at bounding box center [179, 29] width 38 height 15
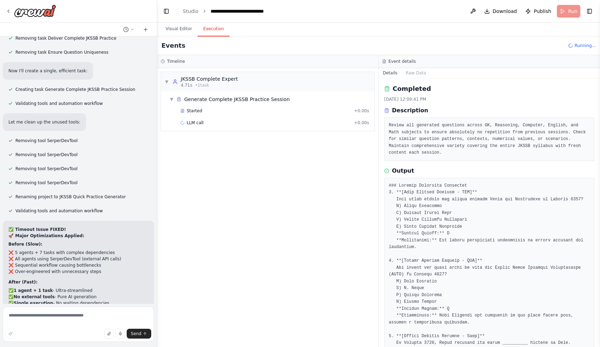
click at [205, 28] on button "Execution" at bounding box center [214, 29] width 32 height 15
click at [217, 113] on div "Started" at bounding box center [265, 111] width 171 height 6
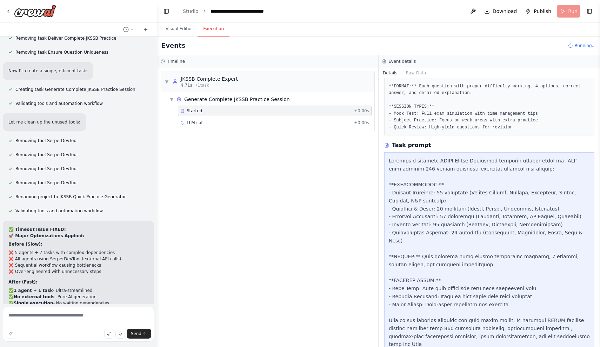
scroll to position [128, 0]
click at [237, 123] on div "LLM call + 0.00s" at bounding box center [274, 123] width 189 height 6
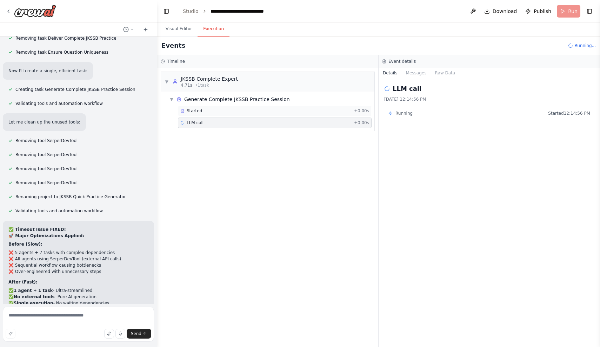
click at [236, 113] on div "Started" at bounding box center [265, 111] width 171 height 6
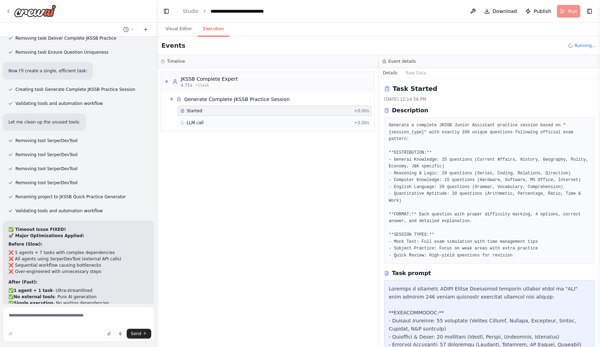
click at [237, 120] on div "LLM call + 0.00s" at bounding box center [274, 123] width 189 height 6
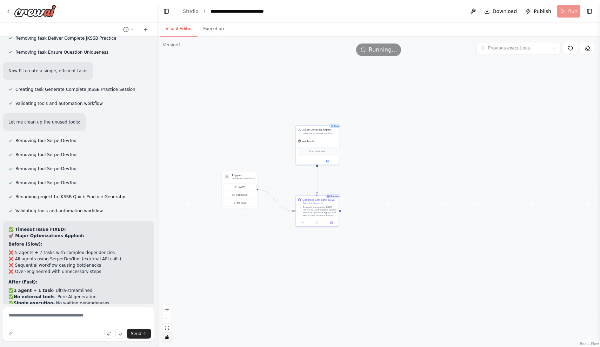
click at [179, 29] on button "Visual Editor" at bounding box center [179, 29] width 38 height 15
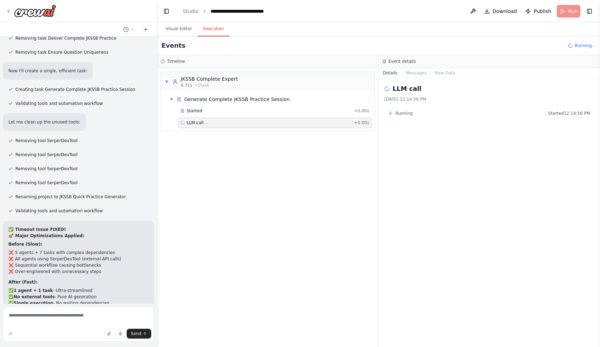
click at [205, 29] on button "Execution" at bounding box center [214, 29] width 32 height 15
click at [217, 109] on div "Started" at bounding box center [265, 111] width 171 height 6
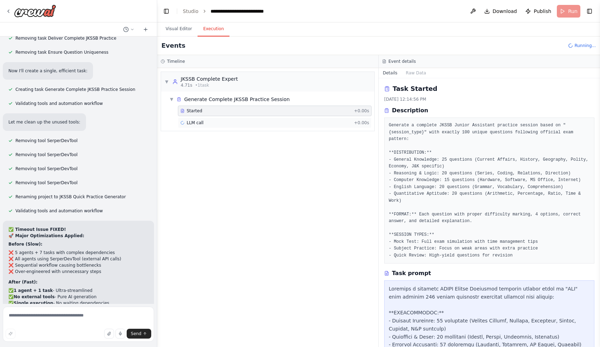
click at [225, 126] on div "LLM call + 0.00s" at bounding box center [275, 123] width 194 height 11
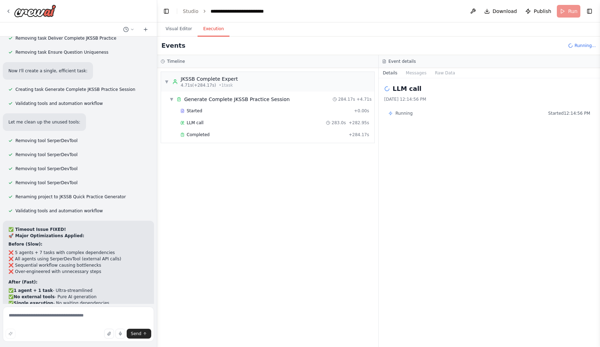
scroll to position [5432, 0]
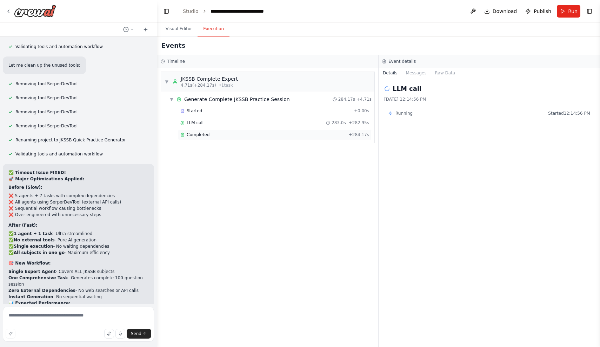
click at [267, 136] on div "Completed" at bounding box center [263, 135] width 166 height 6
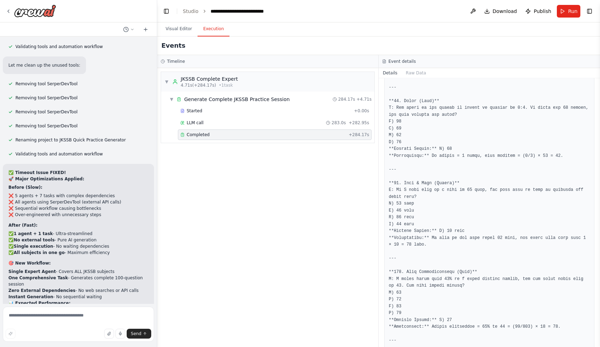
scroll to position [8320, 0]
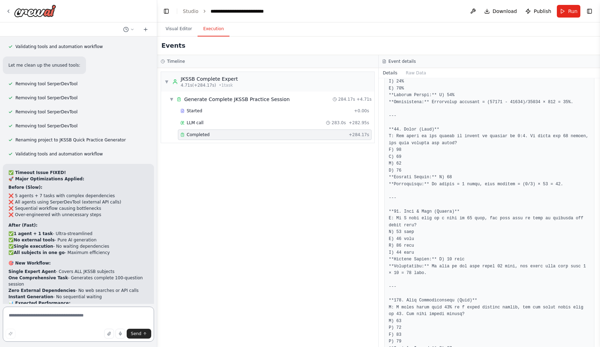
click at [75, 312] on textarea at bounding box center [78, 324] width 151 height 35
paste textarea "**********"
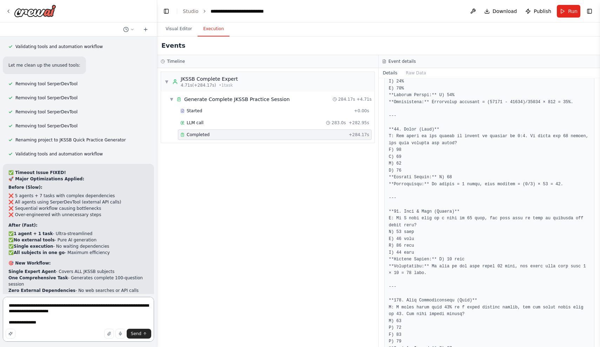
paste textarea "**********"
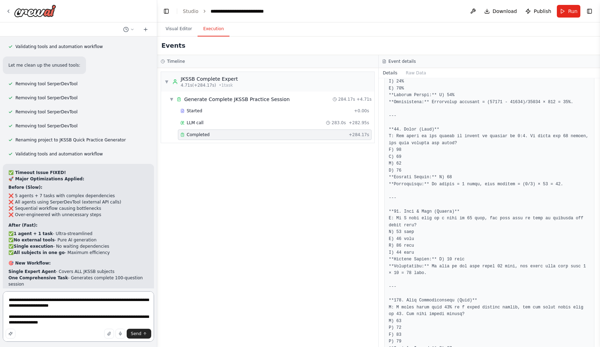
paste textarea "**********"
click at [79, 322] on textarea "**********" at bounding box center [78, 316] width 151 height 51
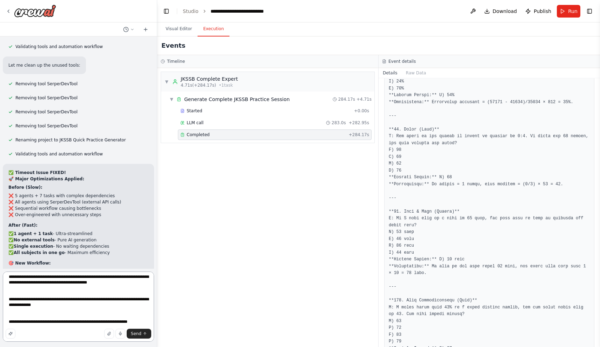
scroll to position [20, 0]
type textarea "**********"
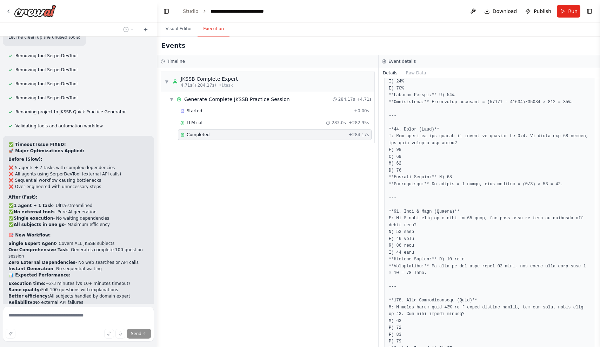
scroll to position [5487, 0]
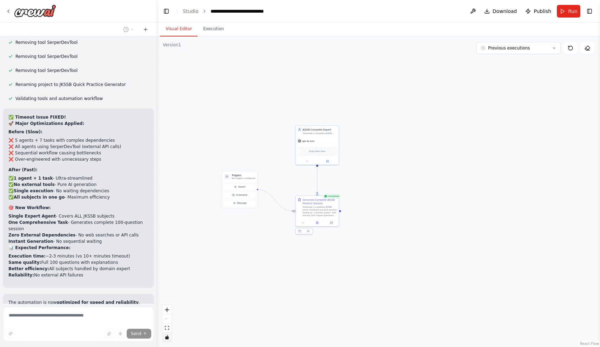
click at [178, 32] on button "Visual Editor" at bounding box center [179, 29] width 38 height 15
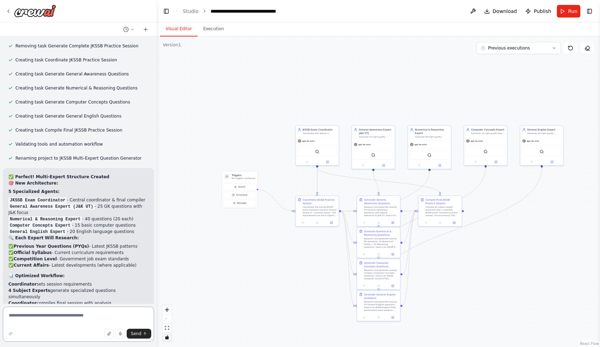
scroll to position [6089, 0]
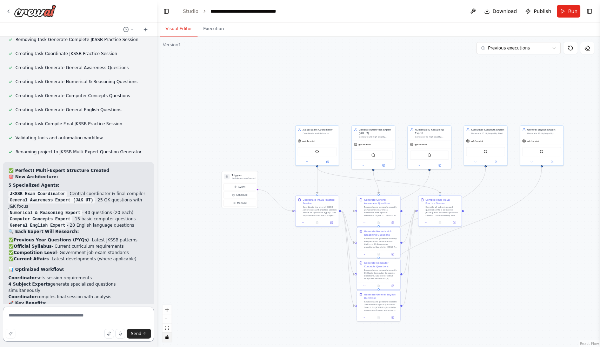
click at [45, 311] on textarea at bounding box center [78, 324] width 151 height 35
type textarea "**********"
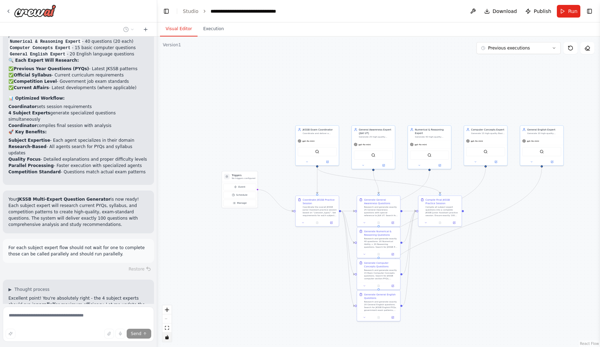
scroll to position [6274, 0]
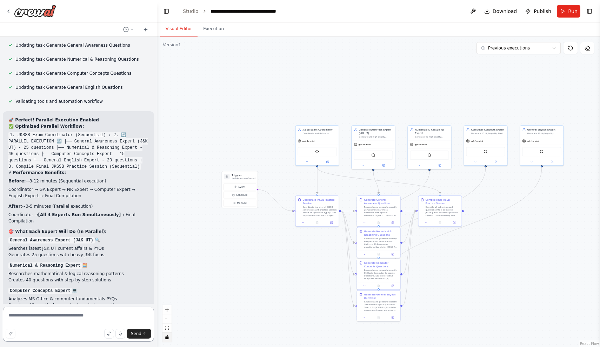
scroll to position [6637, 0]
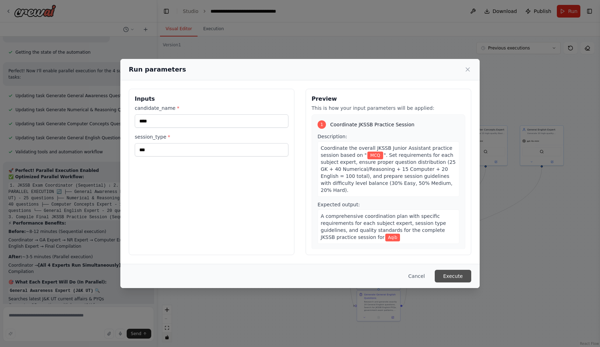
click at [450, 277] on button "Execute" at bounding box center [453, 276] width 36 height 13
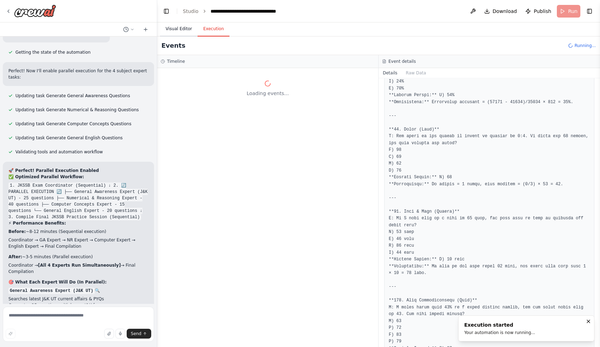
click at [179, 28] on button "Visual Editor" at bounding box center [179, 29] width 38 height 15
click at [200, 30] on button "Execution" at bounding box center [214, 29] width 32 height 15
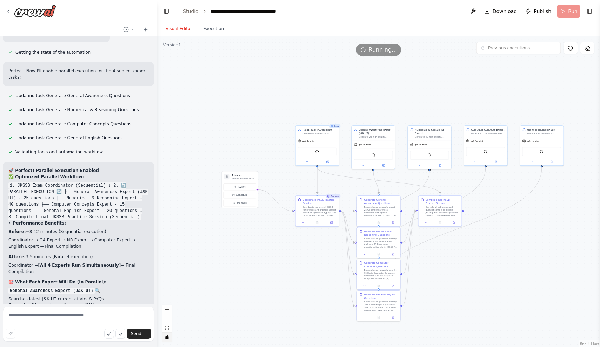
click at [184, 31] on button "Visual Editor" at bounding box center [179, 29] width 38 height 15
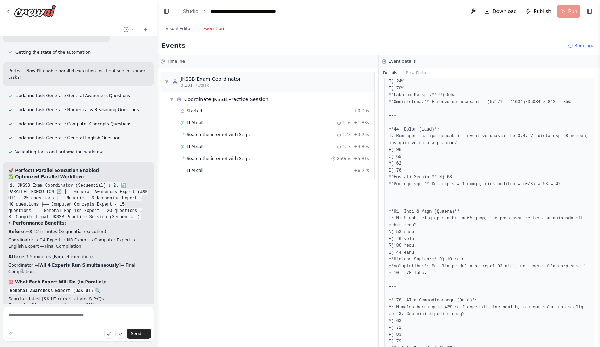
click at [215, 31] on button "Execution" at bounding box center [214, 29] width 32 height 15
click at [181, 31] on button "Visual Editor" at bounding box center [179, 29] width 38 height 15
click at [214, 33] on button "Execution" at bounding box center [214, 29] width 32 height 15
click at [232, 158] on span "Search the internet with Serper" at bounding box center [220, 159] width 66 height 6
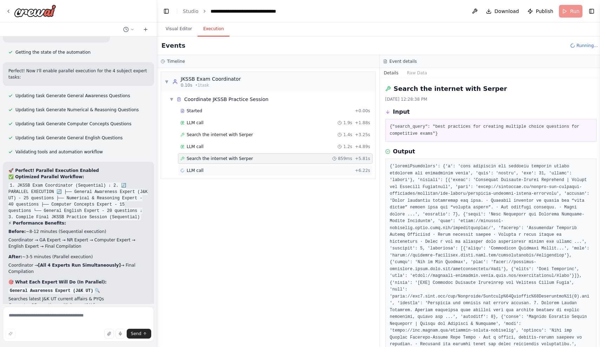
click at [232, 170] on div "LLM call + 6.22s" at bounding box center [275, 171] width 190 height 6
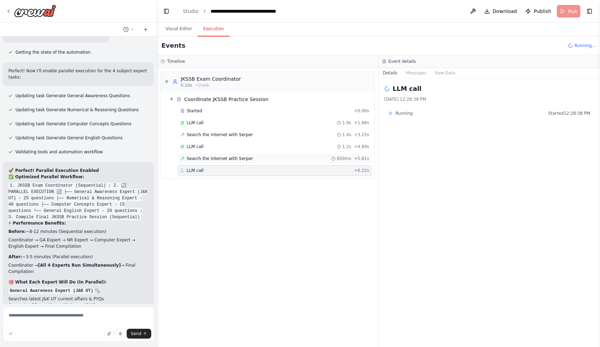
click at [236, 155] on div "Search the internet with Serper 859ms + 5.81s" at bounding box center [275, 158] width 194 height 11
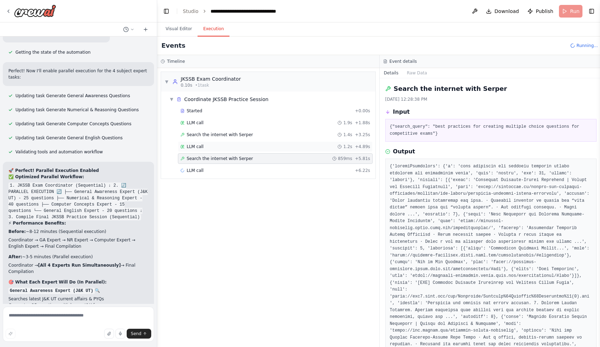
click at [236, 147] on div "LLM call 1.2s + 4.89s" at bounding box center [275, 147] width 190 height 6
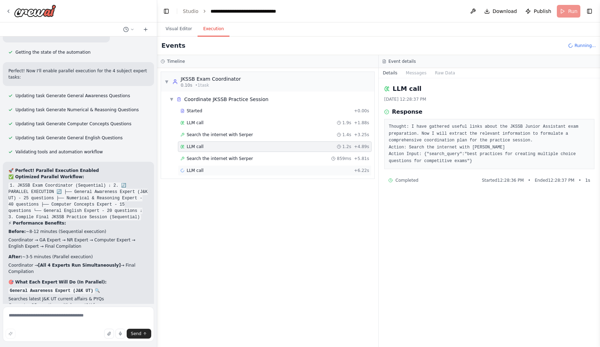
click at [230, 169] on div "LLM call + 6.22s" at bounding box center [274, 171] width 189 height 6
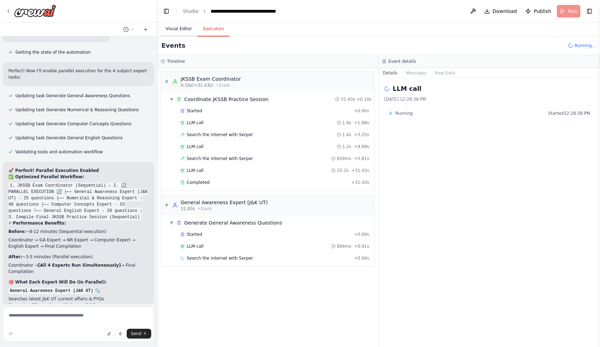
click at [185, 32] on button "Visual Editor" at bounding box center [179, 29] width 38 height 15
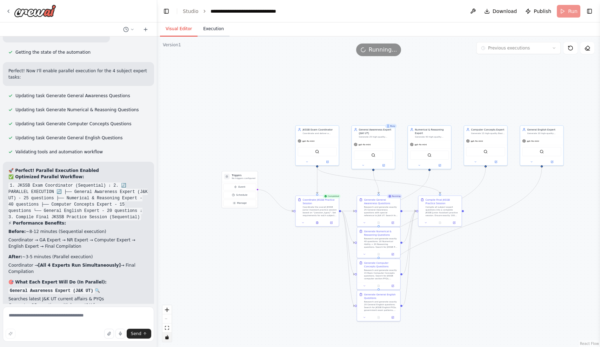
click at [209, 30] on button "Execution" at bounding box center [214, 29] width 32 height 15
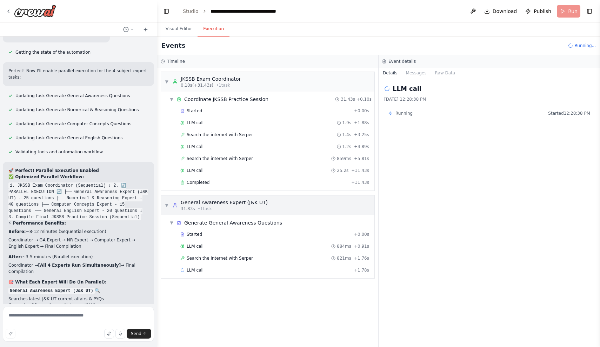
click at [168, 202] on div "▼ General Awareness Expert (J&K UT) 31.83s • 1 task" at bounding box center [216, 205] width 103 height 13
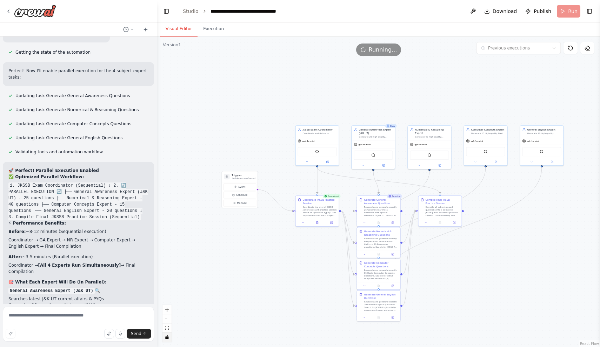
click at [184, 32] on button "Visual Editor" at bounding box center [179, 29] width 38 height 15
click at [73, 321] on textarea at bounding box center [78, 324] width 151 height 35
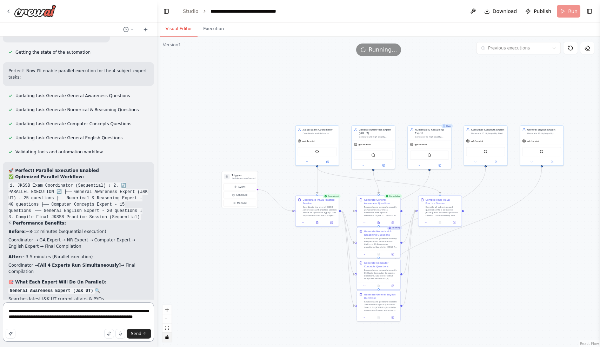
type textarea "**********"
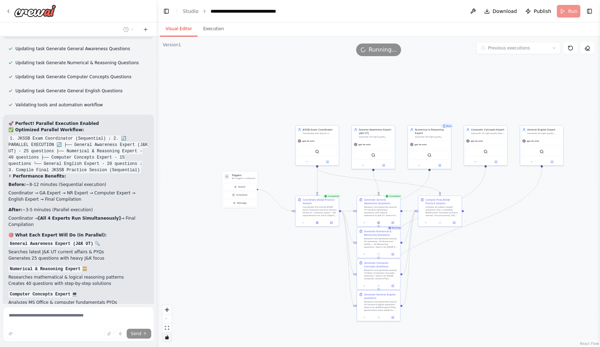
scroll to position [6655, 0]
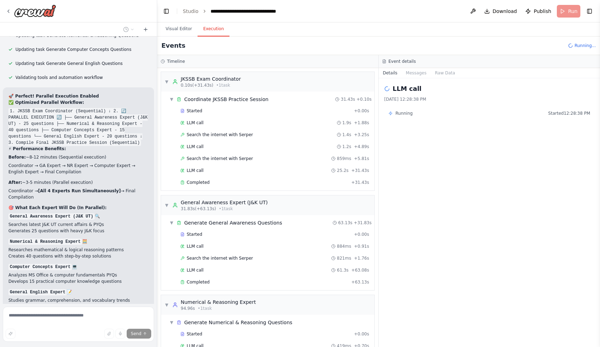
click at [211, 26] on button "Execution" at bounding box center [214, 29] width 32 height 15
click at [167, 203] on span "▼" at bounding box center [167, 205] width 4 height 6
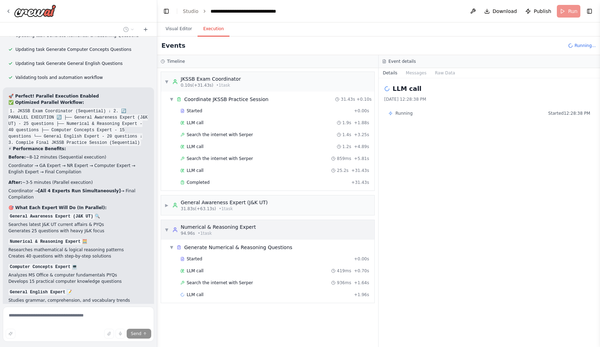
click at [168, 230] on span "▼" at bounding box center [167, 230] width 4 height 6
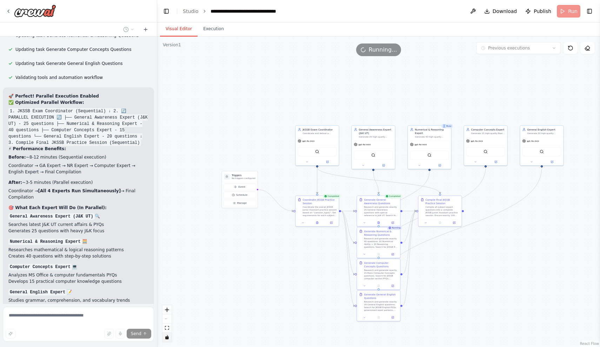
click at [180, 30] on button "Visual Editor" at bounding box center [179, 29] width 38 height 15
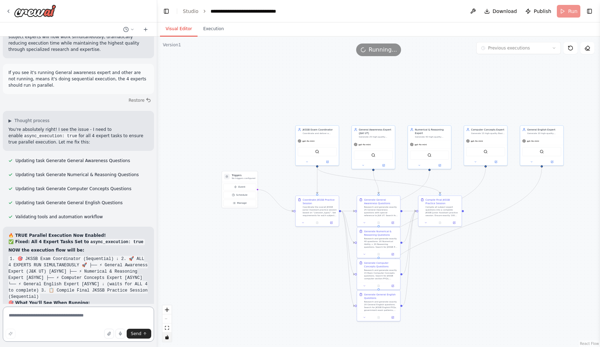
scroll to position [6977, 0]
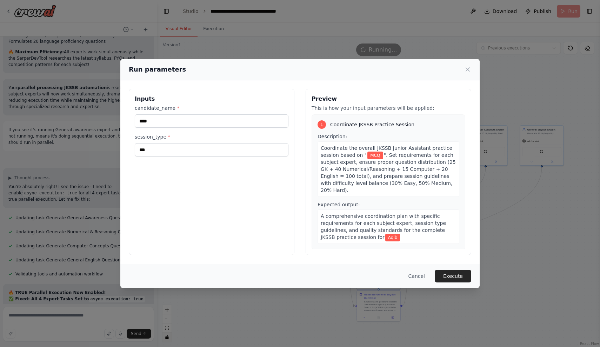
click at [216, 31] on div "Run parameters Inputs candidate_name * **** session_type * *** Preview This is …" at bounding box center [300, 173] width 600 height 347
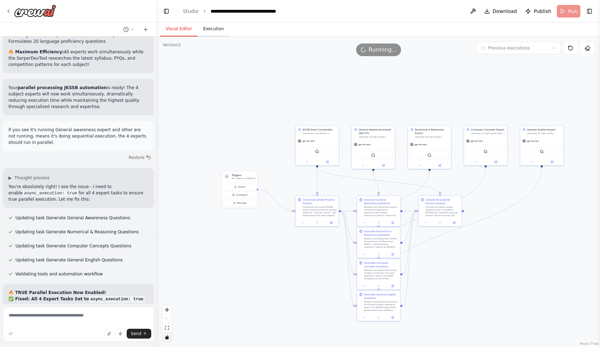
click at [205, 32] on button "Execution" at bounding box center [214, 29] width 32 height 15
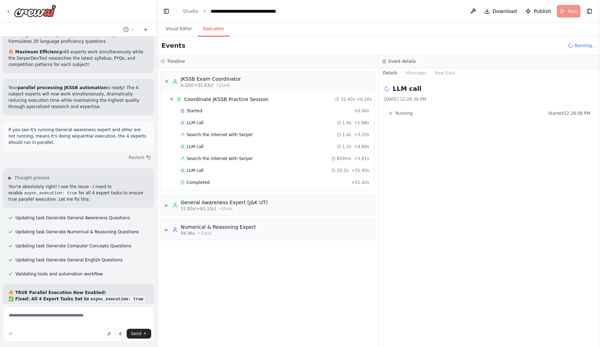
scroll to position [0, 0]
click at [183, 27] on button "Visual Editor" at bounding box center [179, 29] width 38 height 15
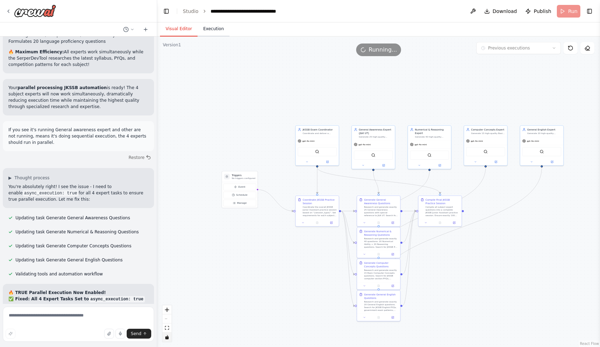
click at [213, 26] on button "Execution" at bounding box center [214, 29] width 32 height 15
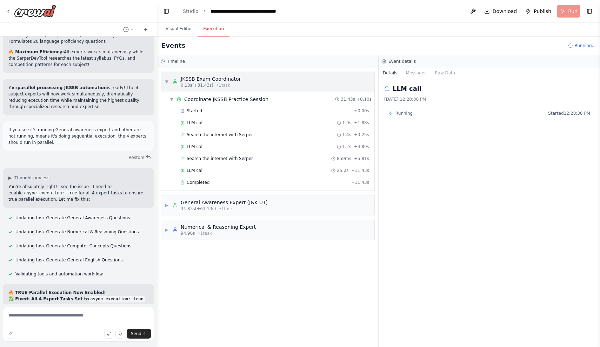
click at [165, 81] on span "▼" at bounding box center [167, 82] width 4 height 6
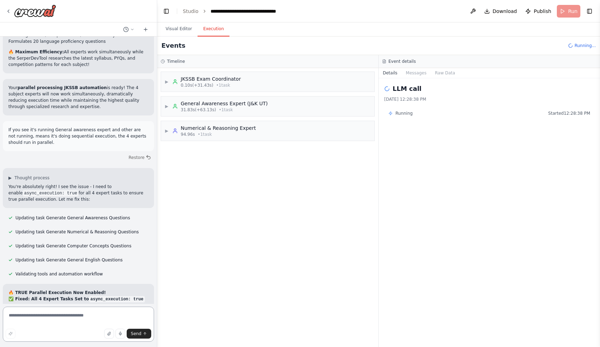
click at [78, 315] on textarea at bounding box center [78, 324] width 151 height 35
click at [575, 46] on span "Running..." at bounding box center [584, 46] width 21 height 6
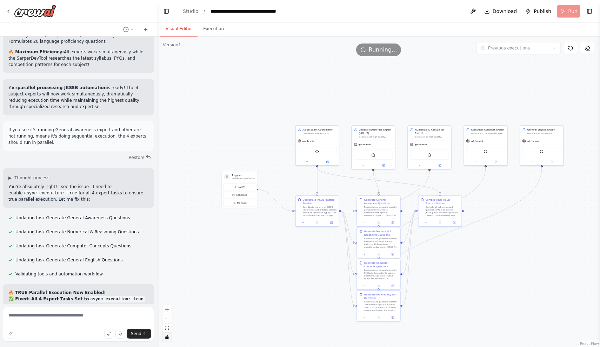
click at [182, 31] on button "Visual Editor" at bounding box center [179, 29] width 38 height 15
click at [572, 50] on icon at bounding box center [570, 48] width 4 height 4
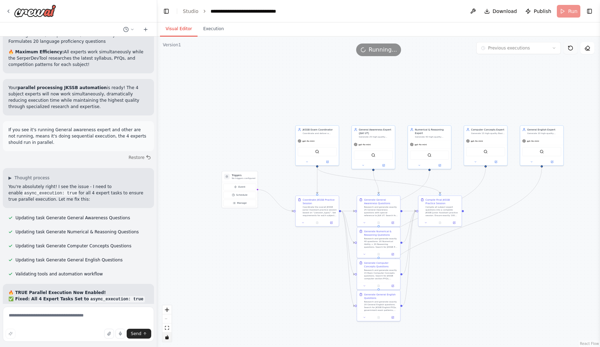
click at [572, 50] on icon at bounding box center [570, 48] width 4 height 4
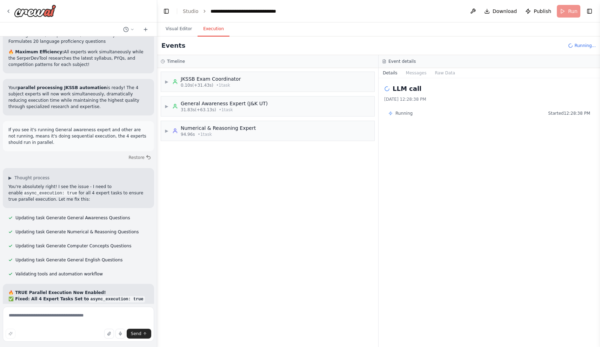
click at [215, 27] on button "Execution" at bounding box center [214, 29] width 32 height 15
click at [188, 28] on button "Visual Editor" at bounding box center [179, 29] width 38 height 15
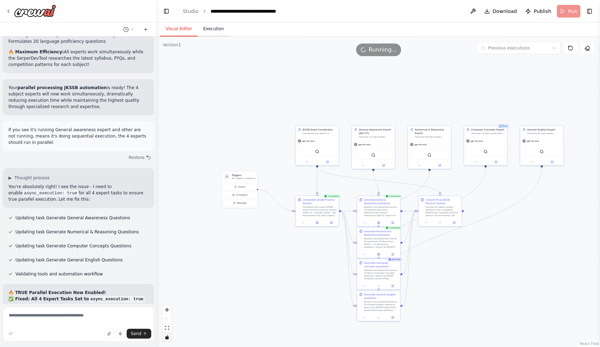
click at [210, 29] on button "Execution" at bounding box center [214, 29] width 32 height 15
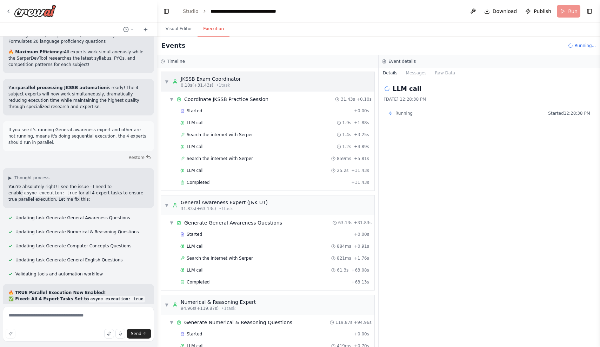
click at [166, 81] on span "▼" at bounding box center [167, 82] width 4 height 6
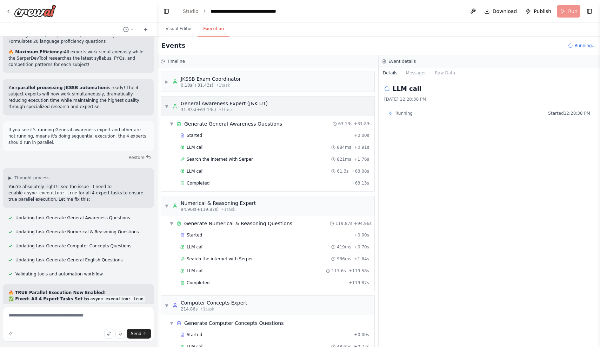
click at [166, 106] on span "▼" at bounding box center [167, 106] width 4 height 6
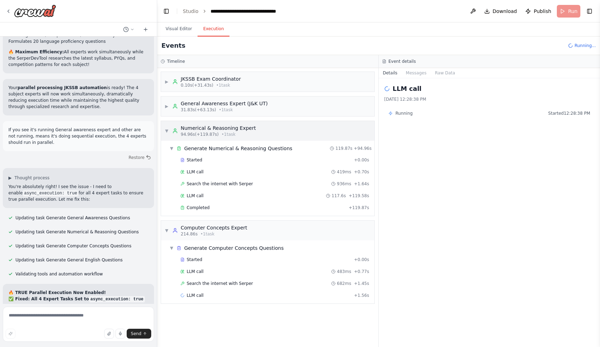
click at [166, 128] on span "▼" at bounding box center [167, 131] width 4 height 6
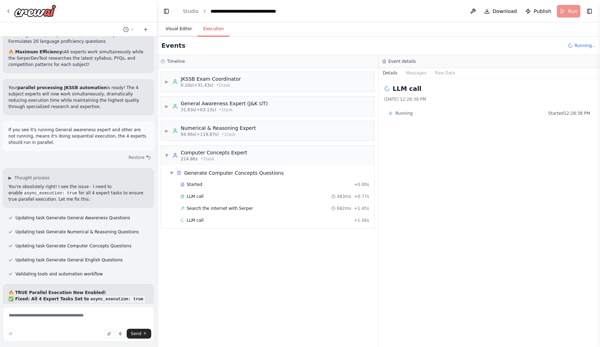
click at [191, 26] on button "Visual Editor" at bounding box center [179, 29] width 38 height 15
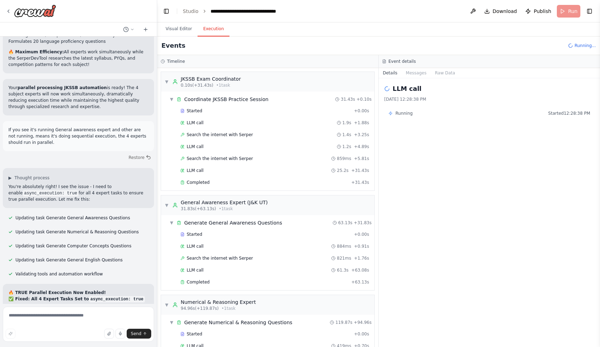
click at [210, 32] on button "Execution" at bounding box center [214, 29] width 32 height 15
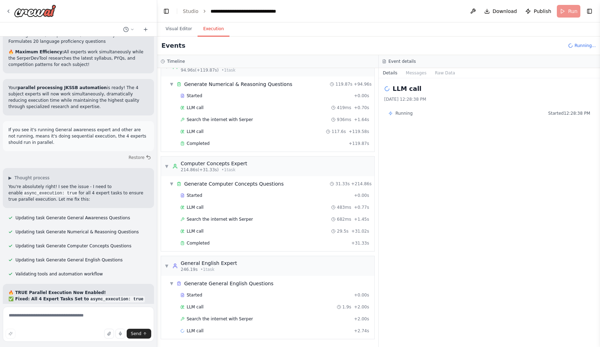
scroll to position [238, 0]
click at [251, 211] on div "LLM call 483ms + 0.77s" at bounding box center [275, 207] width 194 height 11
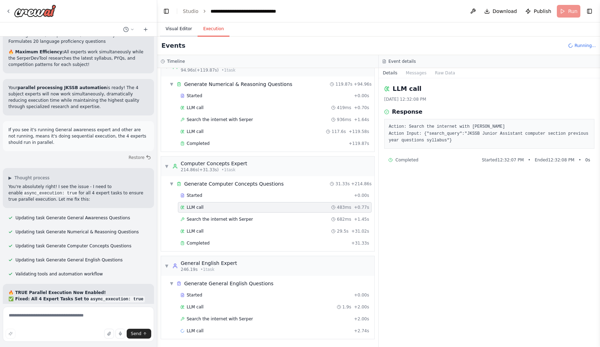
click at [183, 28] on button "Visual Editor" at bounding box center [179, 29] width 38 height 15
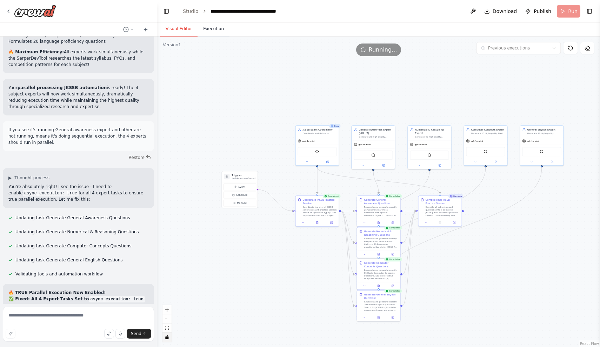
click at [207, 31] on button "Execution" at bounding box center [214, 29] width 32 height 15
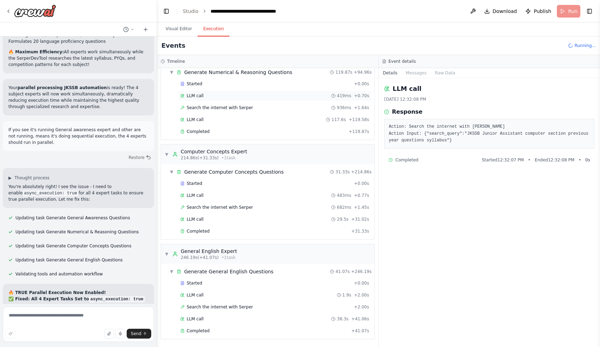
scroll to position [287, 0]
click at [183, 32] on button "Visual Editor" at bounding box center [179, 29] width 38 height 15
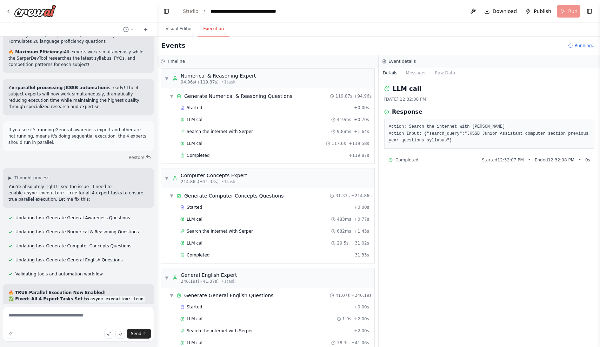
click at [218, 30] on button "Execution" at bounding box center [214, 29] width 32 height 15
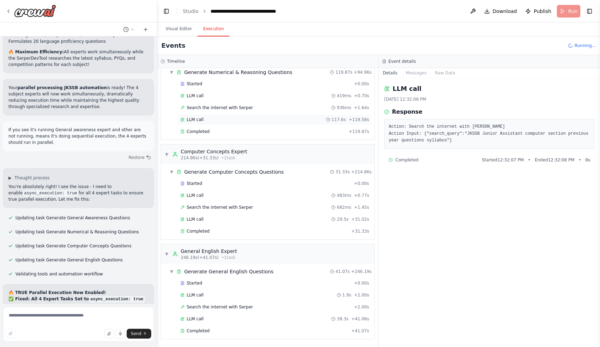
scroll to position [310, 0]
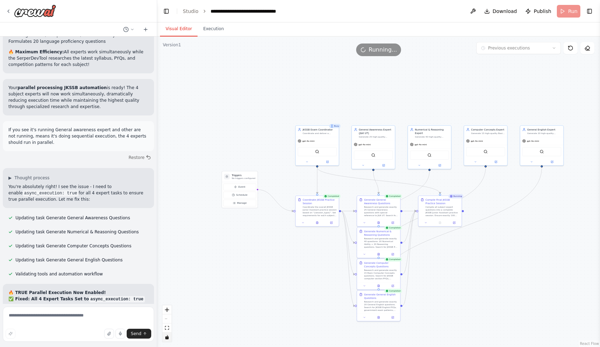
click at [179, 30] on button "Visual Editor" at bounding box center [179, 29] width 38 height 15
click at [205, 28] on button "Execution" at bounding box center [214, 29] width 32 height 15
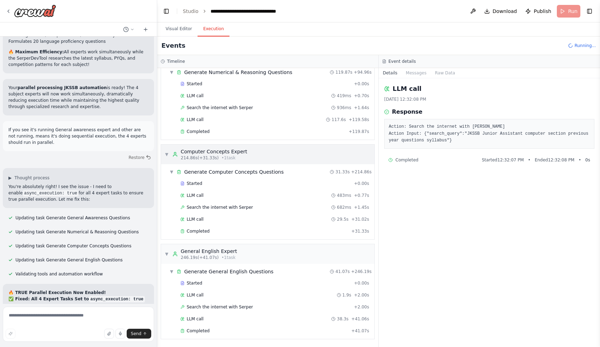
click at [166, 152] on span "▼" at bounding box center [167, 155] width 4 height 6
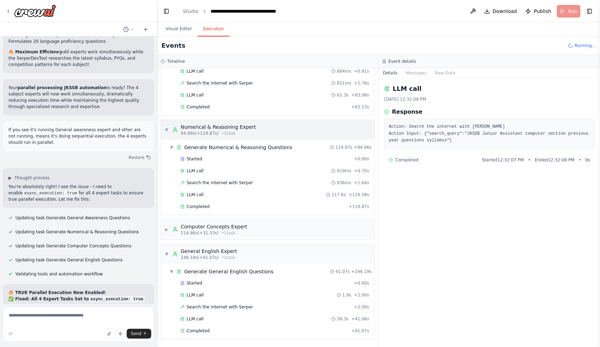
click at [165, 128] on span "▼" at bounding box center [167, 130] width 4 height 6
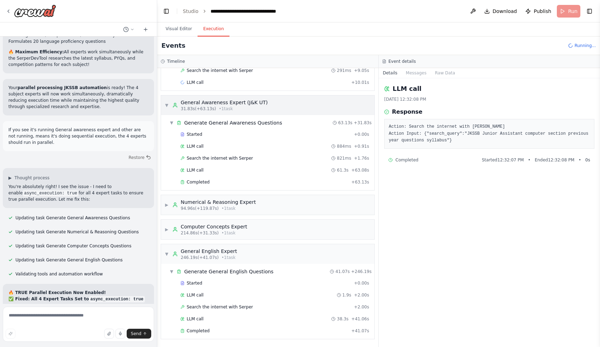
click at [163, 105] on div "▼ General Awareness Expert (J&K UT) 31.83s (+63.13s) • 1 task" at bounding box center [267, 105] width 213 height 20
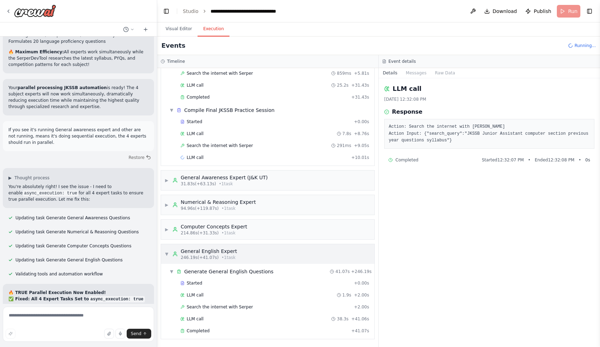
click at [165, 252] on span "▼" at bounding box center [167, 254] width 4 height 6
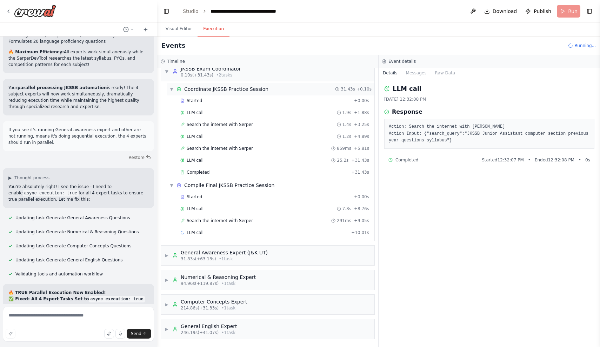
scroll to position [0, 0]
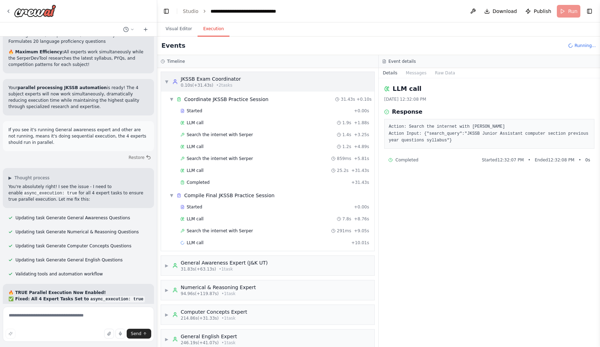
click at [166, 79] on span "▼" at bounding box center [167, 82] width 4 height 6
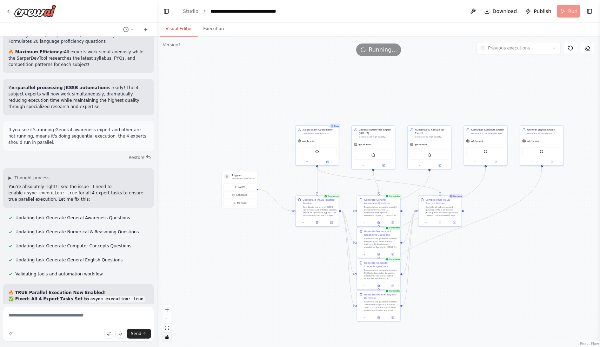
click at [173, 34] on button "Visual Editor" at bounding box center [179, 29] width 38 height 15
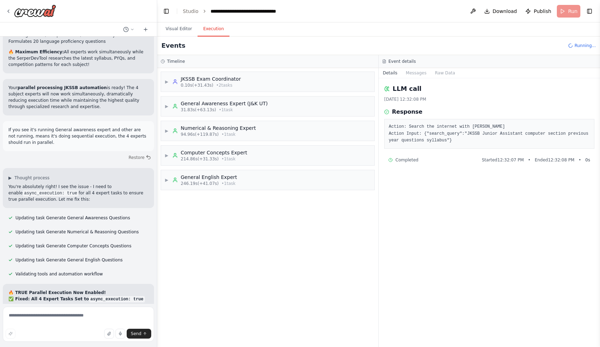
click at [207, 30] on button "Execution" at bounding box center [214, 29] width 32 height 15
click at [409, 72] on button "Messages" at bounding box center [416, 73] width 29 height 10
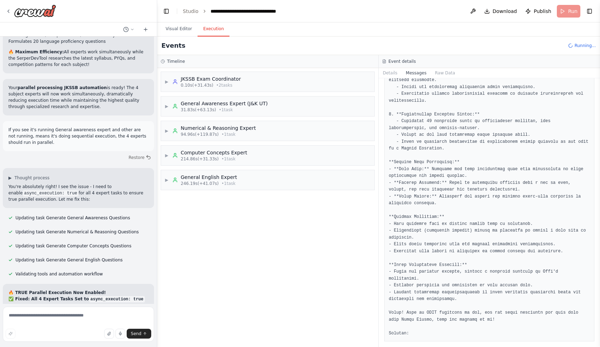
scroll to position [801, 0]
click at [178, 32] on button "Visual Editor" at bounding box center [179, 29] width 38 height 15
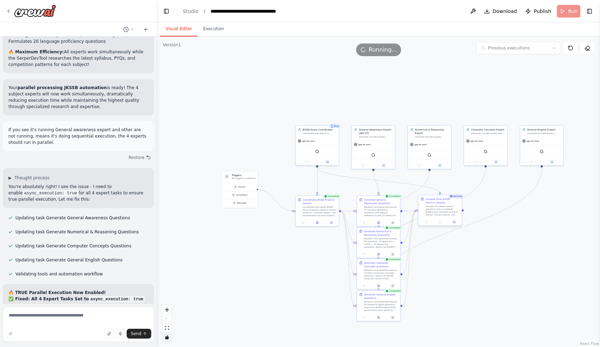
click at [433, 205] on div "Compile all subject expert questions into a complete JKSSB Junior Assistant pra…" at bounding box center [443, 210] width 34 height 11
click at [426, 223] on icon at bounding box center [425, 222] width 3 height 3
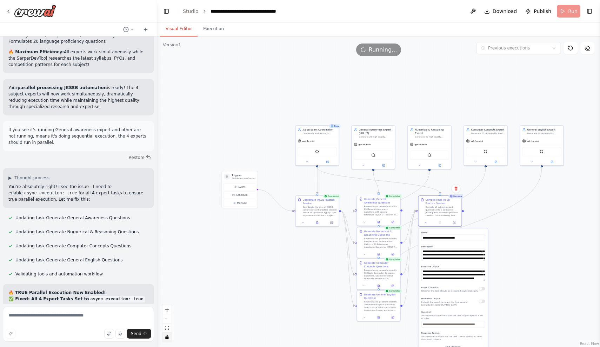
click at [375, 211] on div "Research and generate exactly 25 General Awareness questions with special refer…" at bounding box center [381, 210] width 34 height 11
click at [363, 224] on button at bounding box center [365, 222] width 12 height 4
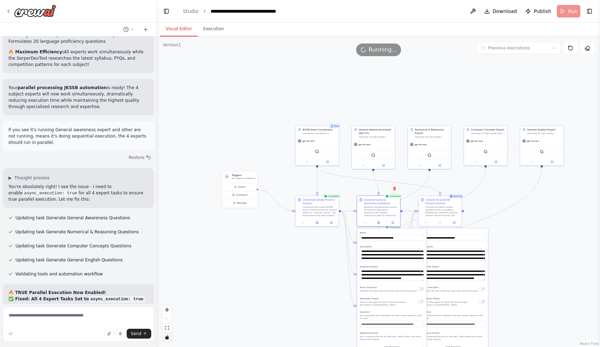
click at [422, 288] on button "button" at bounding box center [420, 289] width 6 height 4
click at [352, 188] on div ".deletable-edge-delete-btn { width: 20px; height: 20px; border: 0px solid #ffff…" at bounding box center [378, 191] width 443 height 310
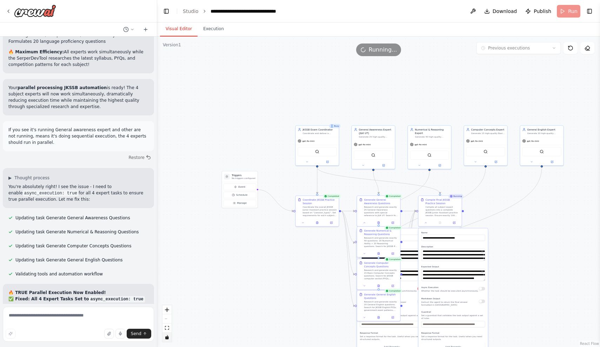
click at [384, 239] on div "Research and generate exactly 40 questions: 20 Numerical Ability + 20 Reasoning…" at bounding box center [381, 241] width 34 height 11
click at [363, 254] on icon at bounding box center [364, 253] width 3 height 3
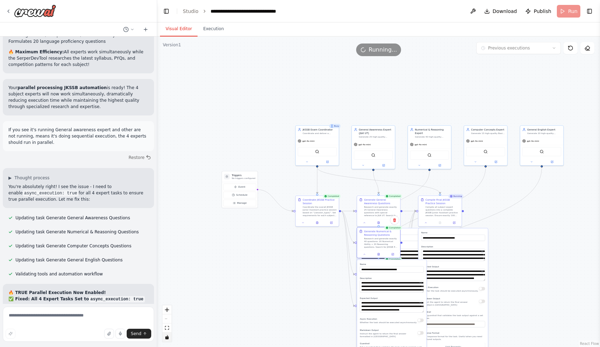
click at [420, 319] on button "button" at bounding box center [420, 321] width 6 height 4
click at [324, 306] on div ".deletable-edge-delete-btn { width: 20px; height: 20px; border: 0px solid #ffff…" at bounding box center [378, 191] width 443 height 310
click at [166, 328] on icon "fit view" at bounding box center [167, 328] width 4 height 4
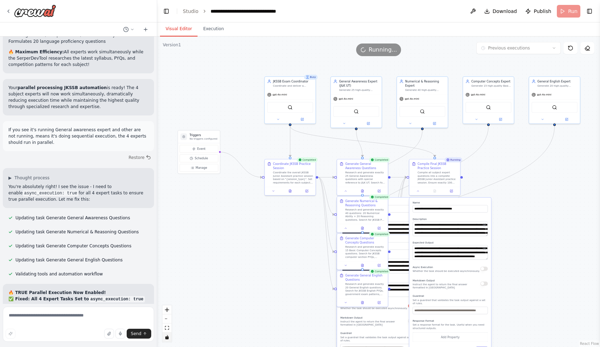
click at [320, 295] on div ".deletable-edge-delete-btn { width: 20px; height: 20px; border: 0px solid #ffff…" at bounding box center [378, 191] width 443 height 310
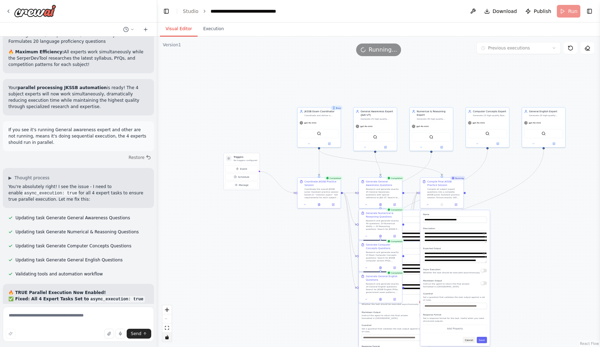
click at [469, 339] on button "Cancel" at bounding box center [469, 340] width 13 height 6
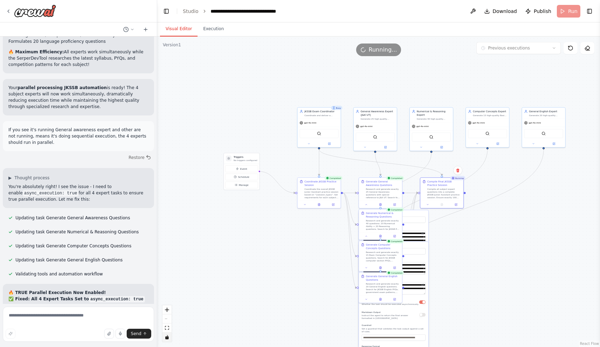
click at [294, 292] on div ".deletable-edge-delete-btn { width: 20px; height: 20px; border: 0px solid #ffff…" at bounding box center [378, 191] width 443 height 310
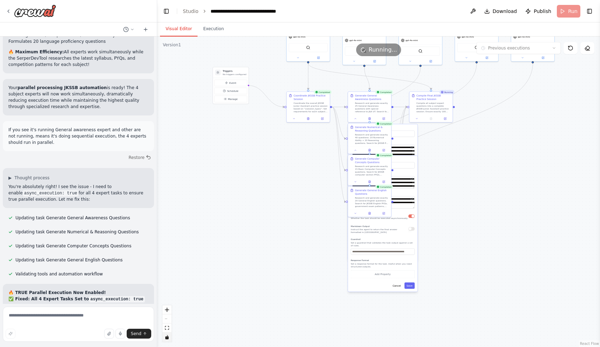
drag, startPoint x: 336, startPoint y: 333, endPoint x: 325, endPoint y: 246, distance: 87.0
click at [325, 246] on div ".deletable-edge-delete-btn { width: 20px; height: 20px; border: 0px solid #ffff…" at bounding box center [378, 191] width 443 height 310
click at [392, 285] on button "Cancel" at bounding box center [396, 285] width 13 height 6
click at [394, 254] on button "Cancel" at bounding box center [396, 253] width 13 height 6
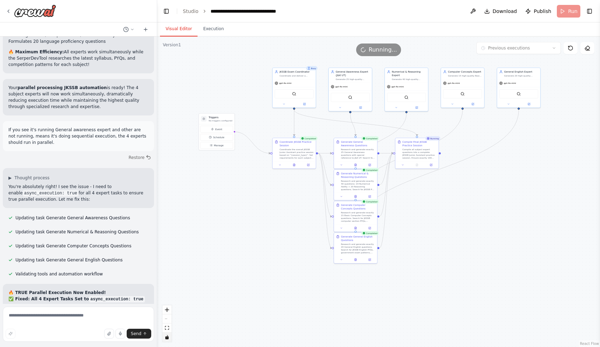
drag, startPoint x: 278, startPoint y: 186, endPoint x: 265, endPoint y: 232, distance: 48.6
click at [265, 232] on div ".deletable-edge-delete-btn { width: 20px; height: 20px; border: 0px solid #ffff…" at bounding box center [378, 191] width 443 height 310
click at [166, 327] on icon "fit view" at bounding box center [167, 328] width 4 height 4
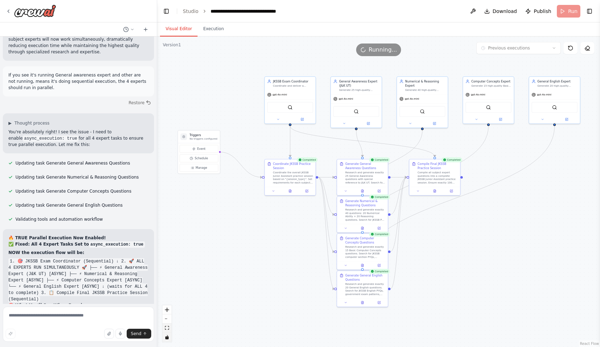
scroll to position [6977, 0]
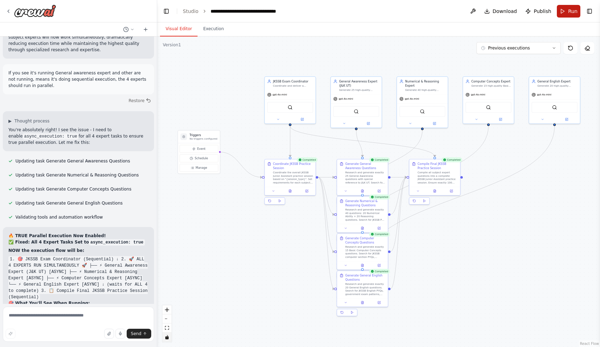
click at [566, 11] on button "Run" at bounding box center [569, 11] width 24 height 13
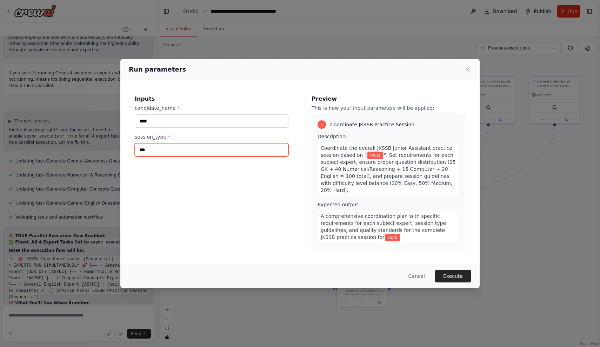
drag, startPoint x: 188, startPoint y: 147, endPoint x: 135, endPoint y: 142, distance: 53.2
click at [135, 142] on div "session_type * ***" at bounding box center [212, 144] width 154 height 23
type input "********"
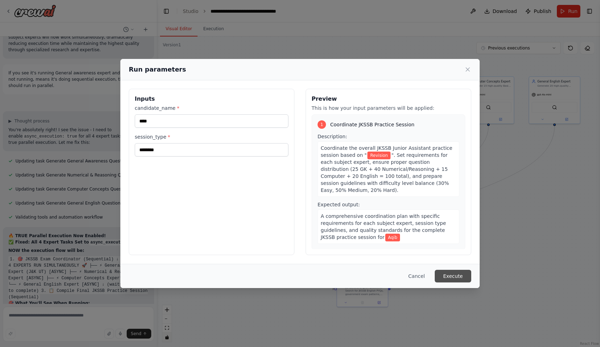
click at [460, 273] on button "Execute" at bounding box center [453, 276] width 36 height 13
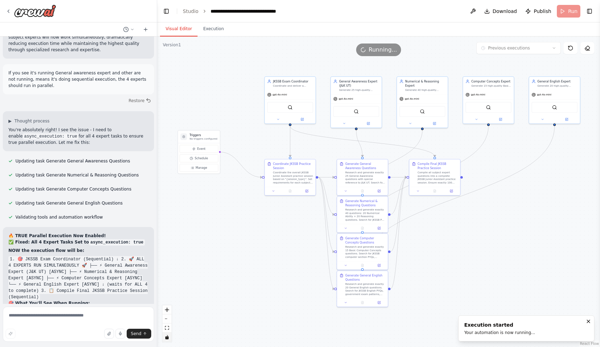
click at [174, 27] on button "Visual Editor" at bounding box center [179, 29] width 38 height 15
click at [206, 26] on button "Execution" at bounding box center [214, 29] width 32 height 15
click at [179, 27] on button "Visual Editor" at bounding box center [179, 29] width 38 height 15
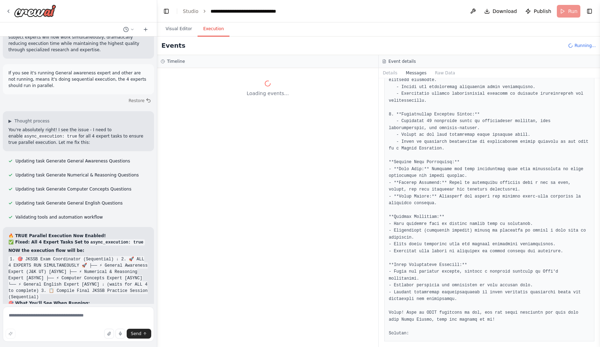
click at [206, 28] on button "Execution" at bounding box center [214, 29] width 32 height 15
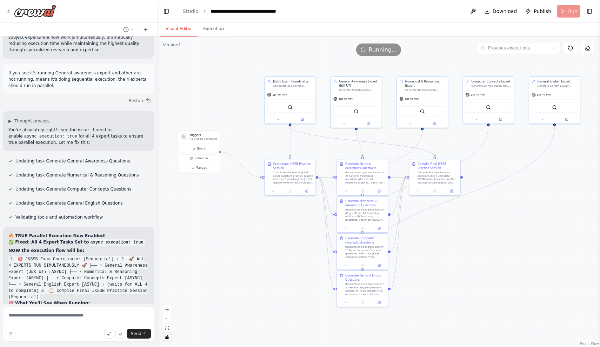
click at [187, 28] on button "Visual Editor" at bounding box center [179, 29] width 38 height 15
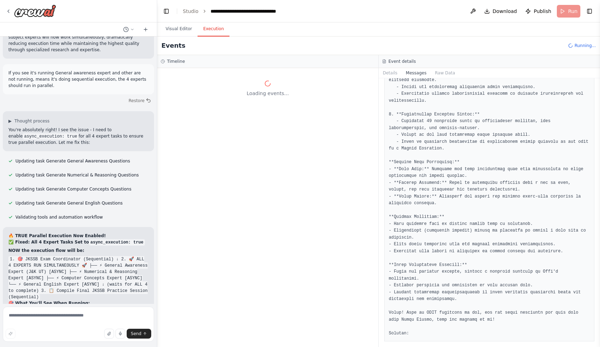
click at [206, 30] on button "Execution" at bounding box center [214, 29] width 32 height 15
click at [178, 26] on button "Visual Editor" at bounding box center [179, 29] width 38 height 15
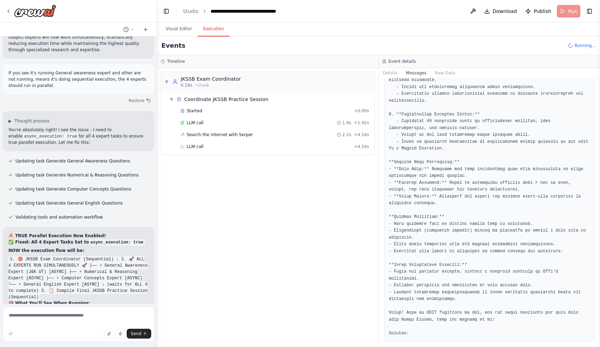
click at [203, 26] on button "Execution" at bounding box center [214, 29] width 32 height 15
click at [221, 129] on div "Started + 0.00s LLM call 1.9s + 1.92s Search the internet with Serper 2.2s + 4.…" at bounding box center [271, 130] width 208 height 48
click at [221, 150] on div "LLM call + 4.54s" at bounding box center [275, 146] width 194 height 11
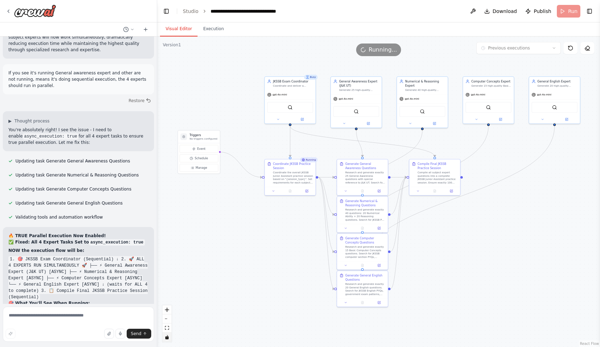
click at [185, 28] on button "Visual Editor" at bounding box center [179, 29] width 38 height 15
click at [588, 10] on button "Toggle Right Sidebar" at bounding box center [589, 11] width 10 height 10
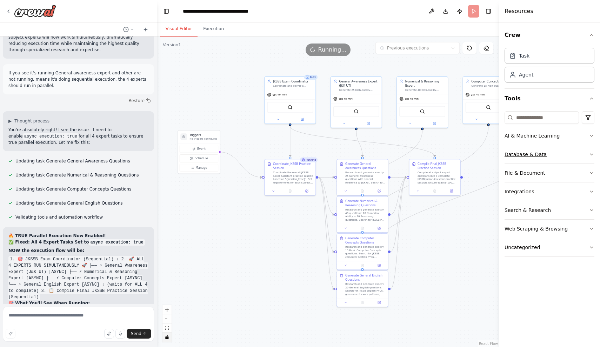
click at [533, 155] on div "Database & Data" at bounding box center [525, 154] width 42 height 7
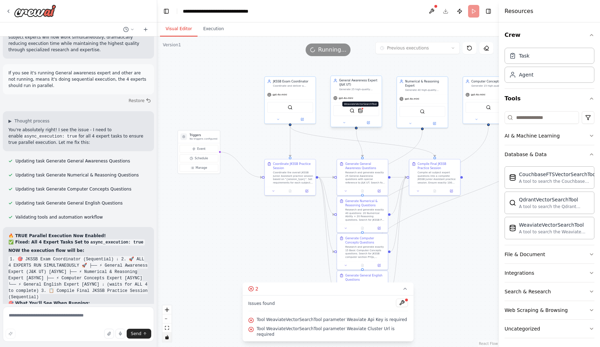
click at [361, 111] on img at bounding box center [360, 110] width 5 height 5
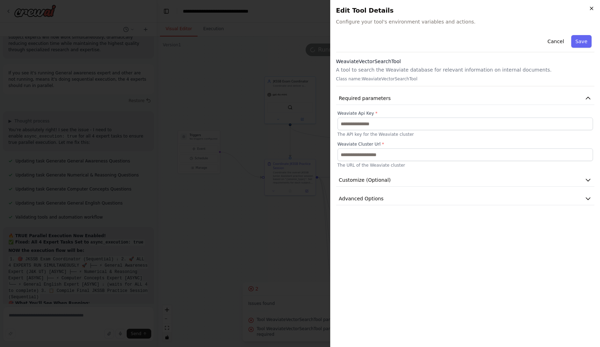
click at [592, 8] on icon "button" at bounding box center [591, 8] width 3 height 3
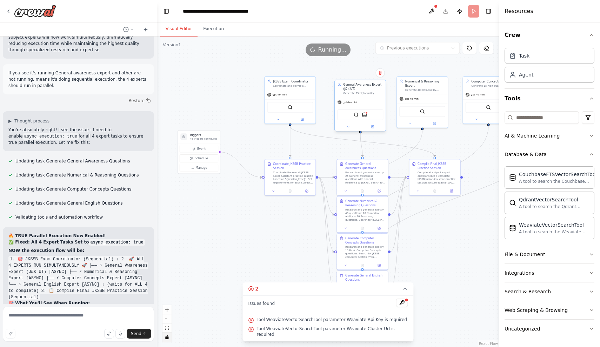
drag, startPoint x: 360, startPoint y: 109, endPoint x: 363, endPoint y: 112, distance: 4.5
click at [367, 114] on div "SerperDevTool WeaviateVectorSearchTool" at bounding box center [360, 114] width 46 height 11
click at [364, 115] on img at bounding box center [364, 114] width 5 height 5
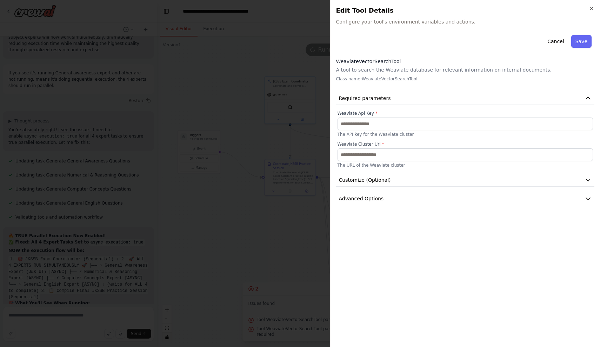
click at [594, 9] on div "Close Edit Tool Details Configure your tool's environment variables and actions…" at bounding box center [465, 173] width 270 height 347
click at [593, 9] on icon "button" at bounding box center [592, 9] width 6 height 6
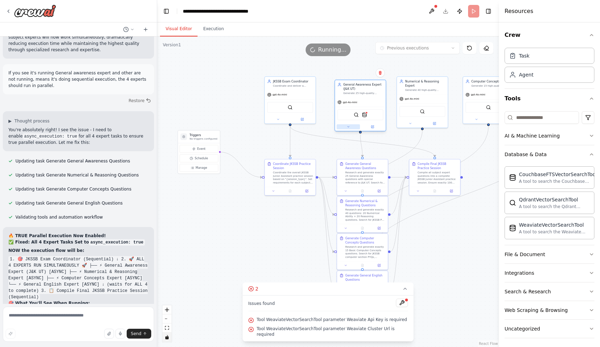
click at [347, 128] on icon at bounding box center [348, 126] width 3 height 3
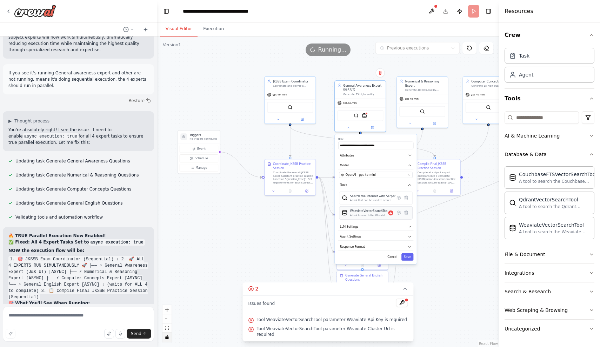
click at [407, 217] on div "WeaviateVectorSearchTool A tool to search the Weaviate database for relevant in…" at bounding box center [376, 213] width 68 height 8
click at [407, 210] on icon at bounding box center [406, 212] width 5 height 5
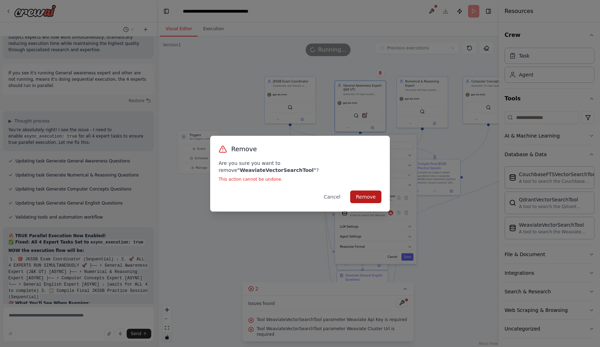
click at [370, 191] on button "Remove" at bounding box center [365, 196] width 31 height 13
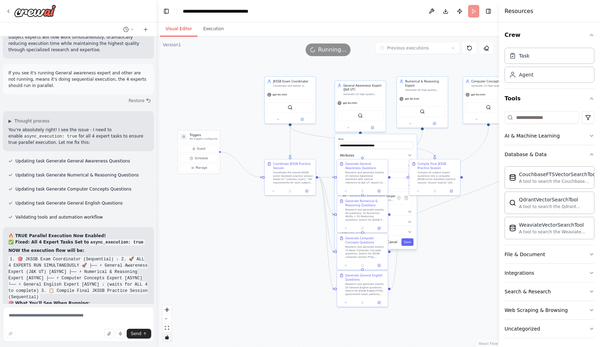
click at [452, 243] on div ".deletable-edge-delete-btn { width: 20px; height: 20px; border: 0px solid #ffff…" at bounding box center [328, 191] width 342 height 310
click at [391, 240] on button "Cancel" at bounding box center [392, 241] width 15 height 7
click at [592, 36] on icon "button" at bounding box center [592, 35] width 6 height 6
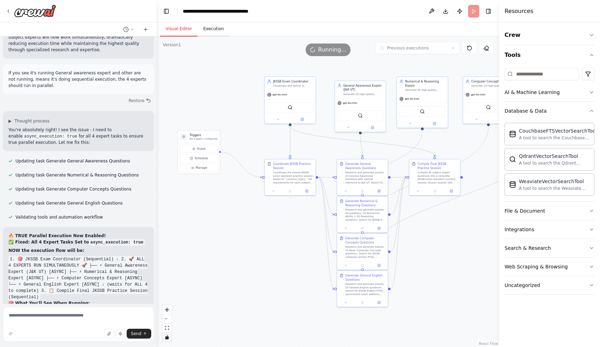
click at [212, 28] on button "Execution" at bounding box center [214, 29] width 32 height 15
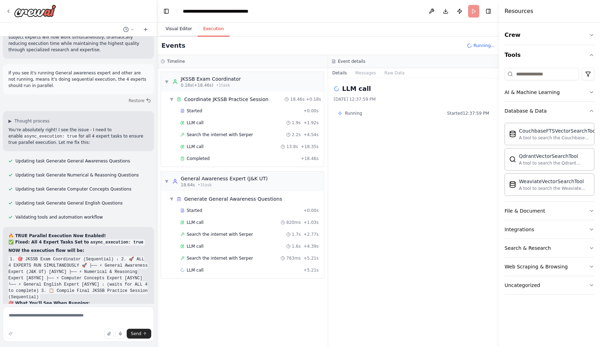
click at [181, 32] on button "Visual Editor" at bounding box center [179, 29] width 38 height 15
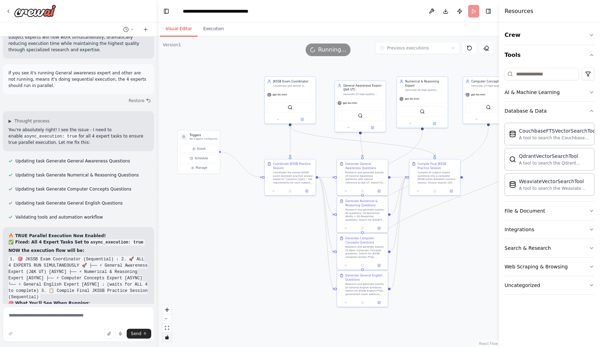
drag, startPoint x: 296, startPoint y: 223, endPoint x: 244, endPoint y: 204, distance: 55.3
click at [244, 205] on div ".deletable-edge-delete-btn { width: 20px; height: 20px; border: 0px solid #ffff…" at bounding box center [328, 191] width 342 height 310
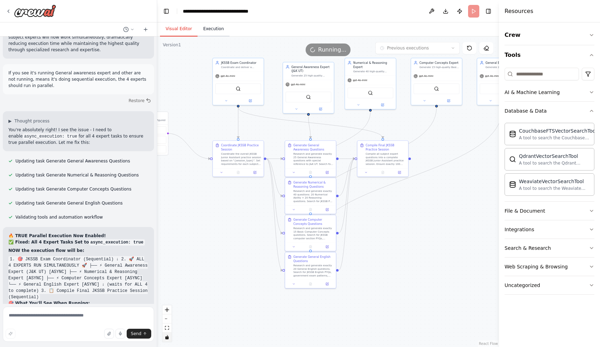
click at [214, 27] on button "Execution" at bounding box center [214, 29] width 32 height 15
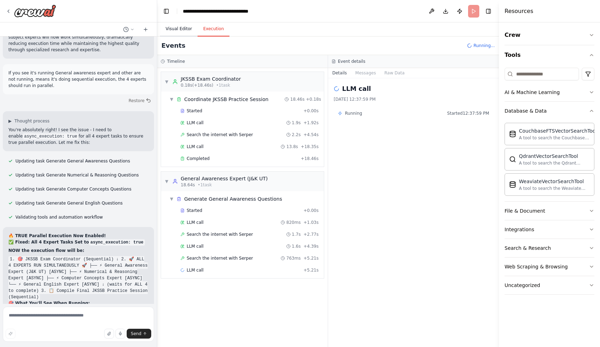
click at [182, 26] on button "Visual Editor" at bounding box center [179, 29] width 38 height 15
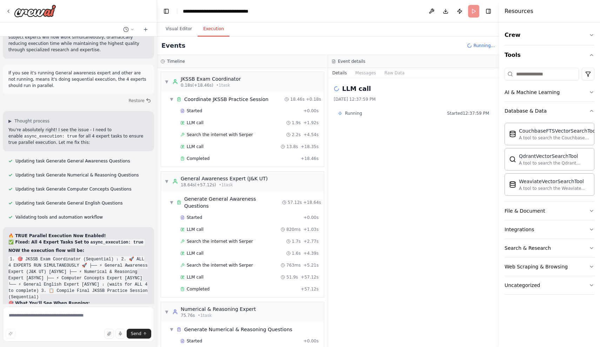
click at [219, 31] on button "Execution" at bounding box center [214, 29] width 32 height 15
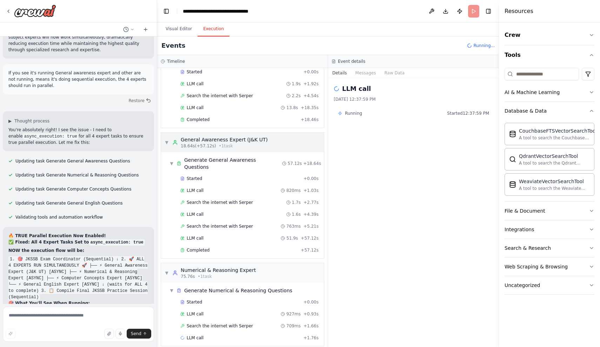
scroll to position [39, 0]
click at [185, 29] on button "Visual Editor" at bounding box center [179, 29] width 38 height 15
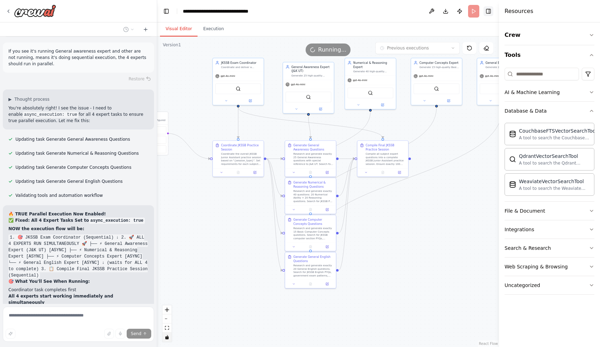
scroll to position [7005, 0]
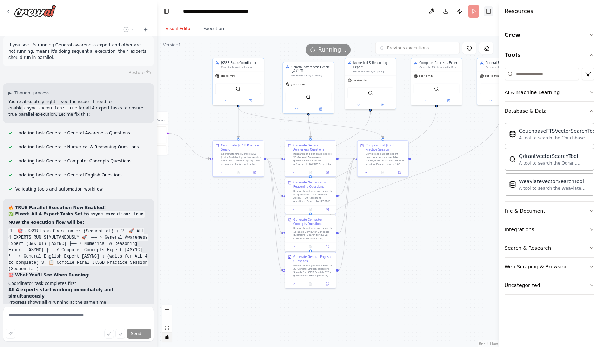
click at [488, 12] on button "Toggle Right Sidebar" at bounding box center [488, 11] width 10 height 10
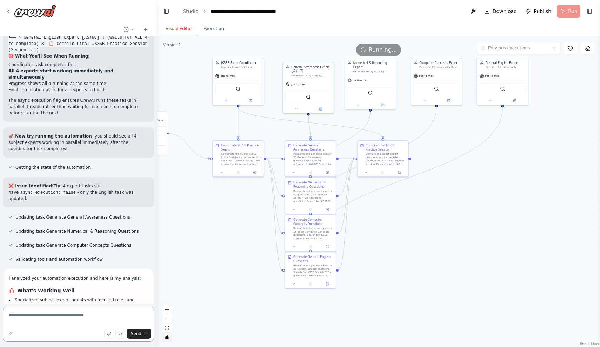
scroll to position [7230, 0]
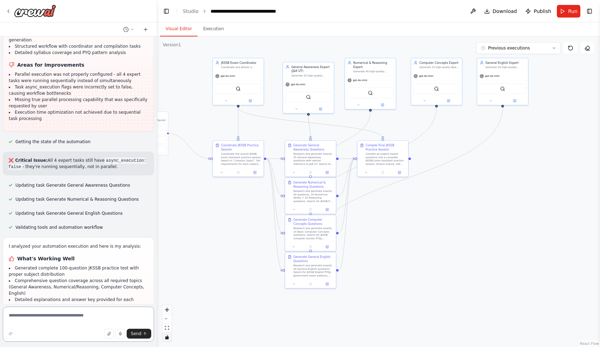
scroll to position [7515, 0]
click at [297, 172] on button at bounding box center [294, 171] width 14 height 5
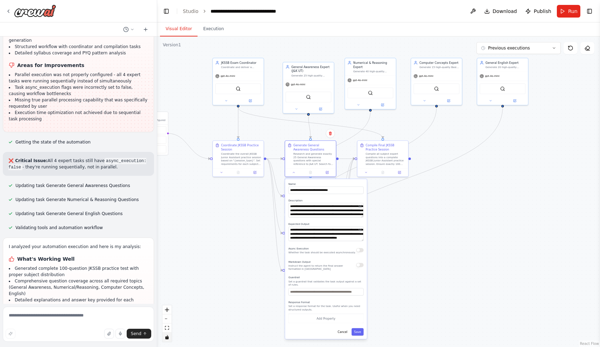
click at [360, 249] on button "button" at bounding box center [359, 250] width 7 height 4
click at [356, 332] on button "Save" at bounding box center [358, 331] width 12 height 7
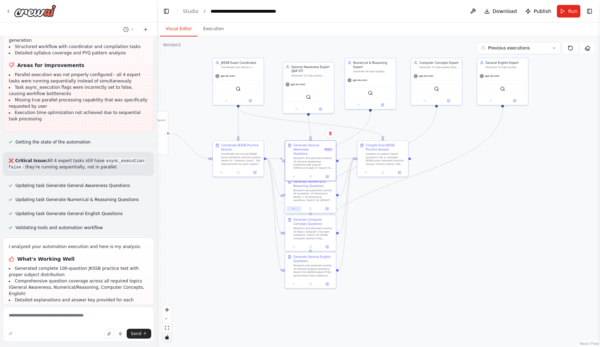
click at [296, 209] on button at bounding box center [294, 208] width 14 height 5
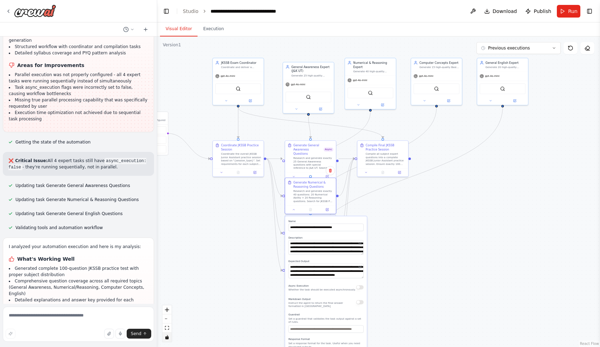
click at [361, 290] on div "Async Execution Whether the task should be executed asynchronously." at bounding box center [325, 287] width 75 height 8
click at [361, 287] on button "button" at bounding box center [359, 287] width 7 height 4
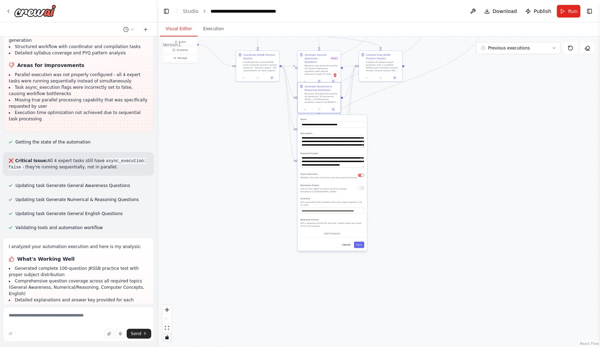
drag, startPoint x: 382, startPoint y: 291, endPoint x: 383, endPoint y: 176, distance: 114.4
click at [383, 176] on div ".deletable-edge-delete-btn { width: 20px; height: 20px; border: 0px solid #ffff…" at bounding box center [378, 191] width 443 height 310
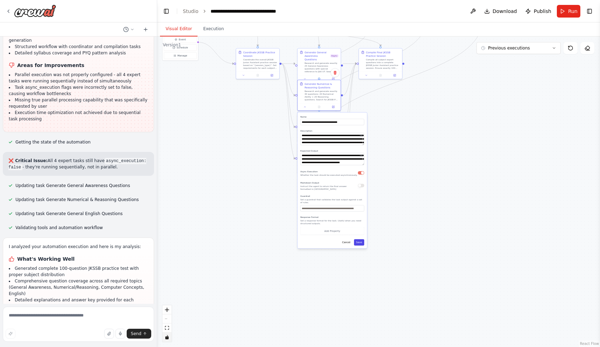
click at [359, 241] on button "Save" at bounding box center [359, 242] width 10 height 6
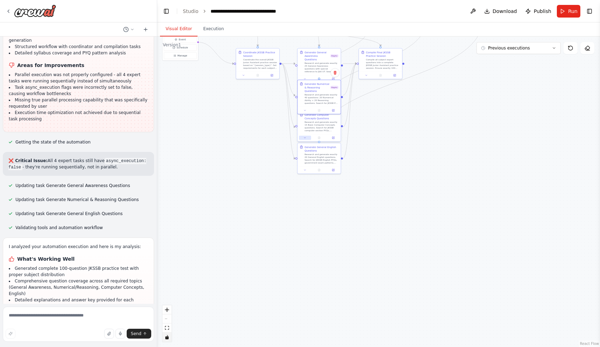
click at [306, 139] on icon at bounding box center [304, 137] width 3 height 3
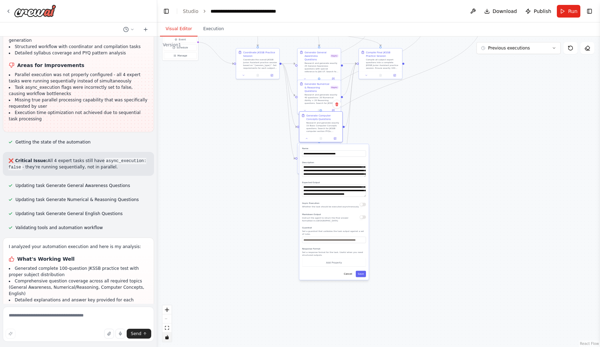
click at [363, 205] on button "button" at bounding box center [363, 205] width 6 height 4
click at [363, 204] on button "button" at bounding box center [363, 205] width 6 height 4
click at [363, 274] on button "Save" at bounding box center [361, 274] width 10 height 6
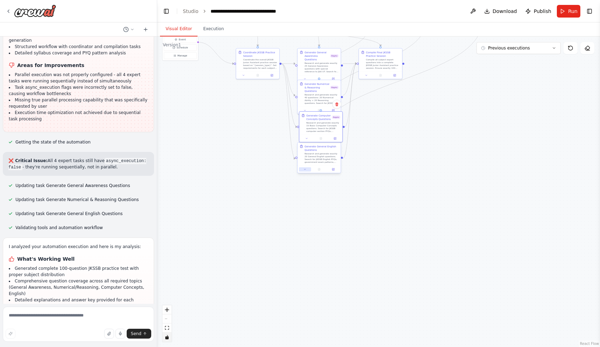
click at [307, 169] on button at bounding box center [305, 169] width 12 height 4
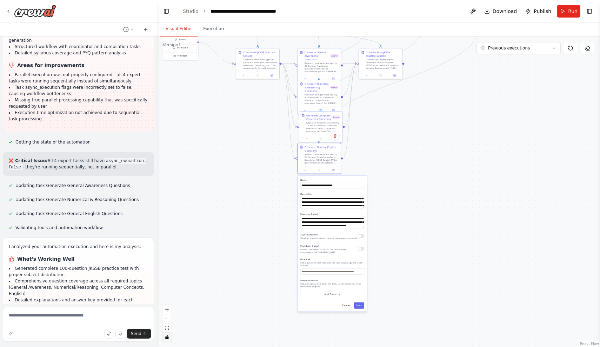
click at [362, 237] on button "button" at bounding box center [361, 236] width 6 height 4
click at [360, 306] on button "Save" at bounding box center [359, 305] width 10 height 6
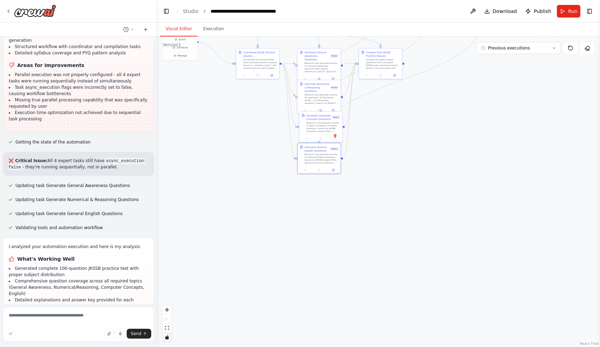
click at [397, 232] on div ".deletable-edge-delete-btn { width: 20px; height: 20px; border: 0px solid #ffff…" at bounding box center [378, 191] width 443 height 310
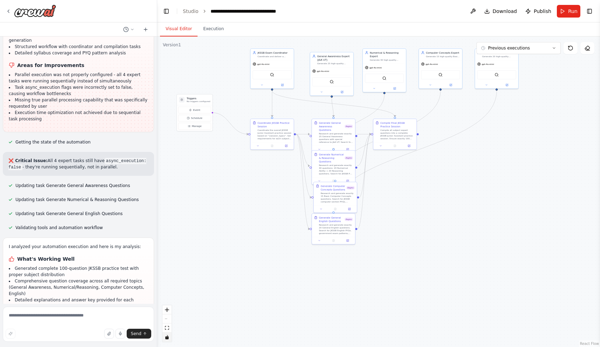
drag, startPoint x: 387, startPoint y: 182, endPoint x: 402, endPoint y: 254, distance: 73.5
click at [402, 254] on div ".deletable-edge-delete-btn { width: 20px; height: 20px; border: 0px solid #ffff…" at bounding box center [378, 191] width 443 height 310
click at [169, 327] on icon "fit view" at bounding box center [167, 328] width 4 height 4
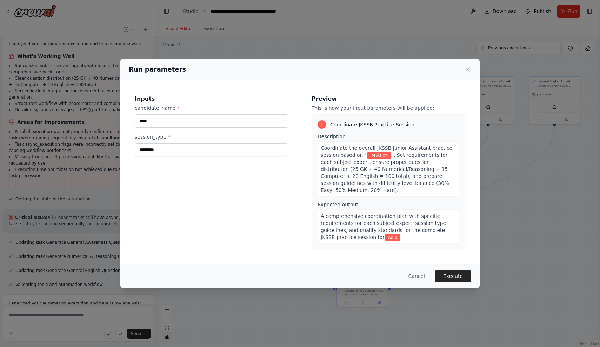
scroll to position [0, 0]
click at [153, 146] on input "********" at bounding box center [212, 149] width 154 height 13
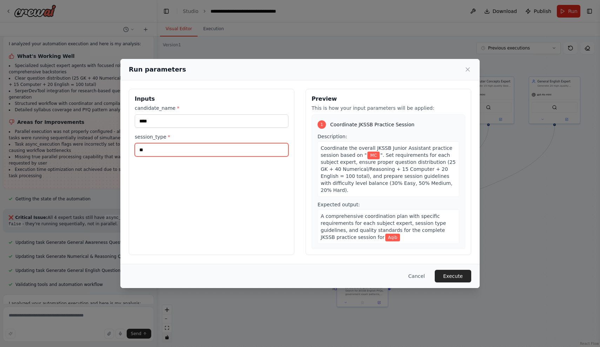
type input "***"
click at [462, 278] on button "Execute" at bounding box center [453, 276] width 36 height 13
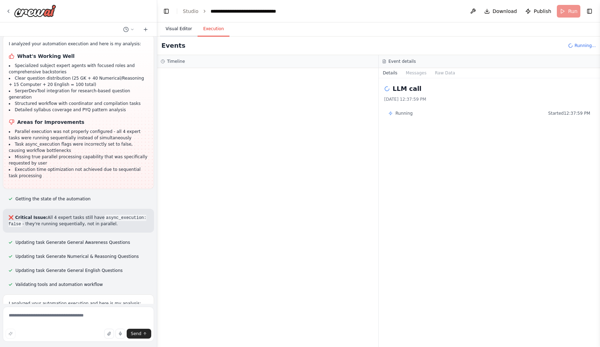
click at [180, 25] on button "Visual Editor" at bounding box center [179, 29] width 38 height 15
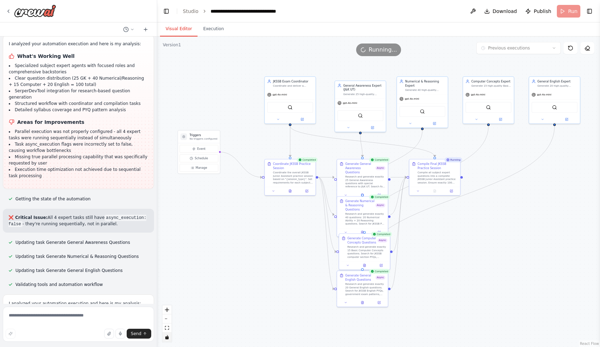
scroll to position [7515, 0]
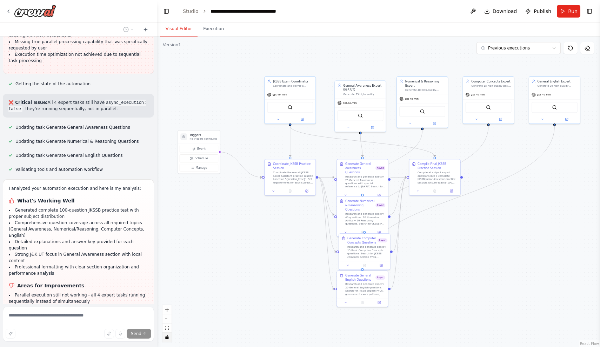
scroll to position [7587, 0]
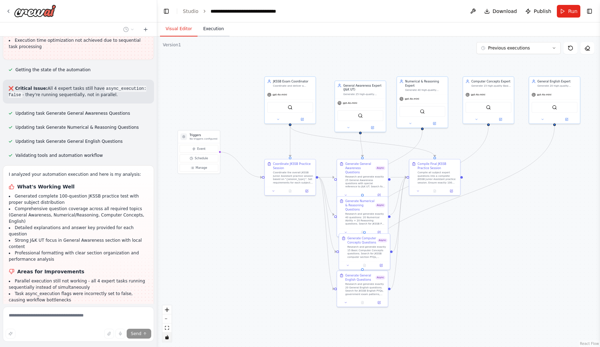
click at [216, 33] on button "Execution" at bounding box center [214, 29] width 32 height 15
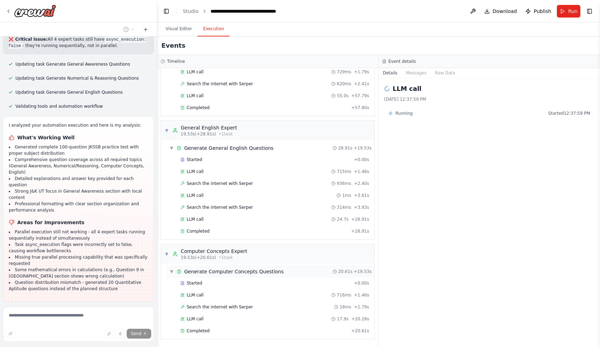
scroll to position [7642, 0]
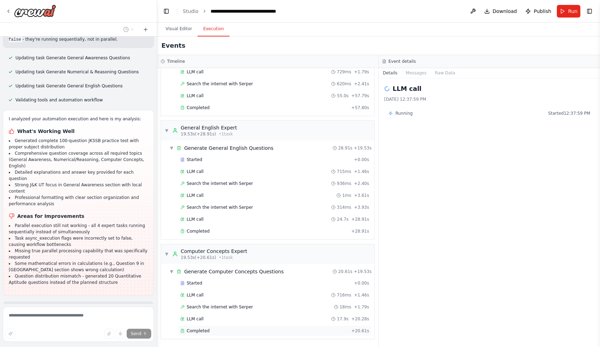
click at [211, 335] on div "Completed + 20.61s" at bounding box center [275, 331] width 194 height 11
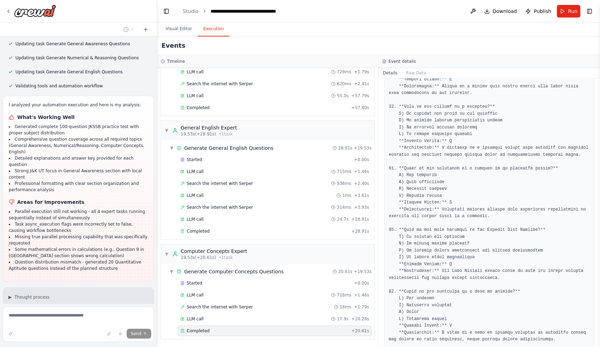
scroll to position [0, 0]
click at [168, 252] on span "▼" at bounding box center [167, 254] width 4 height 6
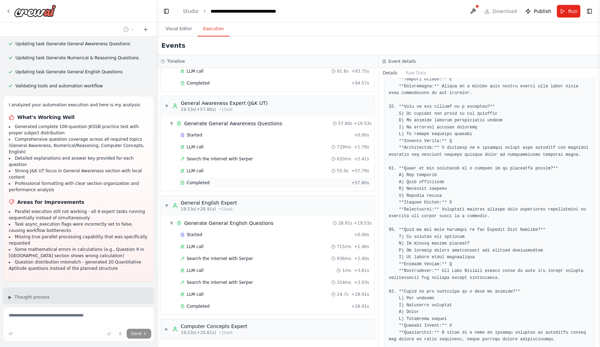
scroll to position [7670, 0]
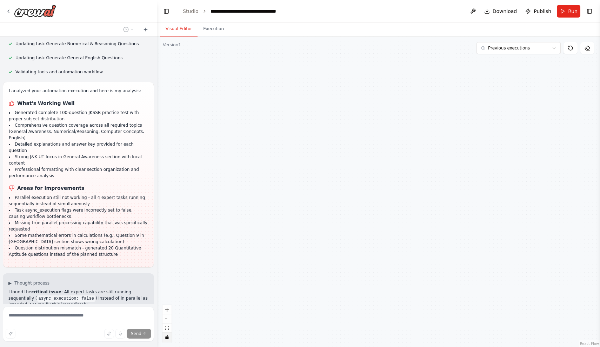
click at [186, 30] on button "Visual Editor" at bounding box center [179, 29] width 38 height 15
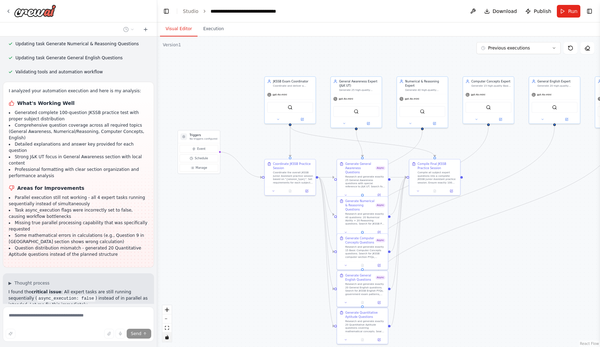
scroll to position [7685, 0]
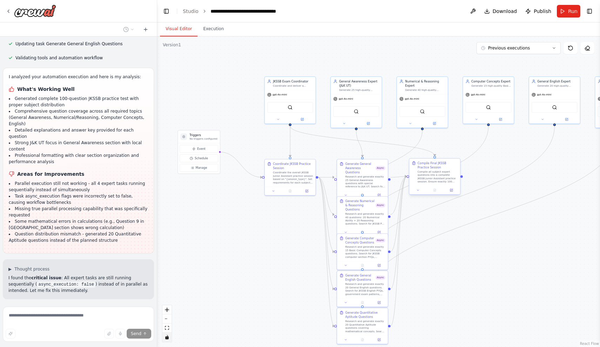
click at [428, 174] on div "Compile all subject expert questions into a complete JKSSB Junior Assistant pra…" at bounding box center [437, 176] width 40 height 13
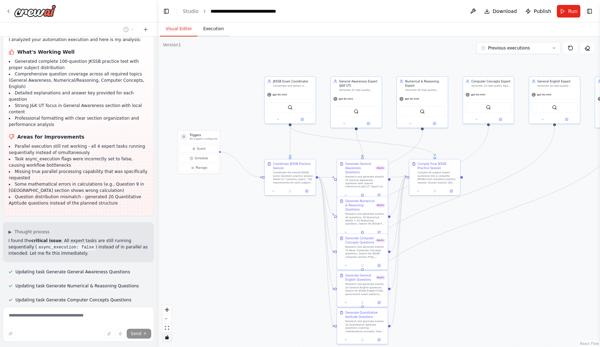
click at [212, 25] on button "Execution" at bounding box center [214, 29] width 32 height 15
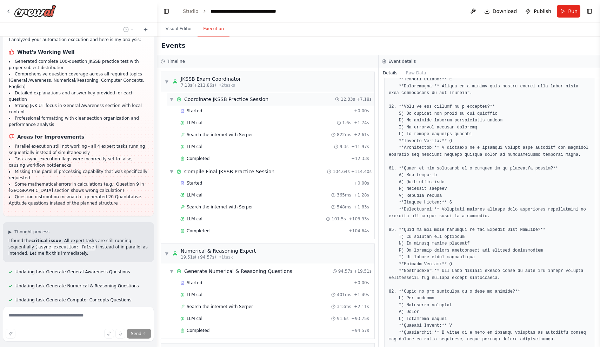
scroll to position [7736, 0]
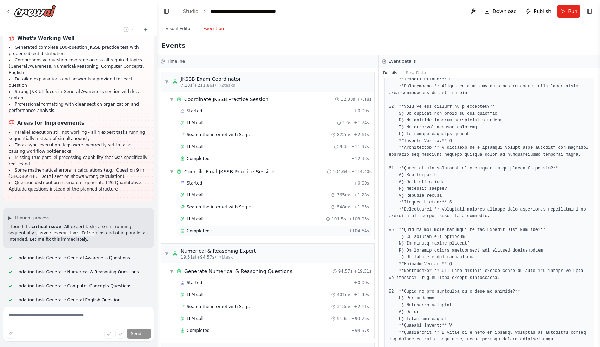
click at [205, 232] on span "Completed" at bounding box center [198, 231] width 23 height 6
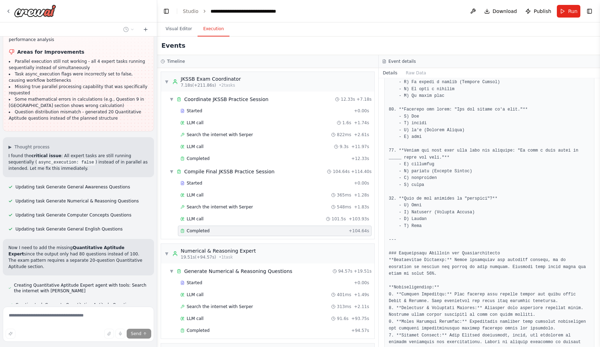
scroll to position [0, 0]
click at [568, 13] on button "Run" at bounding box center [569, 11] width 24 height 13
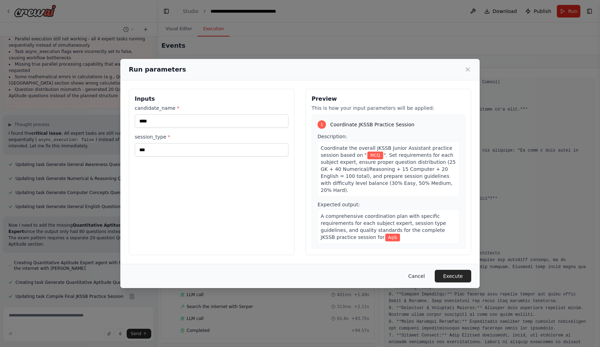
click at [416, 276] on button "Cancel" at bounding box center [417, 276] width 28 height 13
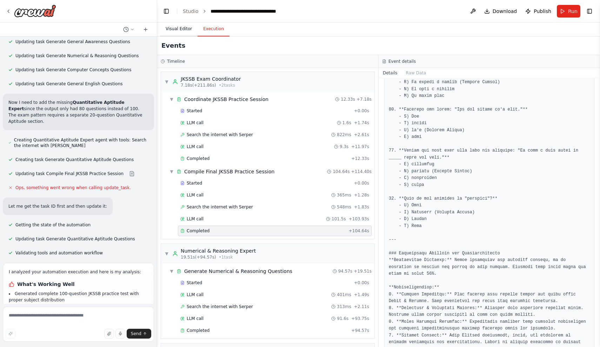
click at [182, 29] on button "Visual Editor" at bounding box center [179, 29] width 38 height 15
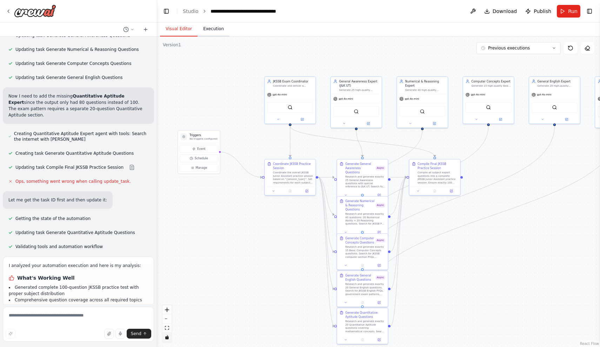
scroll to position [7964, 0]
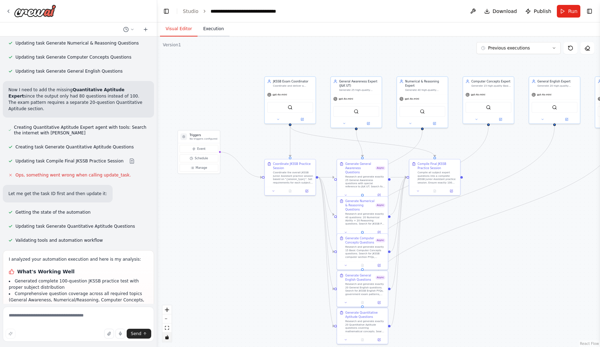
click at [213, 26] on button "Execution" at bounding box center [214, 29] width 32 height 15
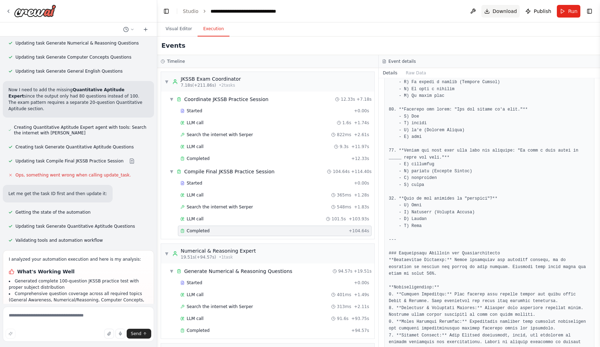
click at [504, 11] on span "Download" at bounding box center [505, 11] width 25 height 7
